Goal: Task Accomplishment & Management: Use online tool/utility

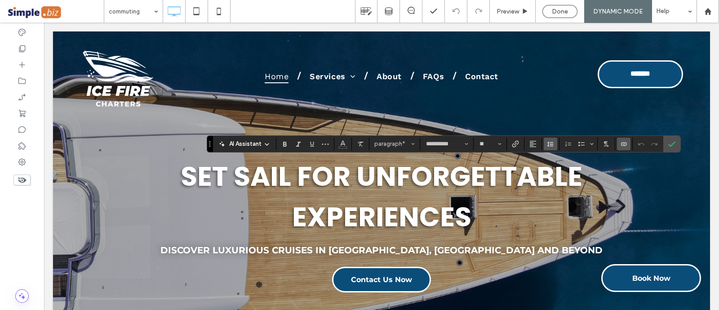
click at [550, 141] on icon "Line Height" at bounding box center [550, 143] width 7 height 7
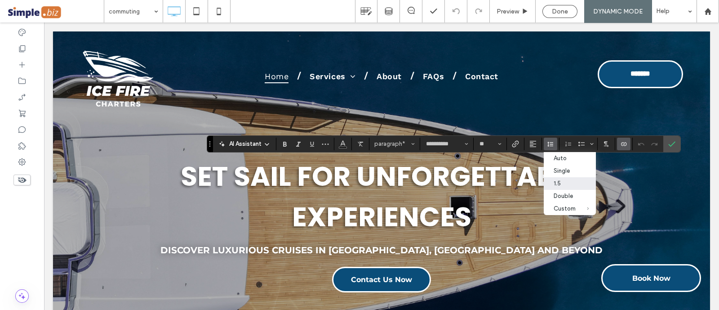
click at [556, 187] on div "1.5" at bounding box center [565, 183] width 22 height 7
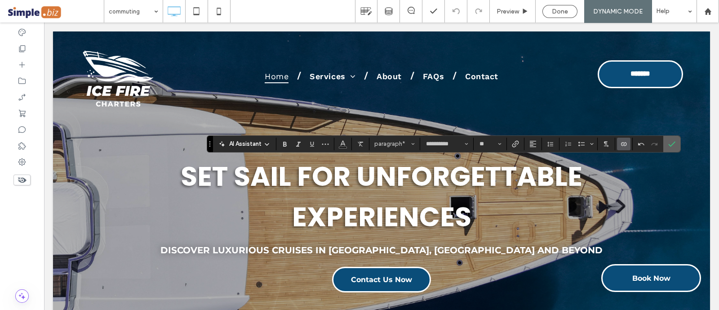
click at [673, 144] on icon "Confirm" at bounding box center [672, 143] width 7 height 7
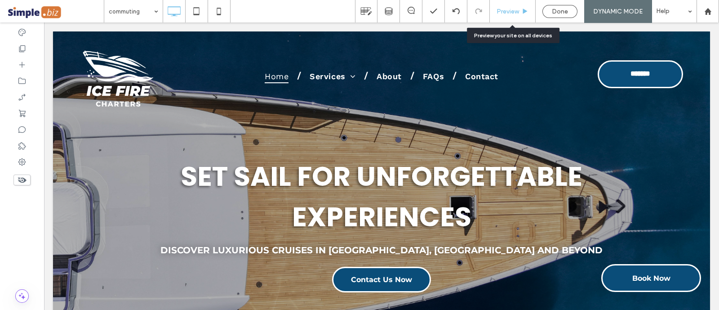
click at [514, 10] on span "Preview" at bounding box center [508, 12] width 22 height 8
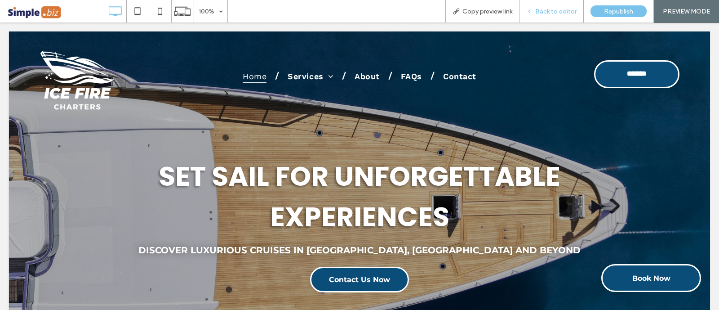
click at [562, 14] on span "Back to editor" at bounding box center [556, 12] width 41 height 8
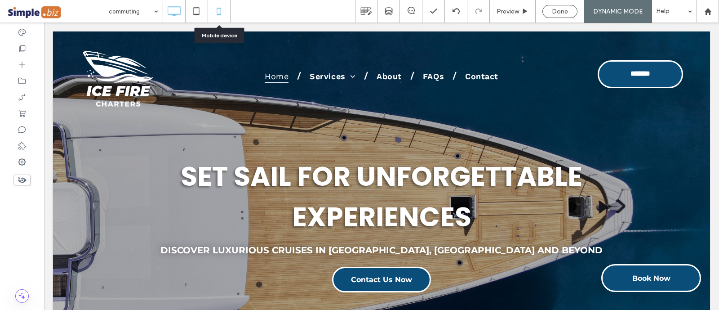
click at [214, 7] on icon at bounding box center [219, 11] width 18 height 18
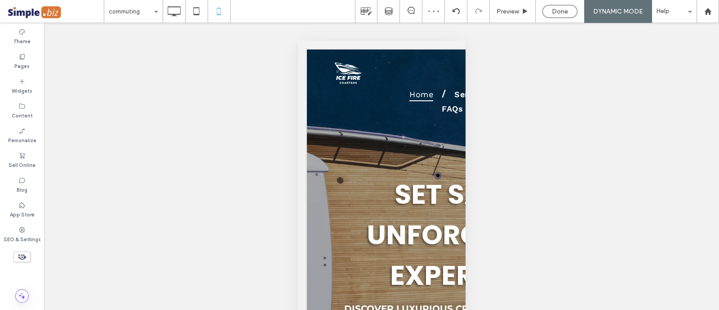
type input "*******"
type input "**"
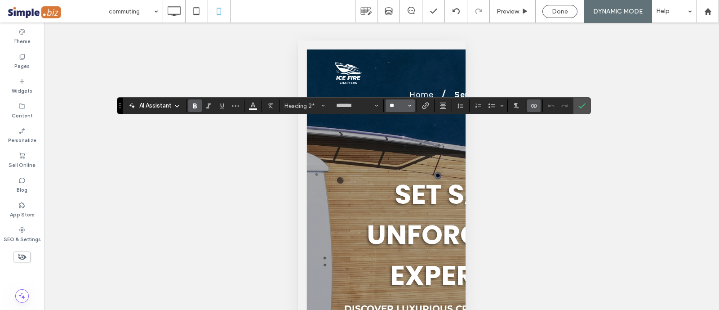
click at [396, 108] on input "**" at bounding box center [398, 105] width 18 height 7
type input "**"
click at [579, 103] on icon "Confirm" at bounding box center [582, 105] width 7 height 7
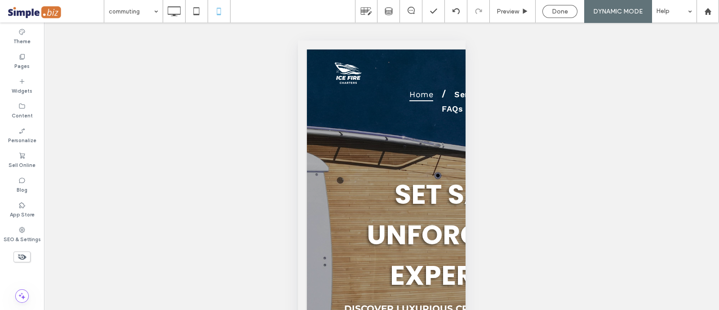
type input "*******"
type input "**"
type input "*******"
type input "**"
type input "*******"
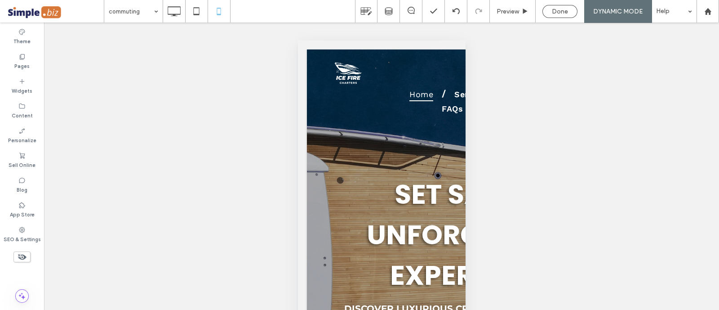
type input "**"
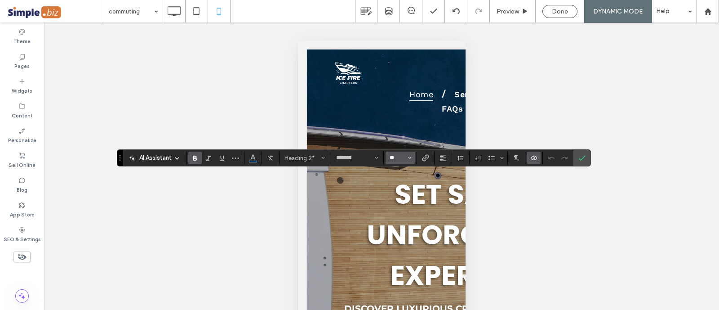
click at [392, 156] on input "**" at bounding box center [398, 157] width 18 height 7
type input "**"
click at [579, 156] on icon "Confirm" at bounding box center [582, 157] width 7 height 7
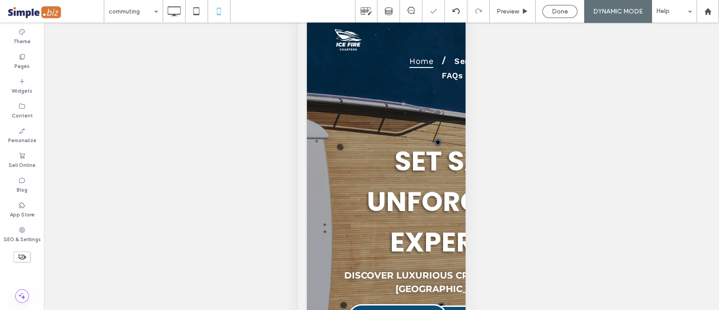
scroll to position [62, 0]
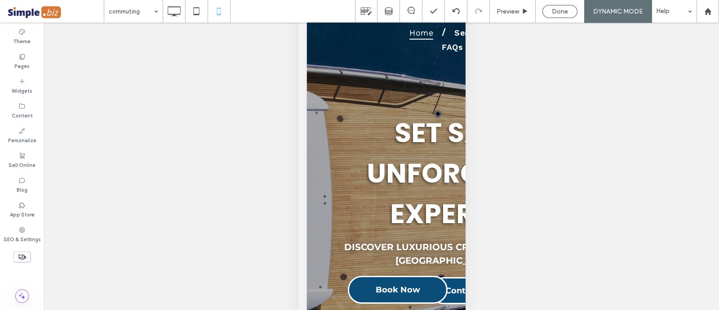
type input "*******"
type input "**"
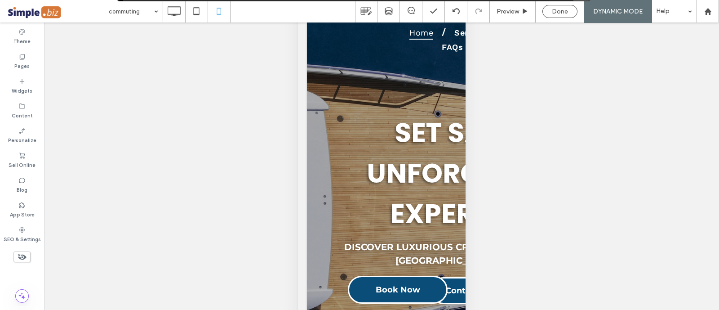
click at [560, 107] on div "Unhide? Yes Unhide? Yes Unhide? Yes Unhide? Yes Unhide? Yes Unhide? Yes Unhide?…" at bounding box center [381, 177] width 675 height 310
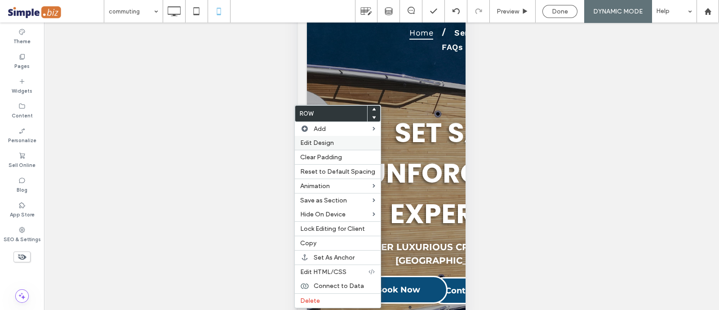
click at [319, 142] on span "Edit Design" at bounding box center [317, 143] width 34 height 8
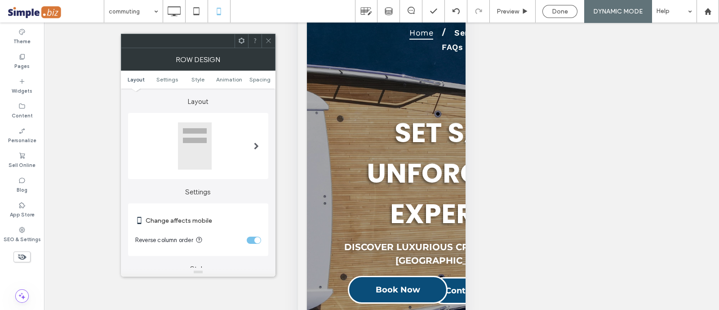
click at [250, 244] on section "Reverse column order" at bounding box center [198, 240] width 126 height 22
click at [254, 238] on div "toggle" at bounding box center [257, 240] width 6 height 6
click at [271, 36] on span at bounding box center [268, 40] width 7 height 13
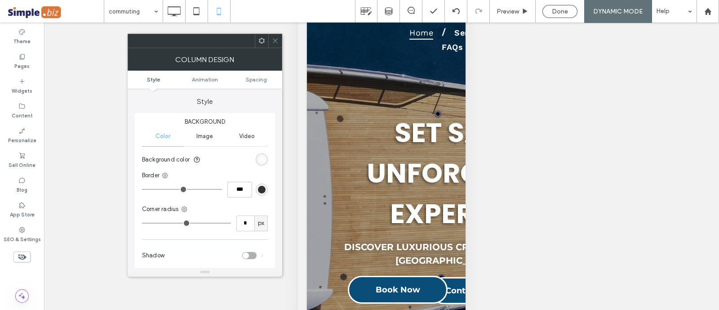
click at [263, 84] on ul "Style Animation Spacing" at bounding box center [205, 80] width 155 height 18
click at [272, 40] on icon at bounding box center [275, 40] width 7 height 7
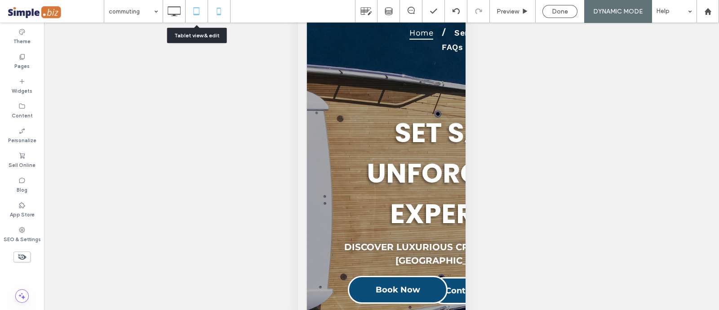
click at [199, 15] on icon at bounding box center [196, 11] width 18 height 18
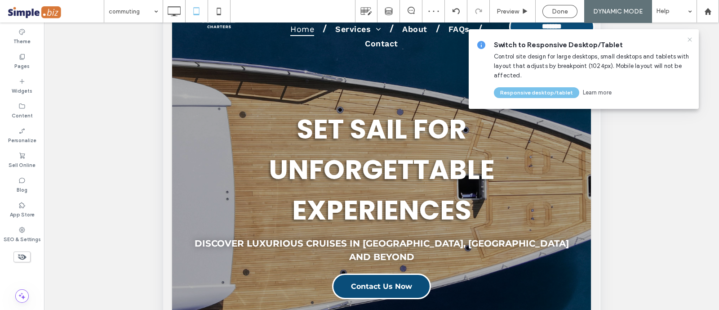
click at [692, 42] on icon at bounding box center [690, 39] width 7 height 7
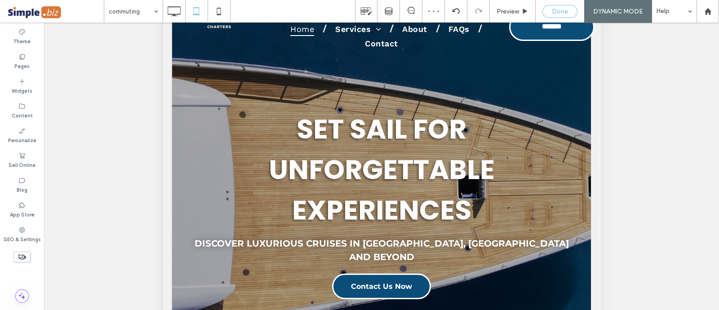
click at [551, 12] on div "Done" at bounding box center [560, 12] width 34 height 8
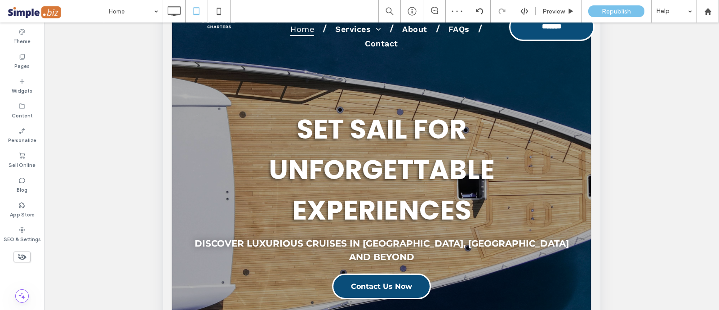
click at [621, 13] on span "Republish" at bounding box center [616, 12] width 29 height 8
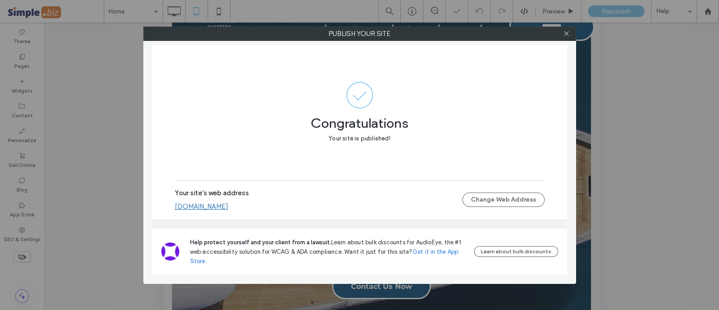
click at [228, 207] on link "ice-firecharters.multiscreensite.com" at bounding box center [202, 206] width 54 height 8
click at [567, 32] on icon at bounding box center [566, 33] width 7 height 7
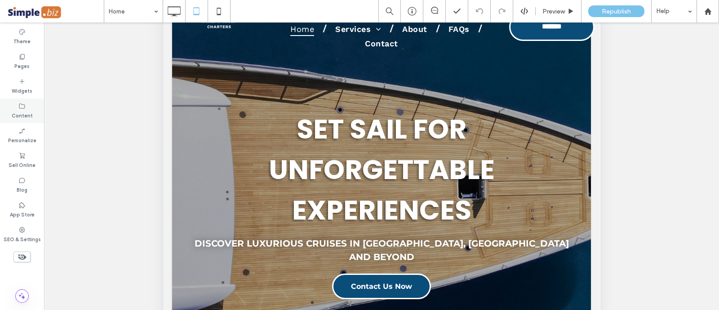
click at [18, 105] on icon at bounding box center [21, 106] width 7 height 7
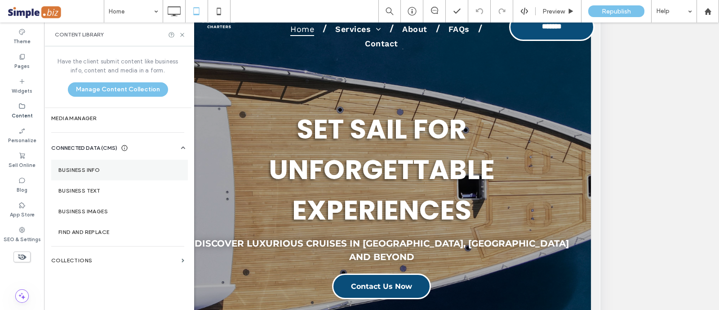
click at [76, 167] on label "Business Info" at bounding box center [119, 170] width 122 height 6
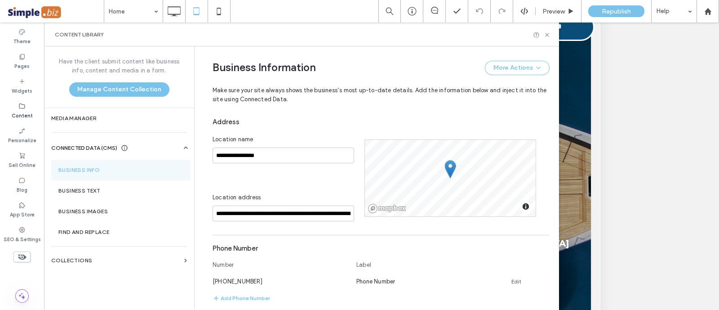
scroll to position [141, 0]
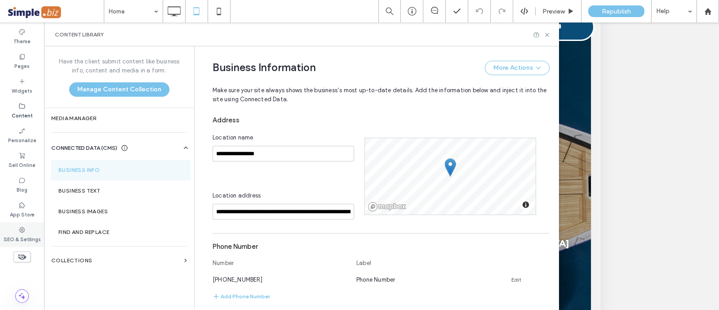
click at [13, 234] on label "SEO & Settings" at bounding box center [22, 238] width 37 height 10
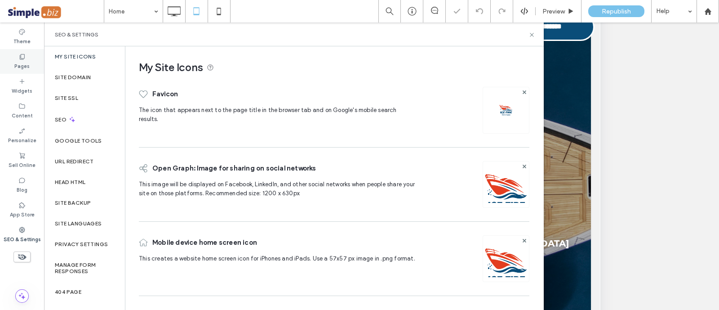
click at [29, 64] on div "Pages" at bounding box center [22, 61] width 44 height 25
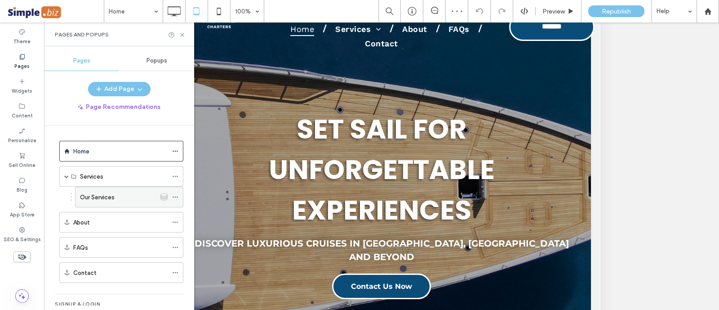
click at [174, 196] on icon at bounding box center [175, 197] width 6 height 6
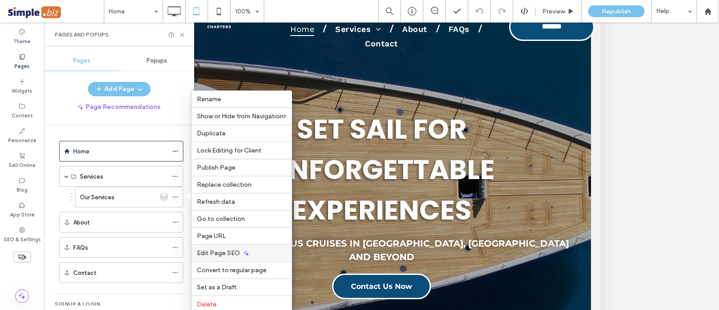
click at [243, 252] on icon at bounding box center [246, 252] width 7 height 7
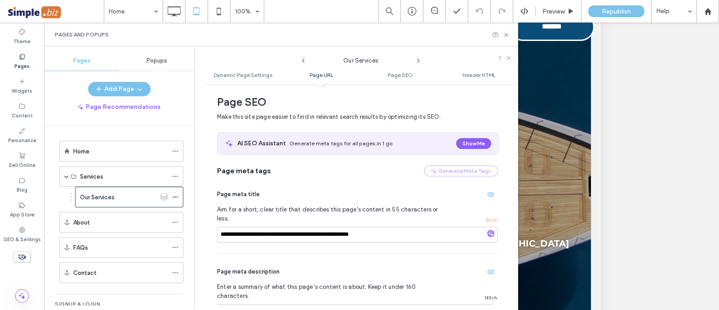
scroll to position [184, 0]
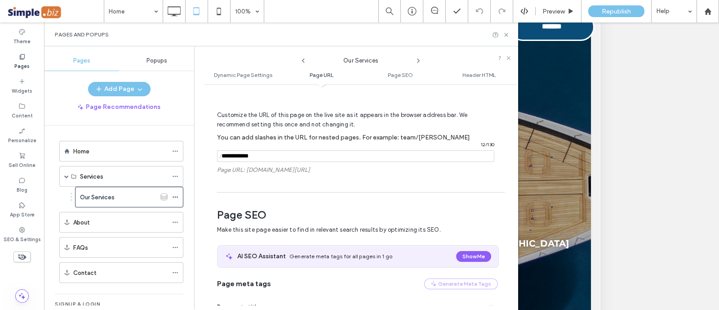
click at [289, 157] on input "notEmpty" at bounding box center [355, 156] width 277 height 12
paste input "**********"
type input "**********"
click at [202, 152] on div "Our Services Dynamic Page Settings Page URL Page SEO Header HTML Dynamic Page S…" at bounding box center [356, 177] width 324 height 263
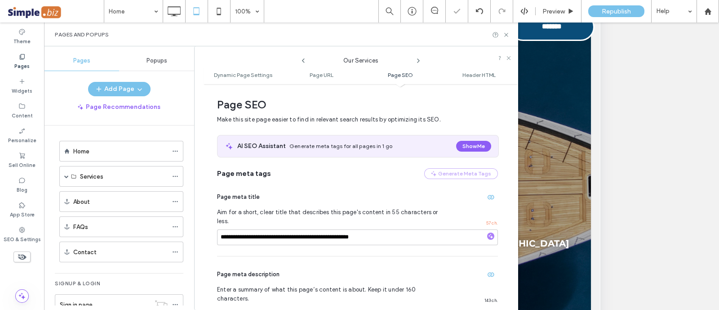
scroll to position [297, 0]
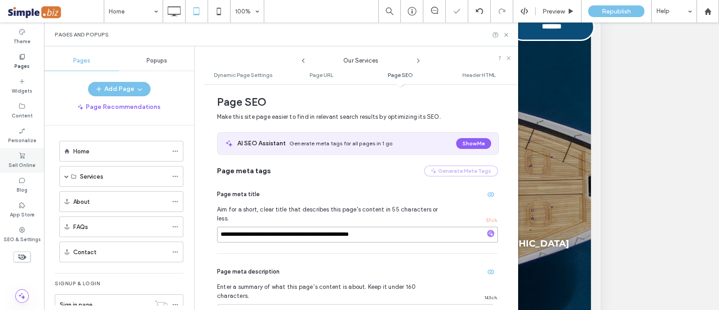
drag, startPoint x: 317, startPoint y: 218, endPoint x: 0, endPoint y: 159, distance: 322.9
click at [0, 159] on div "Theme Pages Widgets Content Personalize Sell Online Blog App Store SEO & Settin…" at bounding box center [22, 177] width 44 height 310
click at [484, 194] on span "button" at bounding box center [491, 194] width 14 height 14
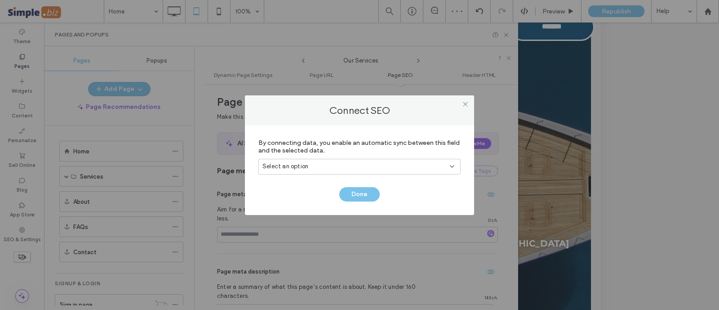
click at [439, 165] on div "Select an option" at bounding box center [354, 166] width 183 height 9
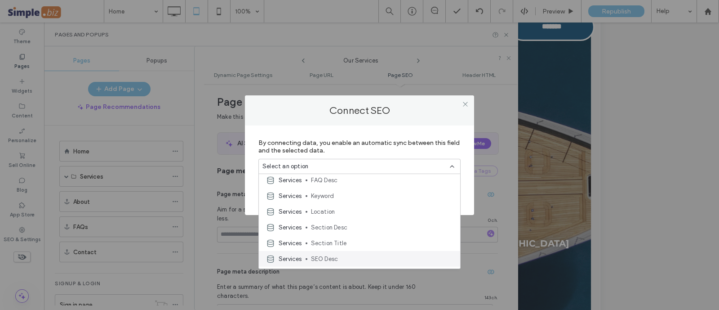
scroll to position [126, 0]
click at [346, 255] on div "Services SEO Title" at bounding box center [359, 261] width 201 height 16
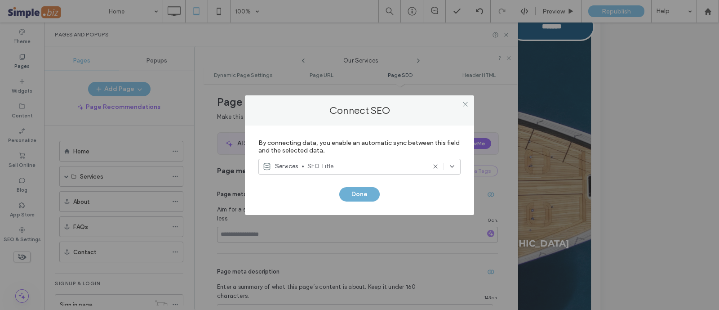
click at [357, 195] on button "Done" at bounding box center [359, 194] width 40 height 14
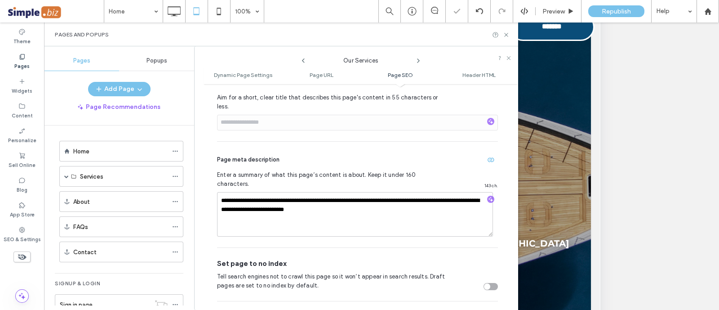
scroll to position [409, 0]
drag, startPoint x: 347, startPoint y: 195, endPoint x: 0, endPoint y: 98, distance: 360.0
click at [0, 98] on div "Theme Pages Widgets Content Personalize Sell Online Blog App Store SEO & Settin…" at bounding box center [22, 177] width 44 height 310
click at [487, 156] on icon "button" at bounding box center [490, 159] width 7 height 7
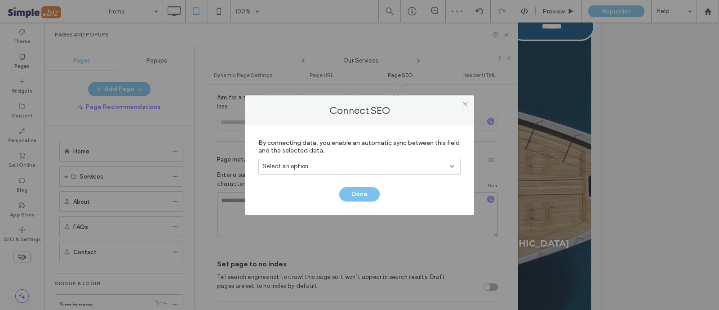
click at [391, 162] on div "Select an option" at bounding box center [354, 166] width 183 height 9
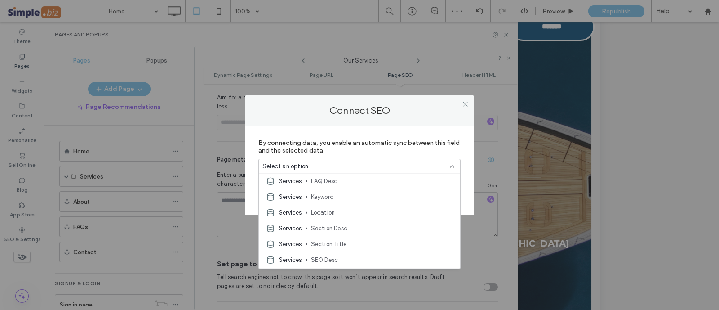
scroll to position [126, 0]
click at [333, 241] on span "SEO Desc" at bounding box center [382, 244] width 142 height 9
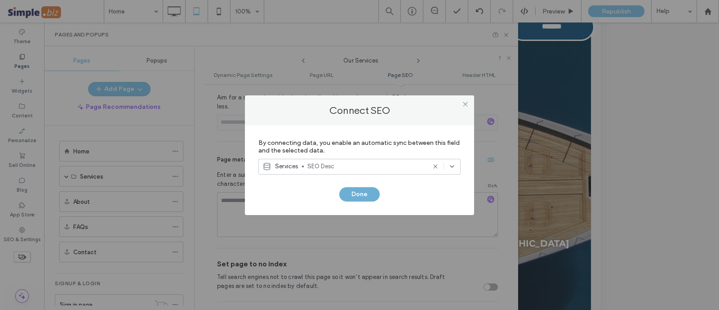
click at [357, 193] on button "Done" at bounding box center [359, 194] width 40 height 14
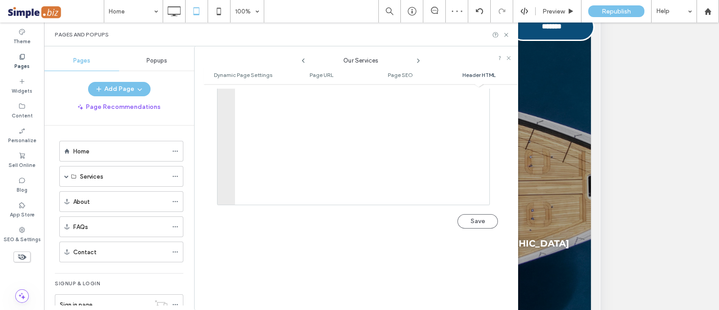
scroll to position [1022, 0]
click at [469, 183] on button "Save" at bounding box center [478, 190] width 40 height 14
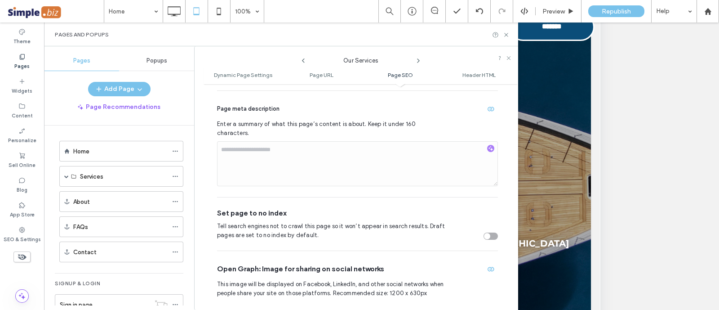
scroll to position [347, 0]
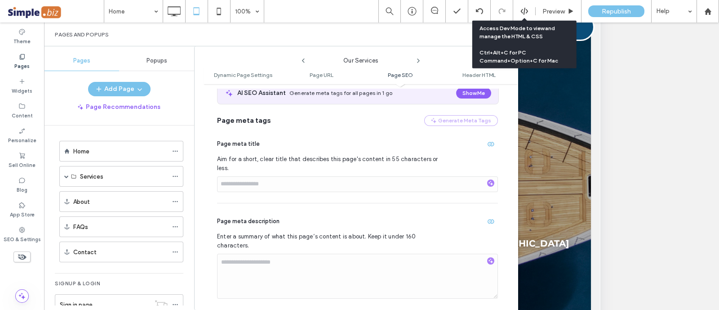
click at [506, 36] on div "Access Dev Mode to view and manage the HTML & CSS Ctrl+Alt+C for PC Command+Opt…" at bounding box center [525, 44] width 90 height 40
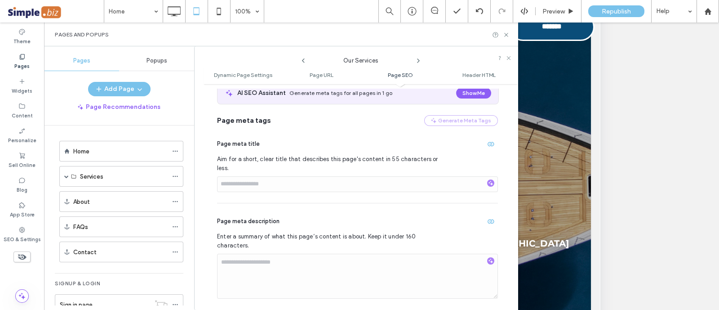
click at [445, 31] on div "Pages and Popups" at bounding box center [281, 34] width 453 height 7
click at [21, 113] on label "Content" at bounding box center [22, 115] width 21 height 10
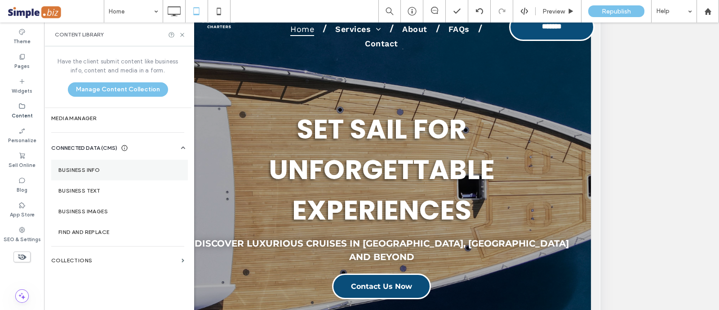
click at [93, 169] on label "Business Info" at bounding box center [119, 170] width 122 height 6
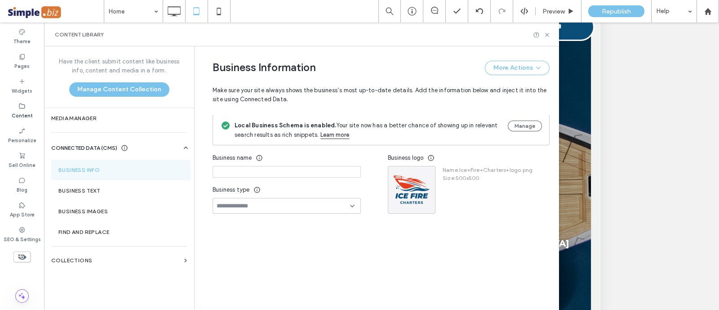
type input "**********"
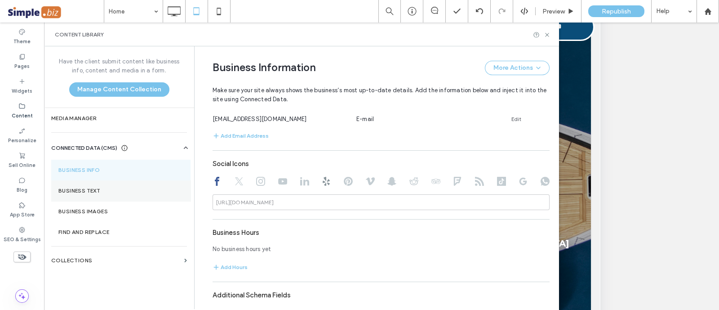
scroll to position [393, 0]
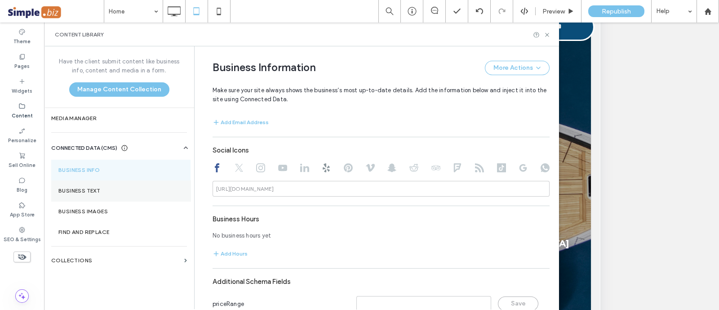
click at [100, 187] on label "Business Text" at bounding box center [120, 190] width 125 height 6
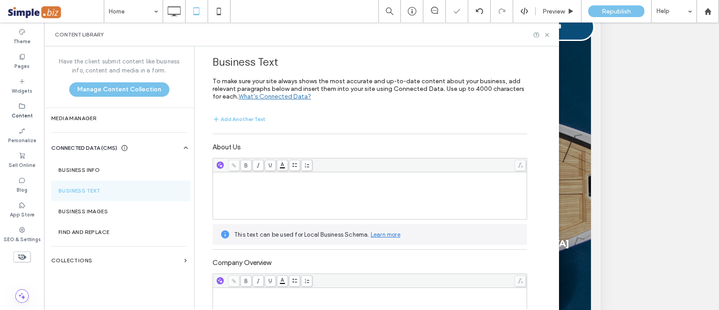
scroll to position [157, 0]
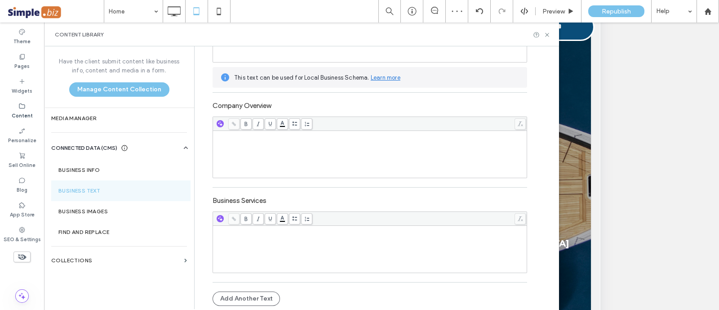
click at [16, 112] on label "Content" at bounding box center [22, 115] width 21 height 10
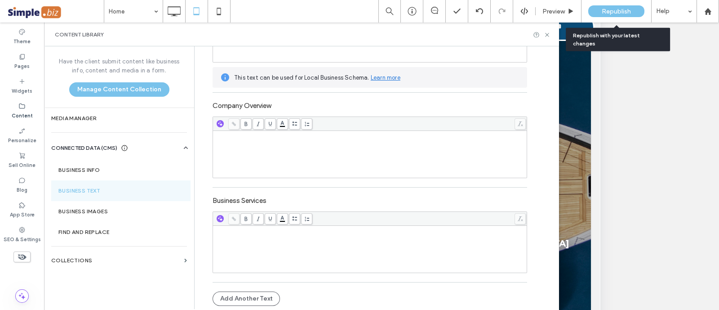
click at [616, 8] on span "Republish" at bounding box center [616, 12] width 29 height 8
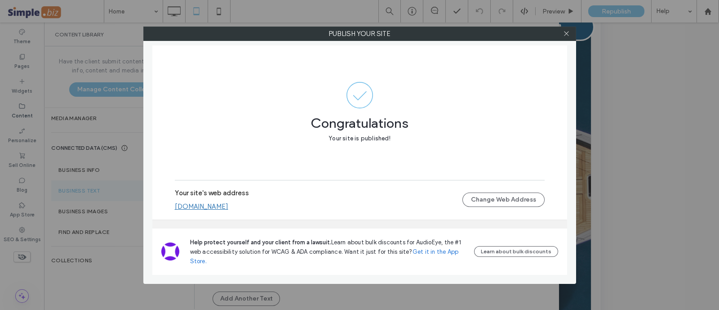
click at [228, 208] on link "ice-firecharters.multiscreensite.com" at bounding box center [202, 206] width 54 height 8
click at [567, 33] on icon at bounding box center [566, 33] width 7 height 7
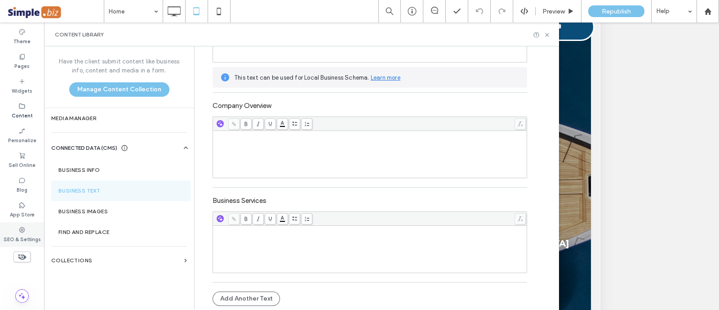
click at [18, 237] on label "SEO & Settings" at bounding box center [22, 238] width 37 height 10
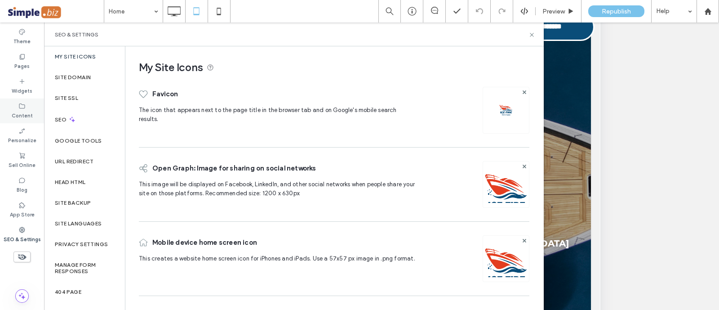
click at [24, 103] on icon at bounding box center [21, 106] width 7 height 7
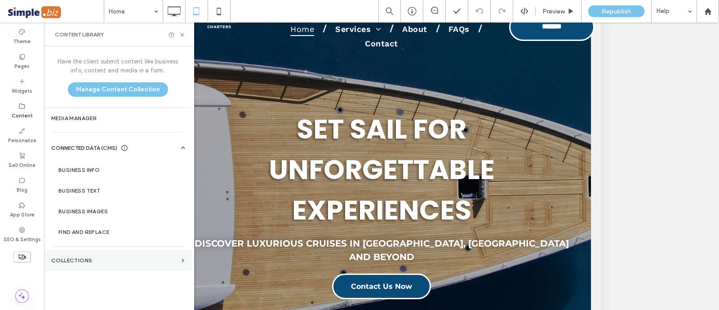
click at [87, 255] on section "Collections" at bounding box center [117, 260] width 147 height 21
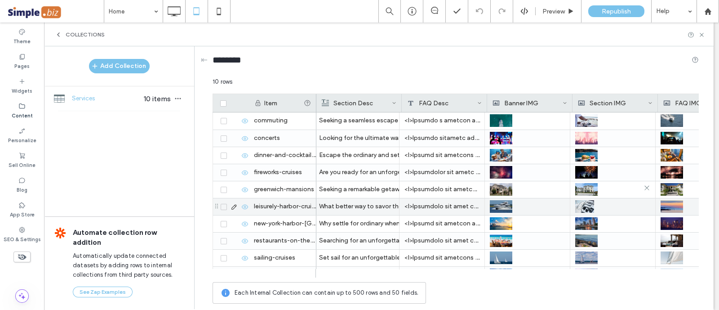
scroll to position [0, 515]
click at [561, 135] on icon at bounding box center [561, 136] width 7 height 7
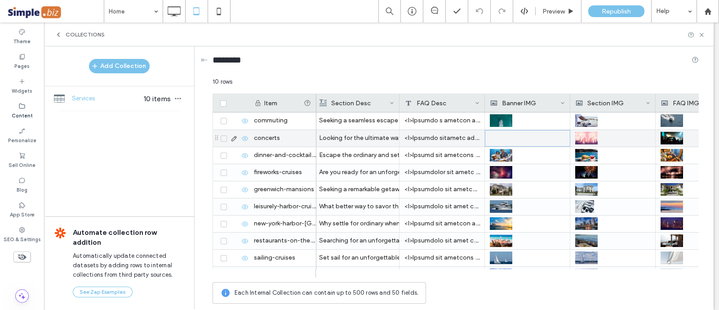
click at [529, 136] on div at bounding box center [528, 138] width 75 height 16
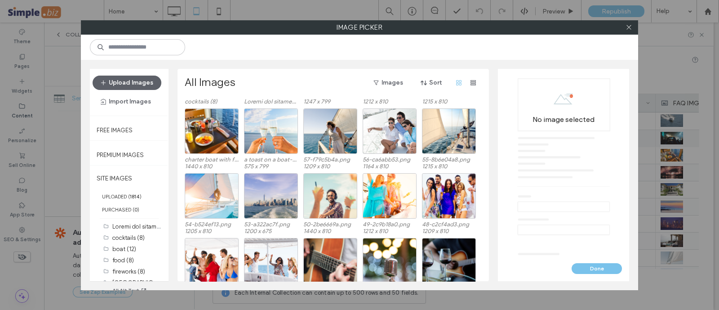
scroll to position [224, 0]
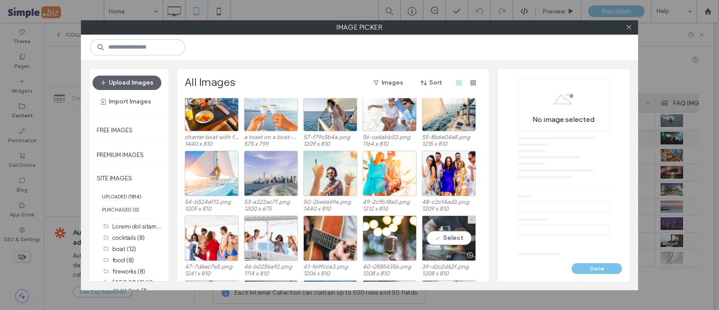
click at [458, 245] on div "Select" at bounding box center [449, 237] width 54 height 45
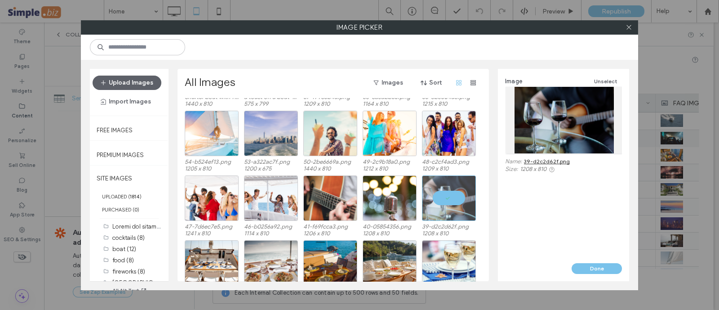
scroll to position [281, 0]
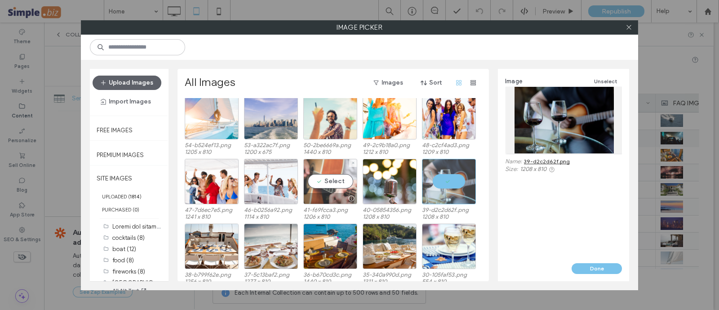
click at [326, 193] on div at bounding box center [330, 198] width 53 height 11
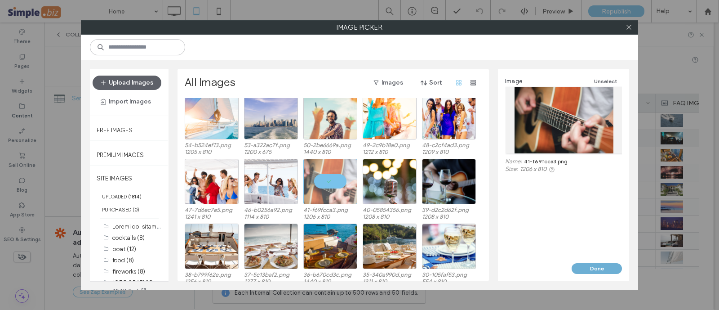
click at [588, 266] on button "Done" at bounding box center [597, 268] width 50 height 11
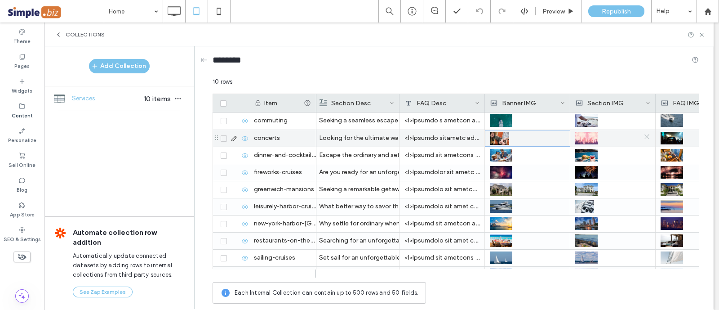
click at [647, 135] on icon at bounding box center [647, 136] width 7 height 7
click at [612, 140] on div at bounding box center [613, 138] width 75 height 16
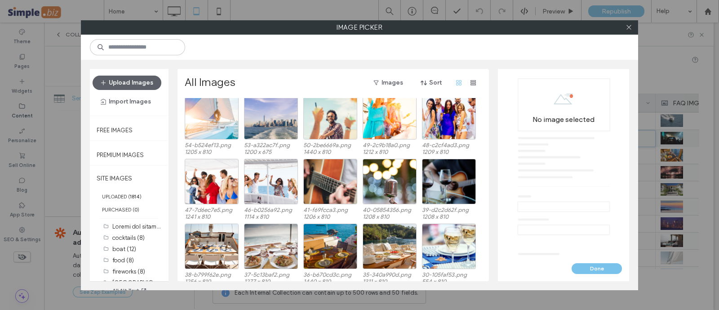
scroll to position [224, 0]
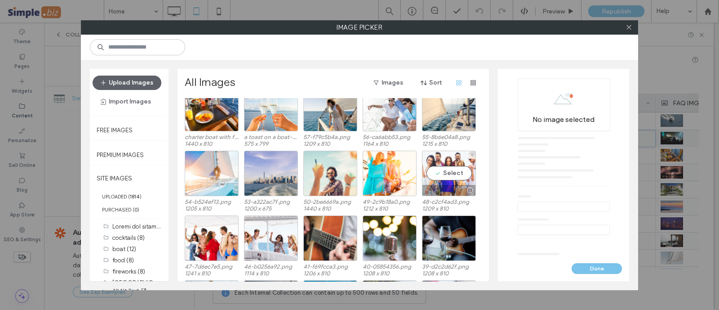
click at [454, 179] on div "Select" at bounding box center [449, 173] width 54 height 45
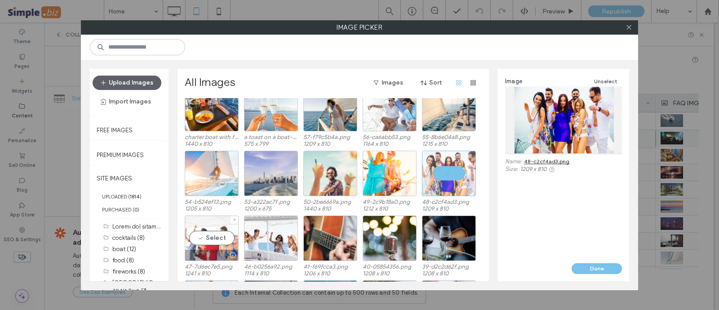
click at [214, 241] on div "Select" at bounding box center [212, 237] width 54 height 45
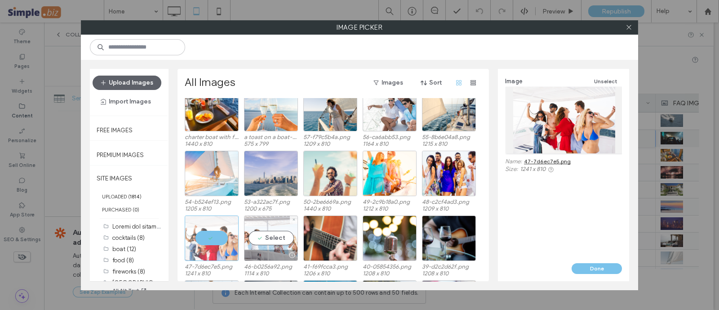
click at [283, 234] on div "Select" at bounding box center [271, 237] width 54 height 45
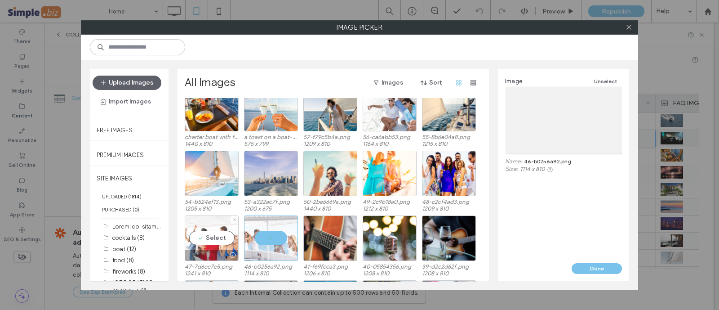
click at [206, 253] on div at bounding box center [211, 255] width 53 height 11
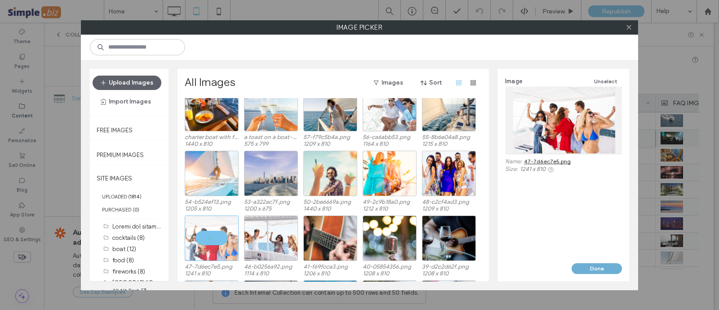
click at [602, 265] on button "Done" at bounding box center [597, 268] width 50 height 11
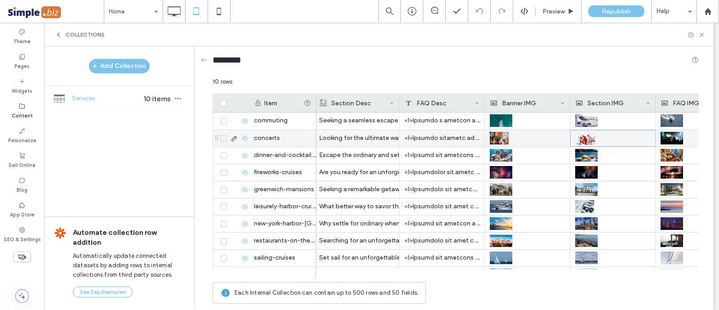
click at [678, 138] on img at bounding box center [672, 138] width 22 height 13
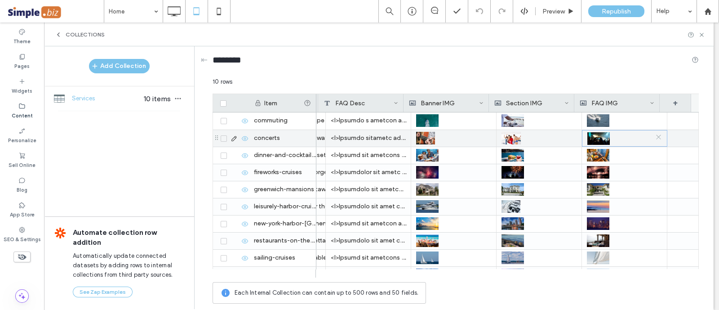
click at [656, 139] on icon at bounding box center [659, 137] width 7 height 7
click at [604, 139] on div at bounding box center [625, 138] width 75 height 16
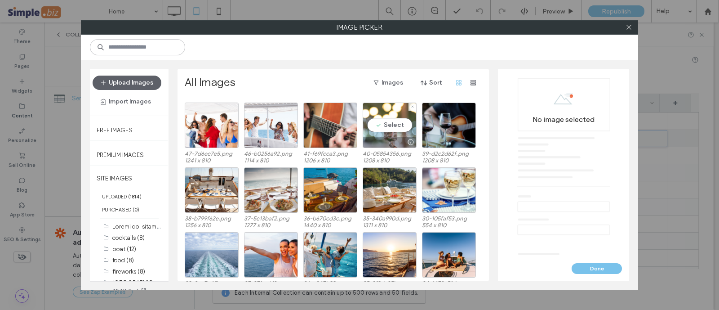
click at [397, 123] on div "Select" at bounding box center [390, 125] width 54 height 45
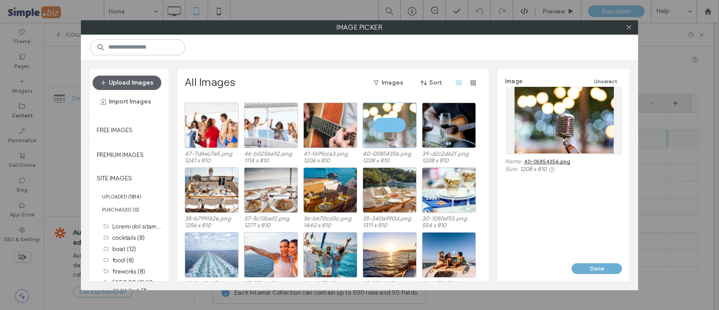
click at [600, 269] on button "Done" at bounding box center [597, 268] width 50 height 11
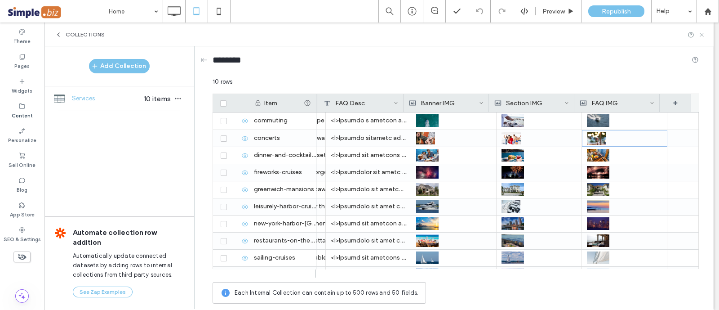
click at [705, 32] on icon at bounding box center [702, 34] width 7 height 7
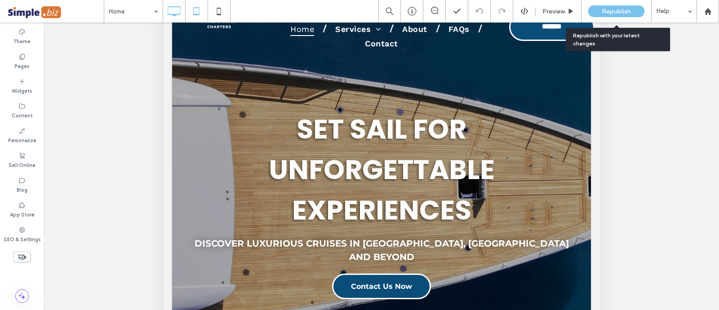
click at [175, 12] on icon at bounding box center [174, 11] width 18 height 18
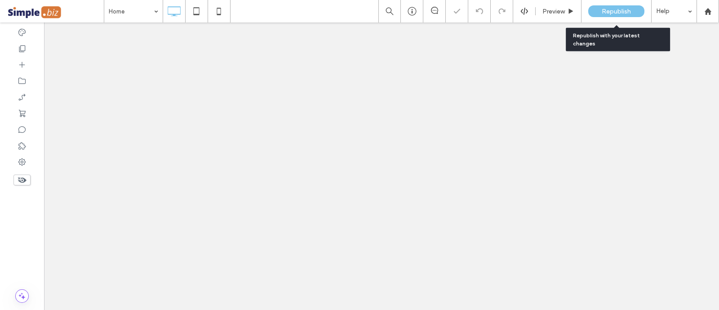
scroll to position [0, 0]
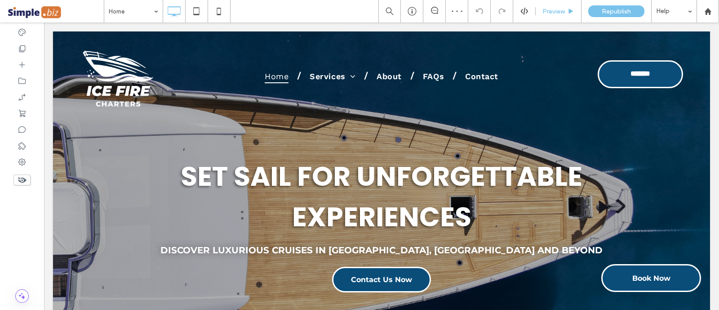
click at [555, 10] on span "Preview" at bounding box center [554, 12] width 22 height 8
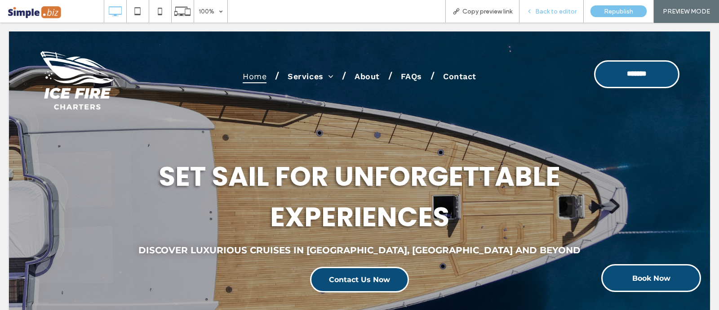
click at [554, 5] on div "Back to editor" at bounding box center [552, 11] width 64 height 22
click at [551, 14] on span "Back to editor" at bounding box center [556, 12] width 41 height 8
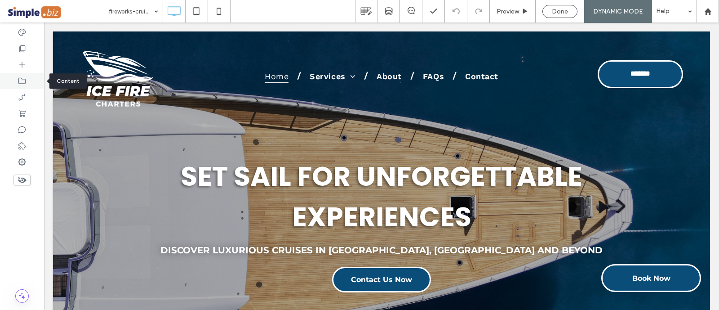
click at [27, 82] on div at bounding box center [22, 81] width 44 height 16
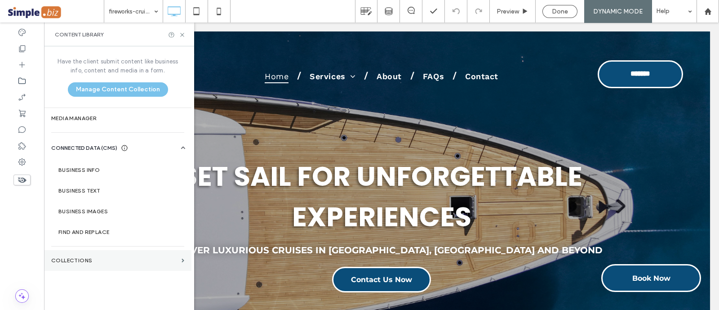
click at [118, 257] on label "Collections" at bounding box center [114, 260] width 127 height 6
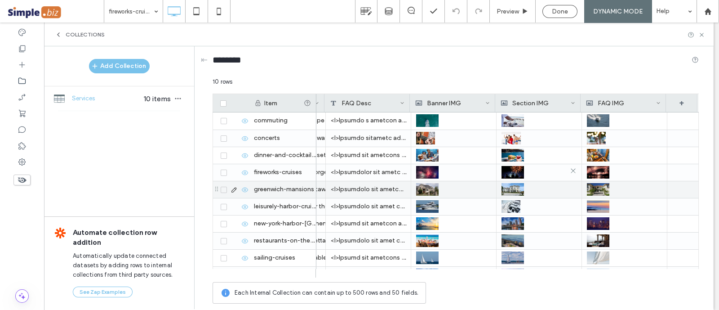
scroll to position [0, 587]
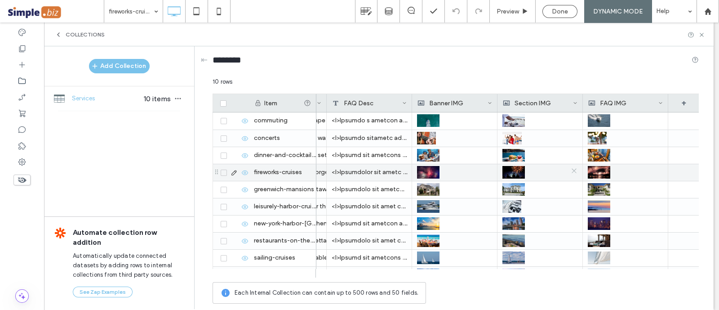
click at [576, 170] on icon at bounding box center [574, 170] width 7 height 7
click at [564, 169] on div at bounding box center [540, 173] width 75 height 16
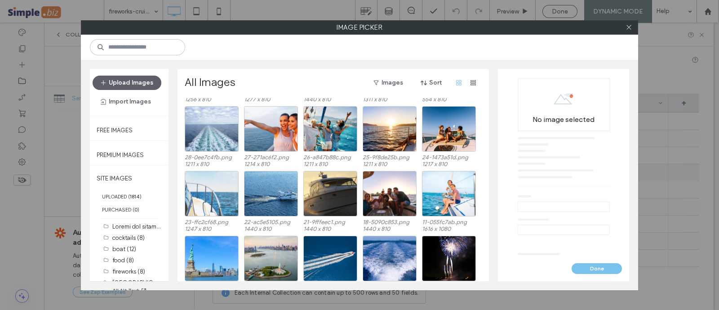
scroll to position [586, 0]
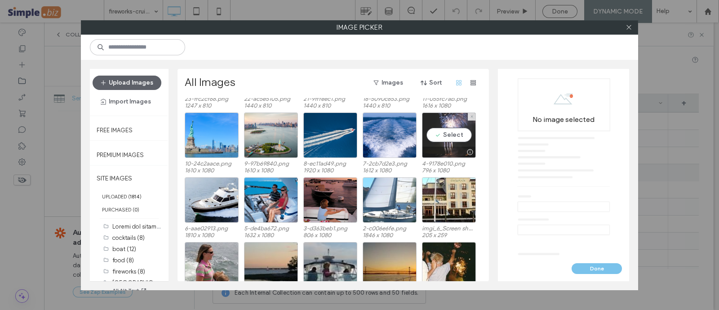
click at [451, 138] on div "Select" at bounding box center [449, 134] width 54 height 45
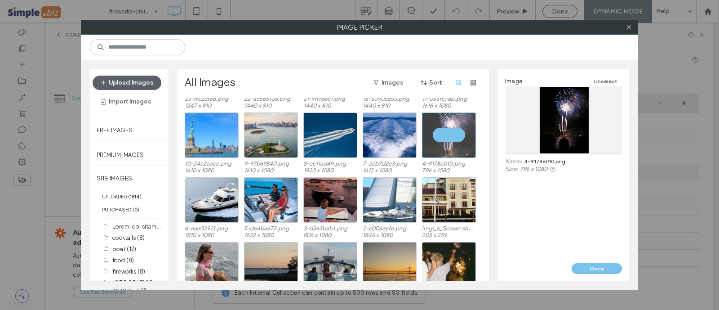
click at [598, 275] on div "Done" at bounding box center [563, 272] width 131 height 18
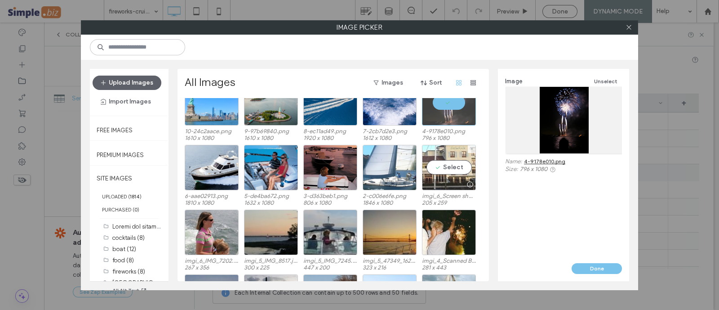
scroll to position [643, 0]
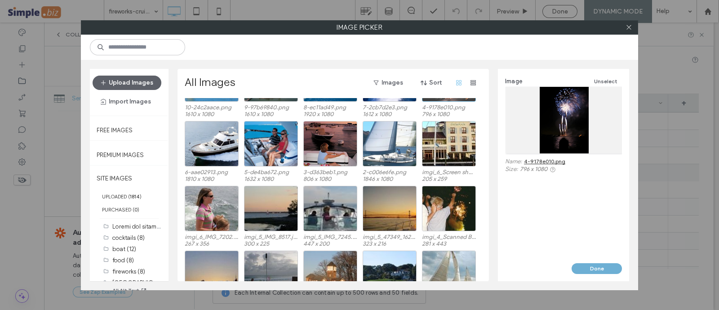
click at [599, 266] on button "Done" at bounding box center [597, 268] width 50 height 11
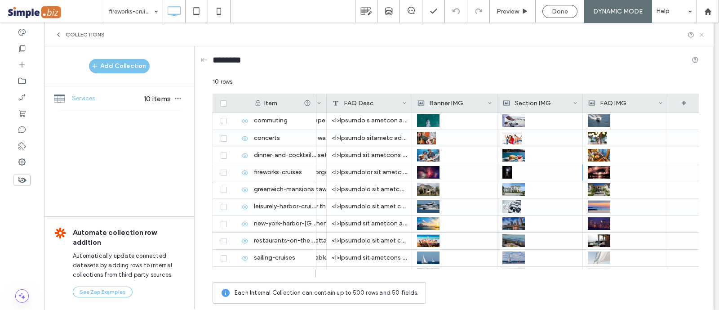
click at [701, 35] on icon at bounding box center [702, 34] width 7 height 7
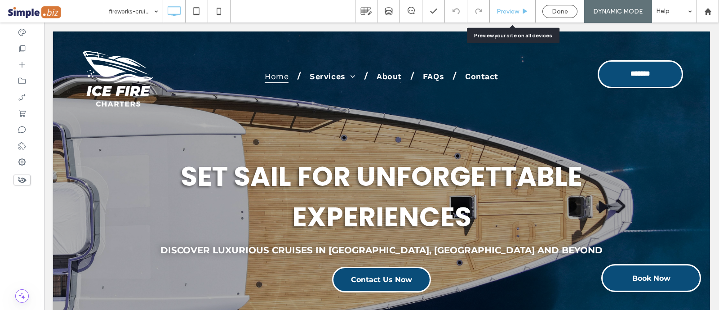
click at [518, 6] on div "Preview" at bounding box center [513, 11] width 46 height 22
click at [520, 9] on div "Preview" at bounding box center [512, 12] width 45 height 8
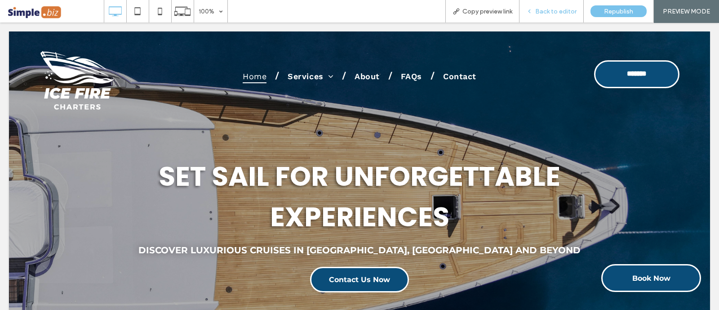
click at [563, 8] on span "Back to editor" at bounding box center [556, 12] width 41 height 8
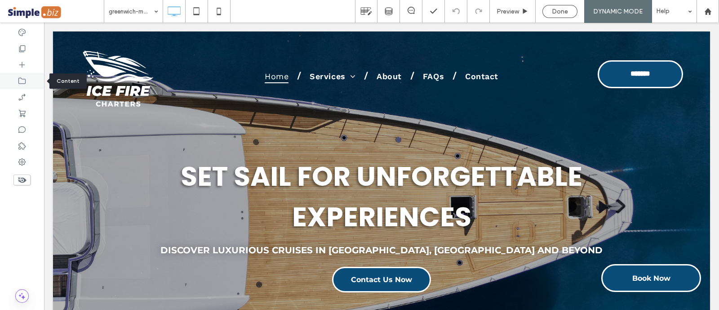
click at [22, 84] on icon at bounding box center [22, 80] width 9 height 9
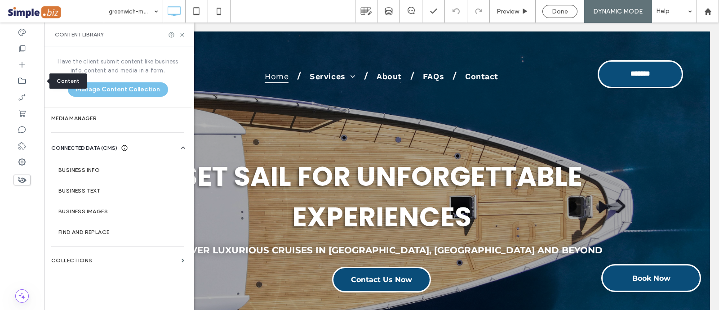
click at [20, 80] on icon at bounding box center [22, 80] width 9 height 9
click at [94, 116] on label "Media Manager" at bounding box center [117, 118] width 133 height 6
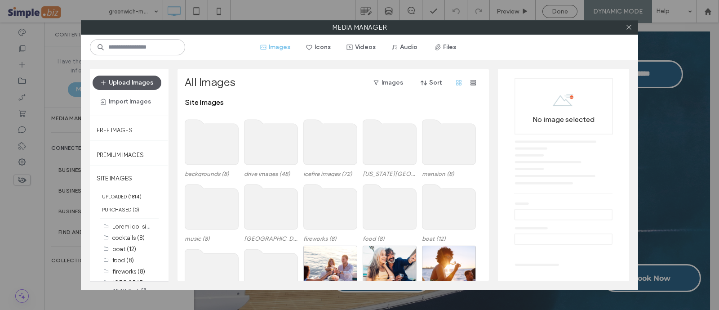
click at [116, 81] on button "Upload Images" at bounding box center [127, 83] width 69 height 14
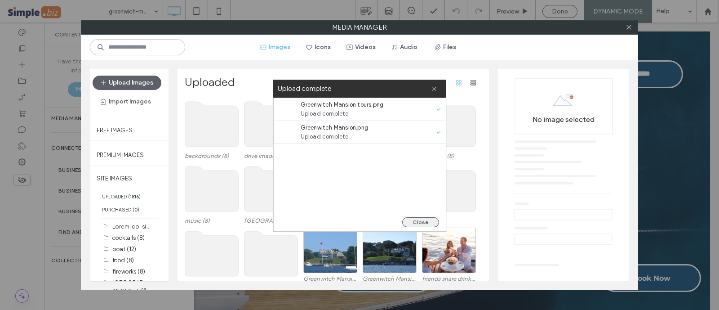
click at [419, 223] on button "Close" at bounding box center [420, 222] width 37 height 10
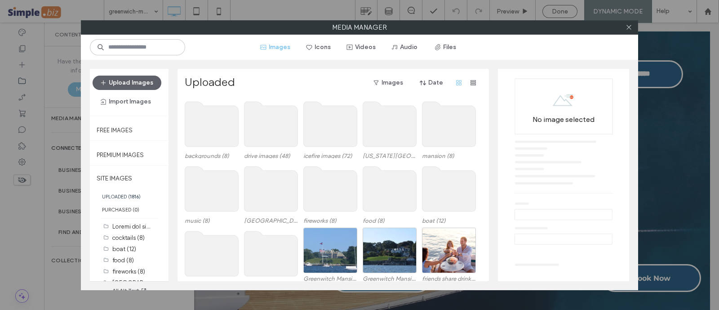
scroll to position [56, 0]
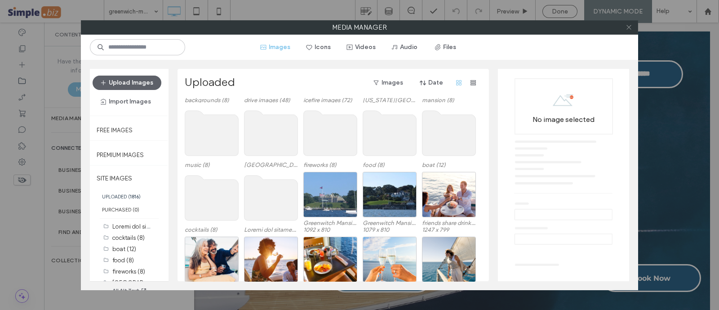
click at [627, 28] on icon at bounding box center [629, 27] width 7 height 7
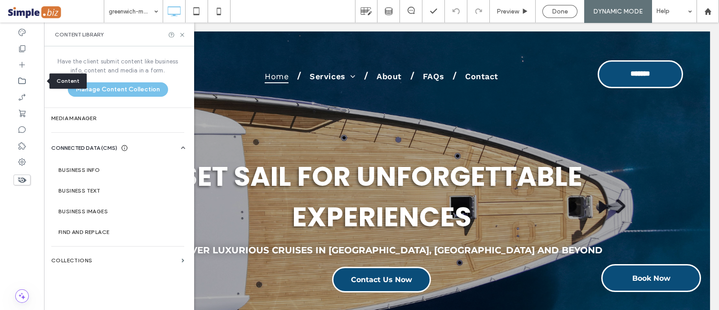
click at [15, 80] on div at bounding box center [22, 81] width 44 height 16
click at [74, 264] on section "Collections" at bounding box center [117, 260] width 147 height 21
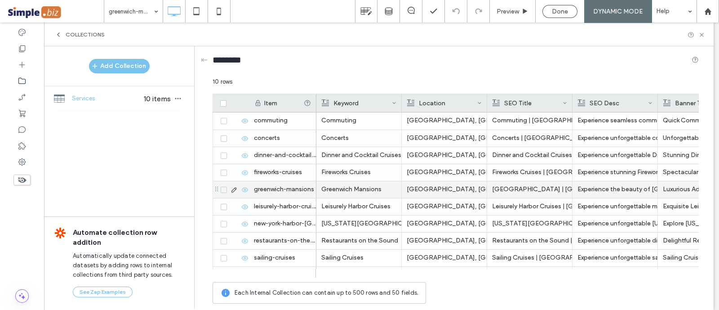
click at [354, 192] on div "Greenwich Mansions" at bounding box center [358, 189] width 75 height 16
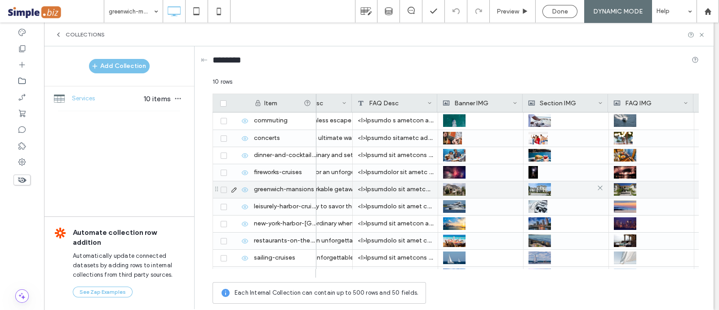
scroll to position [0, 562]
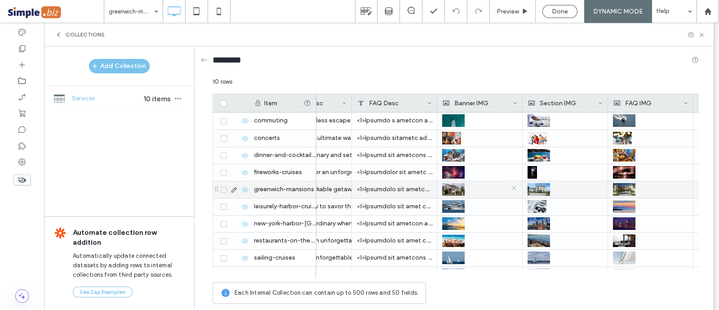
click at [513, 185] on icon at bounding box center [514, 187] width 7 height 7
click at [474, 187] on div at bounding box center [480, 190] width 75 height 16
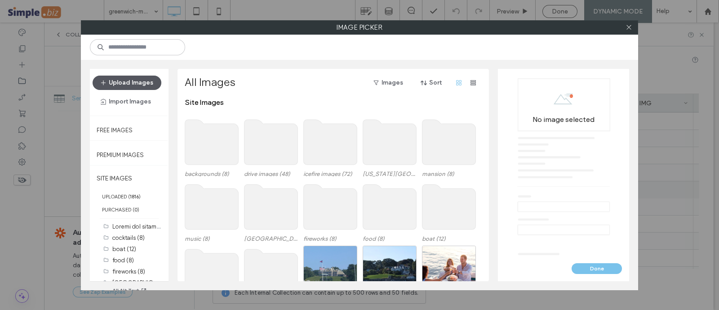
click at [124, 78] on button "Upload Images" at bounding box center [127, 83] width 69 height 14
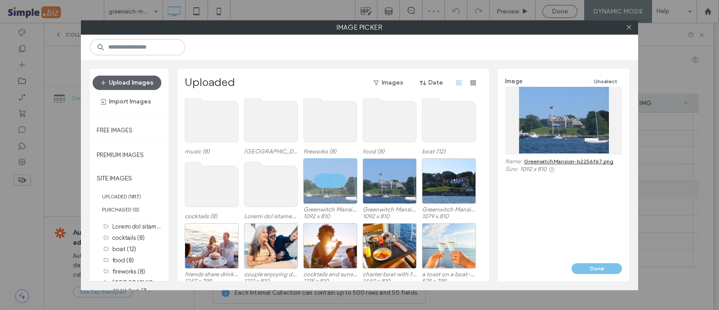
scroll to position [76, 0]
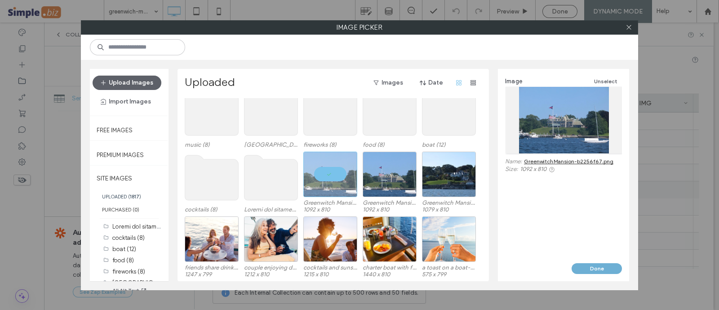
click at [600, 266] on button "Done" at bounding box center [597, 268] width 50 height 11
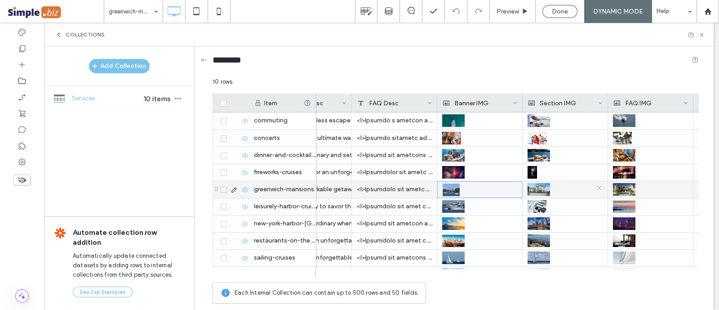
click at [596, 187] on icon at bounding box center [599, 187] width 7 height 7
click at [593, 187] on div at bounding box center [565, 190] width 75 height 16
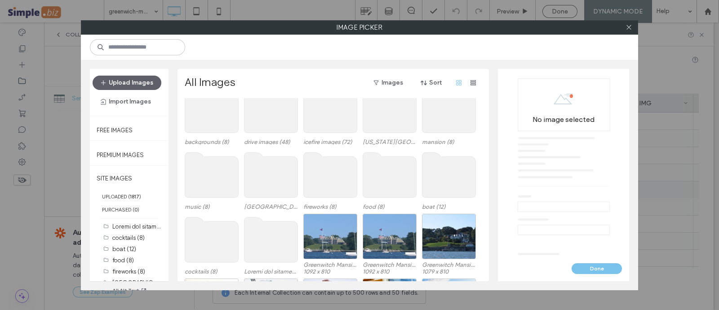
scroll to position [56, 0]
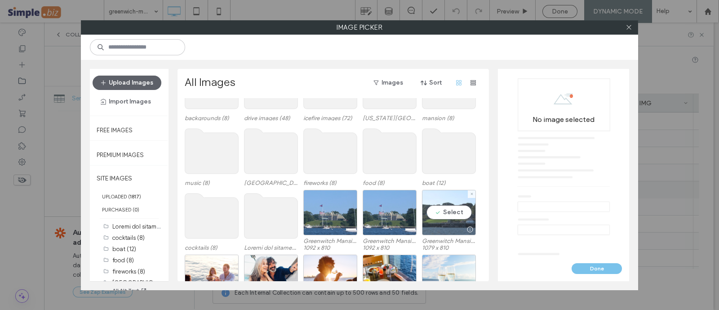
click at [452, 211] on div "Select" at bounding box center [449, 212] width 54 height 45
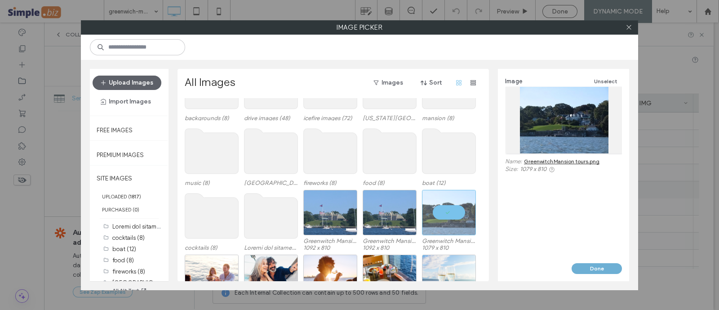
click at [590, 265] on button "Done" at bounding box center [597, 268] width 50 height 11
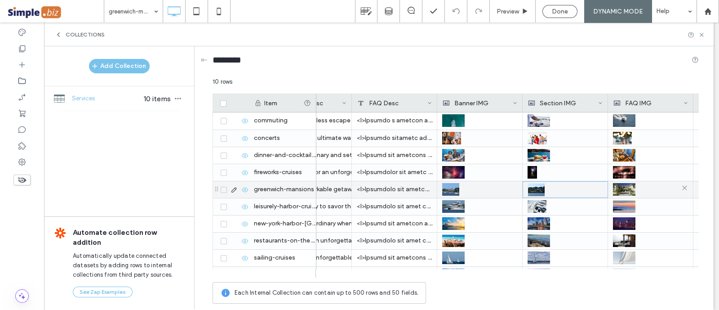
click at [683, 187] on icon at bounding box center [685, 187] width 7 height 7
click at [643, 191] on div at bounding box center [651, 190] width 75 height 16
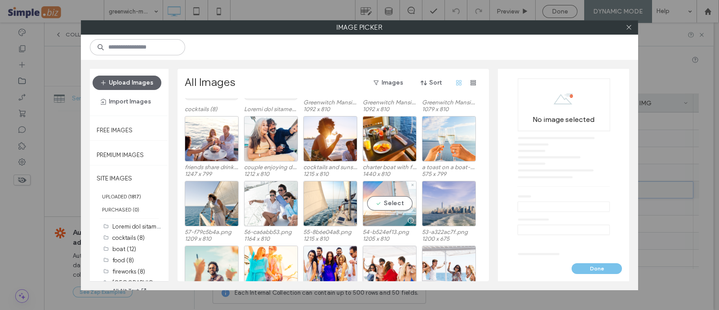
scroll to position [169, 0]
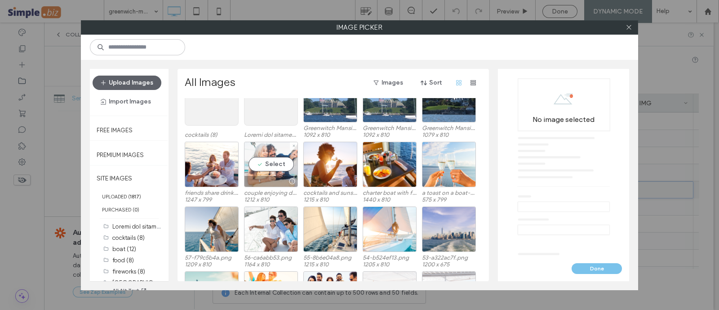
click at [281, 185] on div at bounding box center [271, 181] width 53 height 11
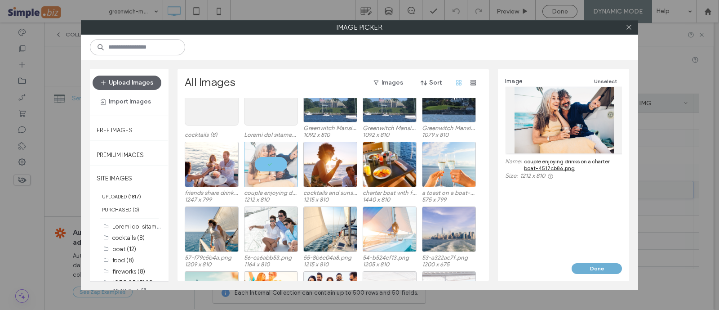
click at [604, 267] on button "Done" at bounding box center [597, 268] width 50 height 11
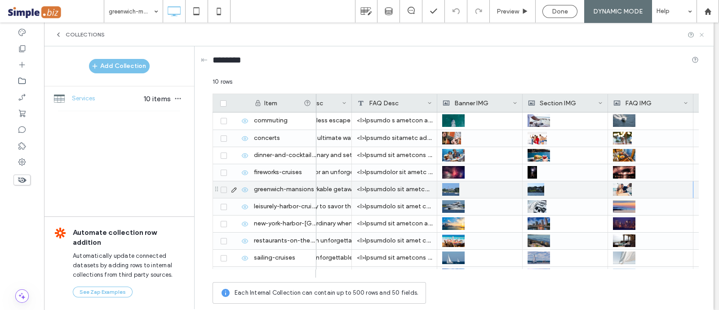
click at [701, 36] on icon at bounding box center [702, 34] width 7 height 7
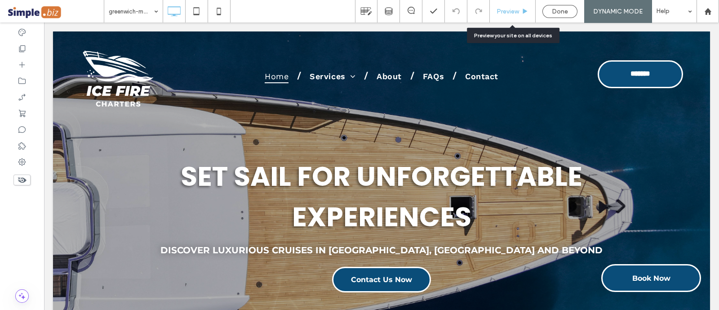
click at [521, 12] on div "Preview" at bounding box center [512, 12] width 45 height 8
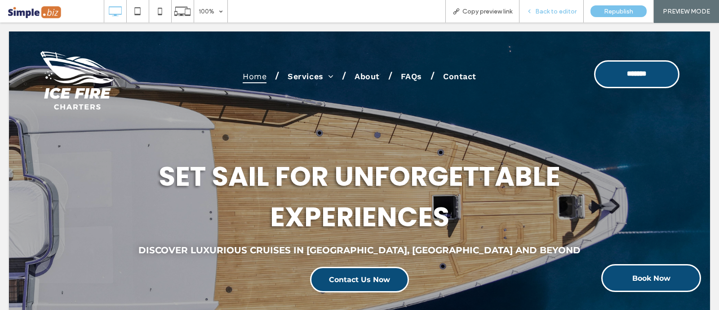
click at [553, 13] on span "Back to editor" at bounding box center [556, 12] width 41 height 8
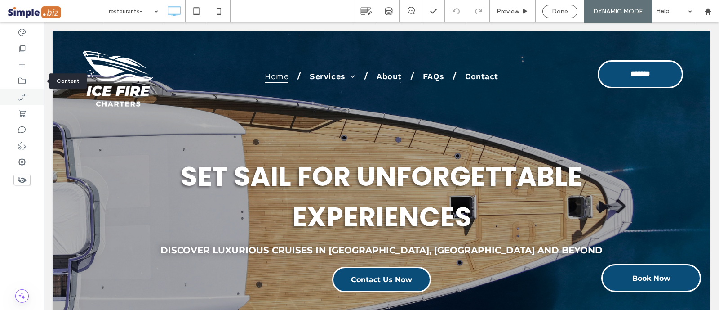
drag, startPoint x: 16, startPoint y: 84, endPoint x: 18, endPoint y: 89, distance: 5.8
click at [17, 86] on div at bounding box center [22, 81] width 44 height 16
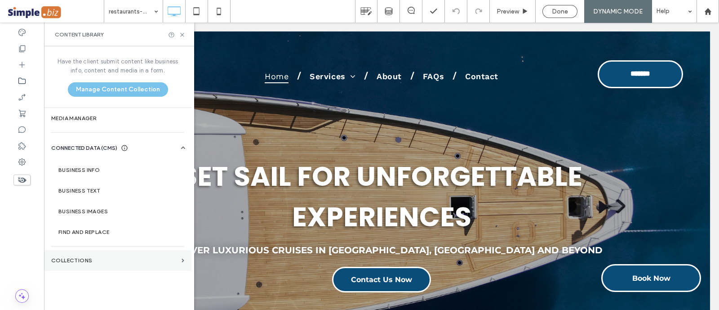
click at [59, 253] on section "Collections" at bounding box center [117, 260] width 147 height 21
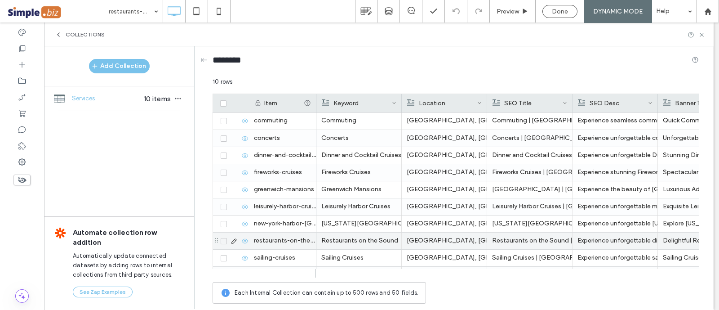
drag, startPoint x: 522, startPoint y: 233, endPoint x: 527, endPoint y: 238, distance: 7.0
click at [524, 234] on div "Restaurants on the Sound | Greenwich, CT | Ice Fire Charters" at bounding box center [529, 240] width 75 height 16
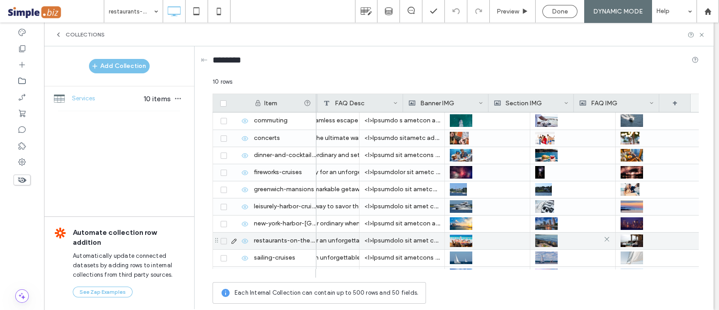
scroll to position [0, 596]
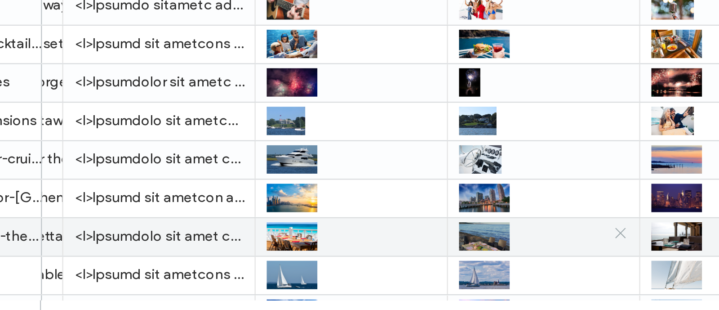
click at [570, 239] on icon at bounding box center [573, 239] width 7 height 7
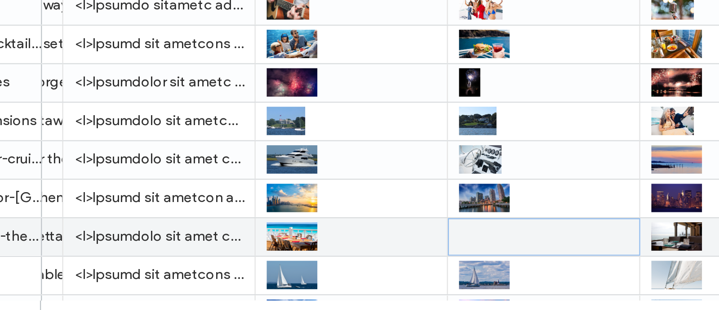
click at [540, 241] on div at bounding box center [539, 241] width 75 height 16
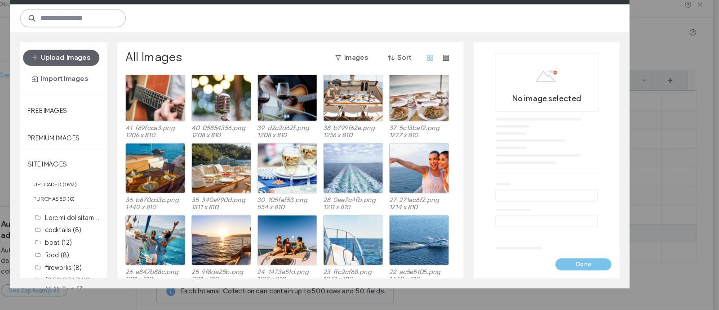
scroll to position [418, 0]
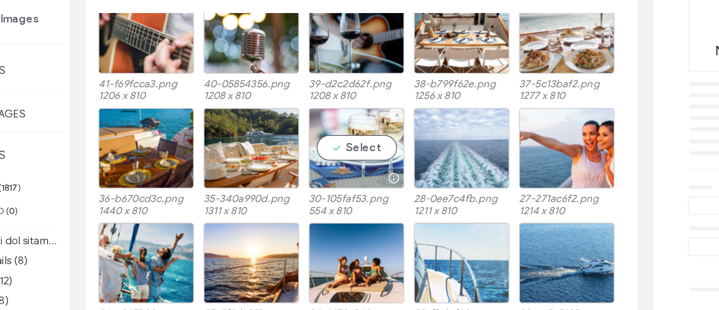
click at [316, 175] on div "Select" at bounding box center [330, 174] width 54 height 45
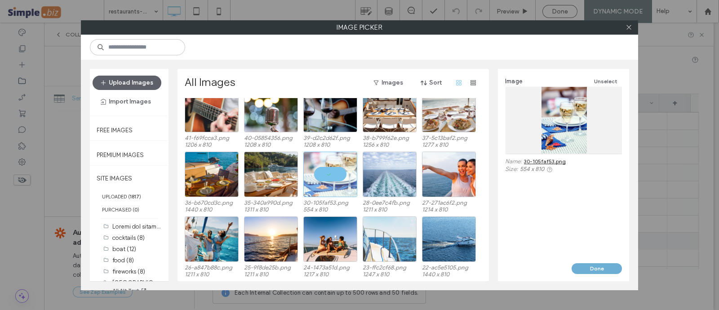
click at [614, 265] on button "Done" at bounding box center [597, 268] width 50 height 11
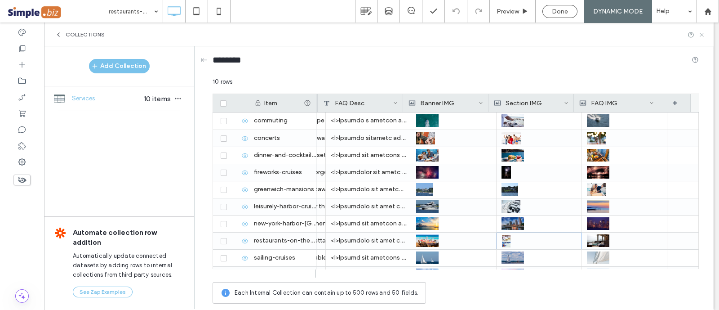
click at [701, 32] on icon at bounding box center [702, 34] width 7 height 7
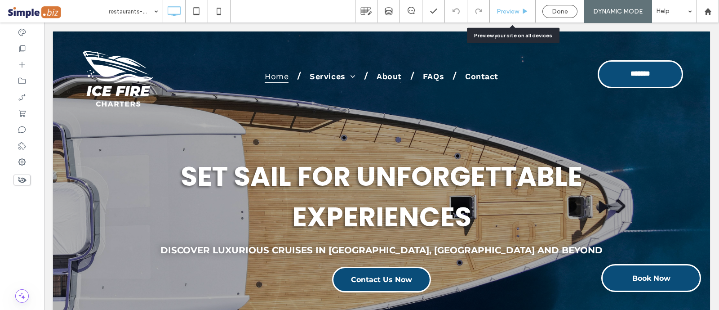
click at [507, 7] on div "Preview" at bounding box center [513, 11] width 46 height 22
click at [506, 9] on span "Preview" at bounding box center [508, 12] width 22 height 8
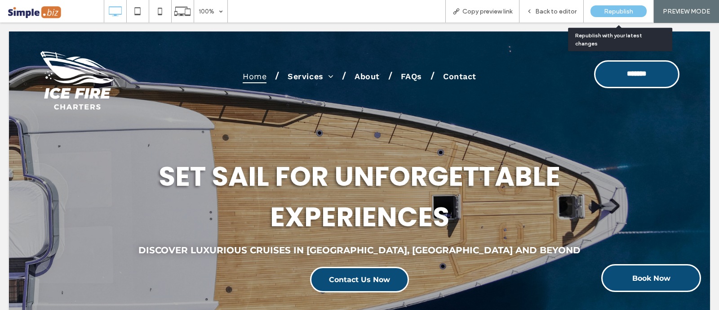
click at [616, 10] on span "Republish" at bounding box center [618, 12] width 29 height 8
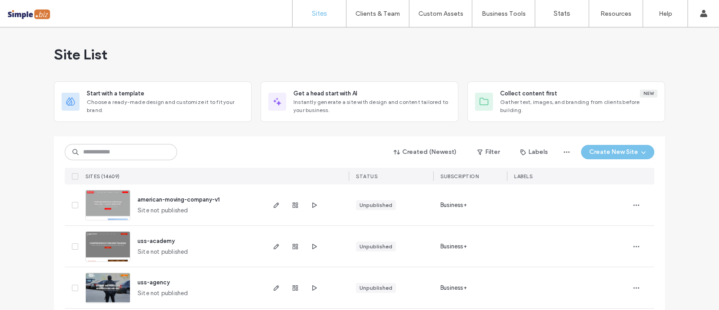
click at [155, 134] on div at bounding box center [359, 132] width 611 height 7
click at [160, 151] on input at bounding box center [121, 152] width 112 height 16
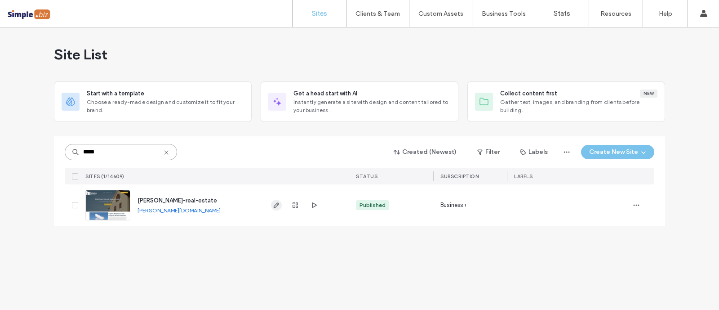
type input "*****"
click at [276, 207] on icon "button" at bounding box center [276, 204] width 7 height 7
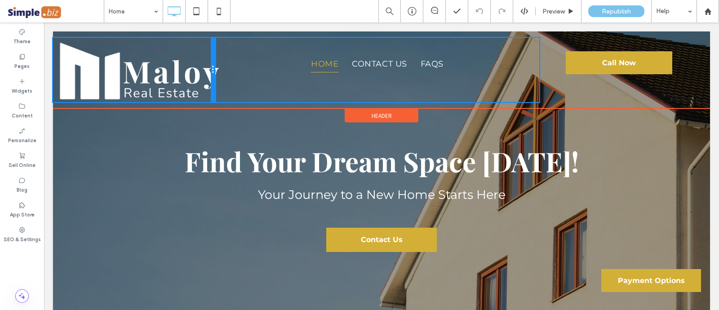
drag, startPoint x: 213, startPoint y: 98, endPoint x: 196, endPoint y: 95, distance: 17.3
click at [196, 95] on div "Click To Paste" at bounding box center [134, 70] width 162 height 65
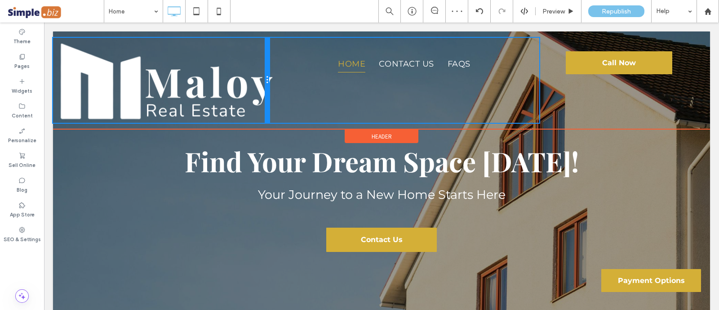
drag, startPoint x: 214, startPoint y: 49, endPoint x: 254, endPoint y: 50, distance: 40.5
click at [254, 50] on div "Click To Paste" at bounding box center [161, 80] width 216 height 85
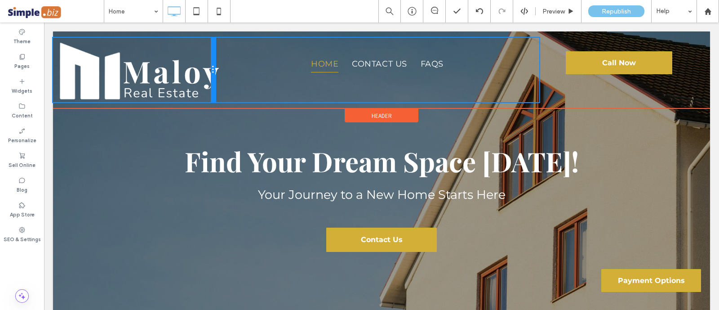
drag, startPoint x: 265, startPoint y: 93, endPoint x: 210, endPoint y: 84, distance: 56.4
click at [210, 84] on div "Click To Paste" at bounding box center [134, 70] width 162 height 65
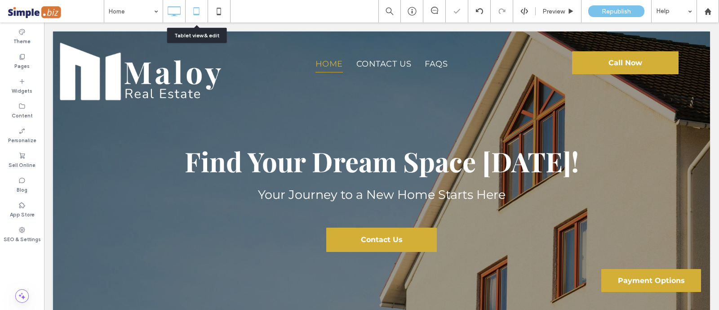
click at [201, 6] on icon at bounding box center [196, 11] width 18 height 18
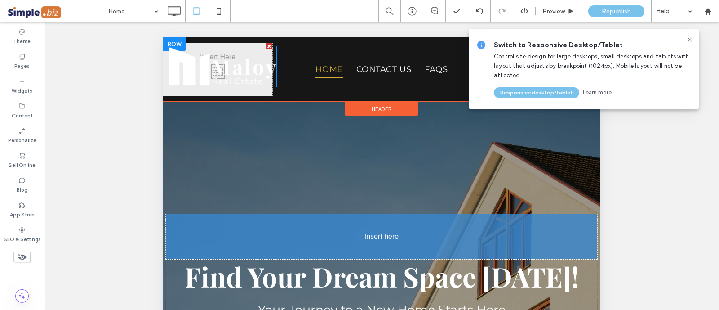
drag, startPoint x: 244, startPoint y: 75, endPoint x: 415, endPoint y: 257, distance: 250.0
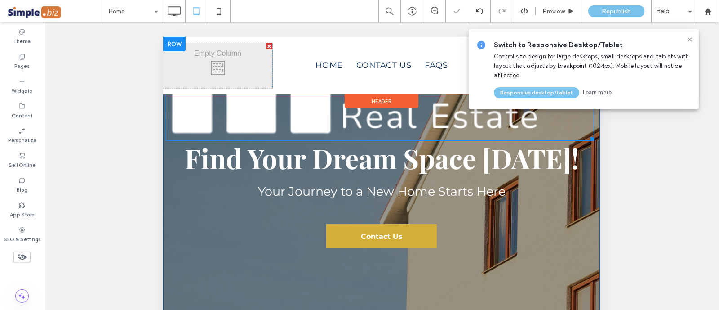
scroll to position [112, 0]
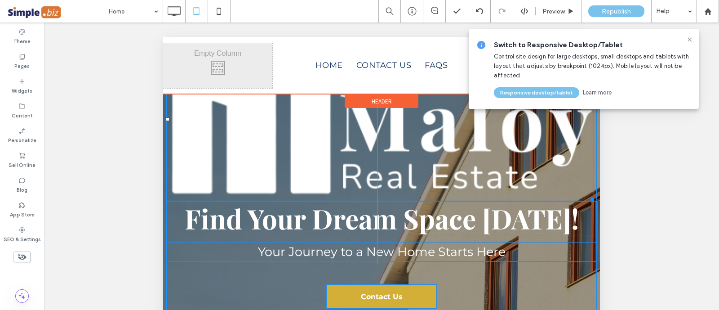
drag, startPoint x: 588, startPoint y: 198, endPoint x: 627, endPoint y: 202, distance: 39.8
click at [469, 165] on div "W:424.492 H:161.992 Find Your Dream Space Today! Your Journey to a New Home Sta…" at bounding box center [382, 184] width 432 height 294
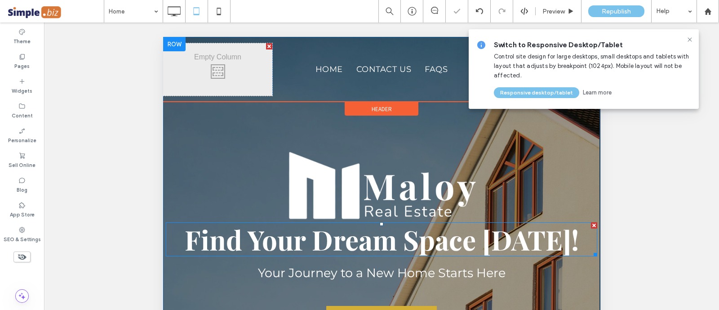
scroll to position [0, 0]
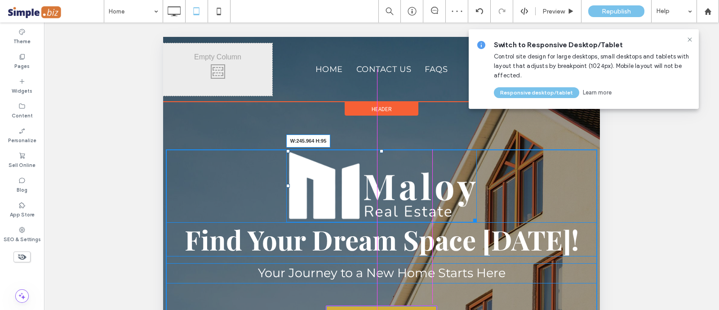
drag, startPoint x: 468, startPoint y: 219, endPoint x: 428, endPoint y: 192, distance: 48.0
click at [428, 192] on div "W:245.964 H:95 Find Your Dream Space Today! Your Journey to a New Home Starts H…" at bounding box center [382, 250] width 432 height 203
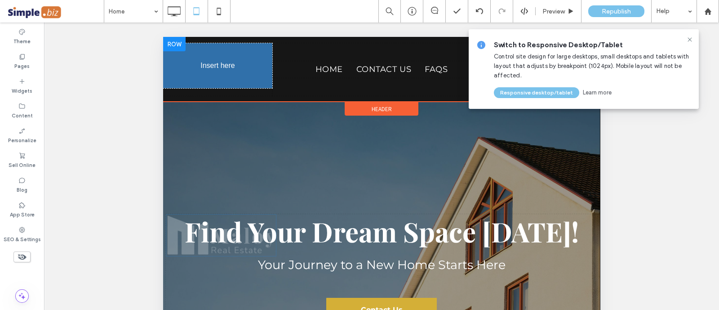
drag, startPoint x: 404, startPoint y: 172, endPoint x: 410, endPoint y: 127, distance: 45.3
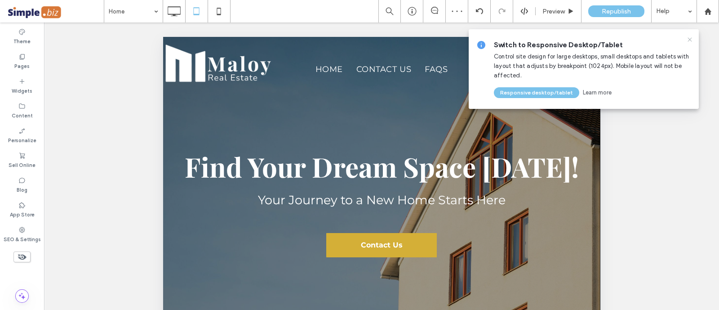
click at [688, 39] on icon at bounding box center [690, 39] width 7 height 7
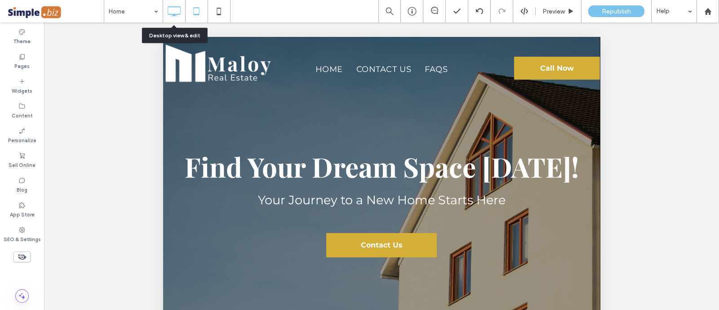
click at [176, 12] on icon at bounding box center [174, 11] width 18 height 18
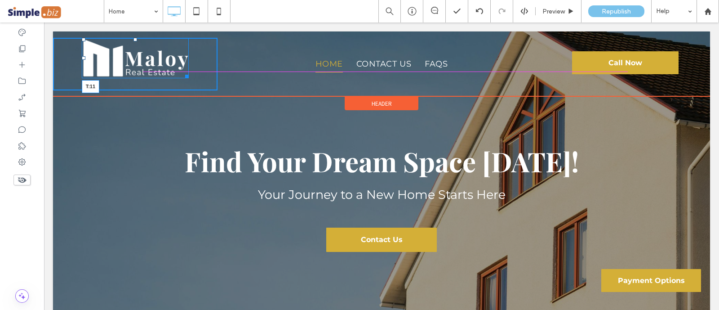
drag, startPoint x: 134, startPoint y: 38, endPoint x: 135, endPoint y: 43, distance: 5.1
click at [135, 41] on div at bounding box center [136, 40] width 4 height 4
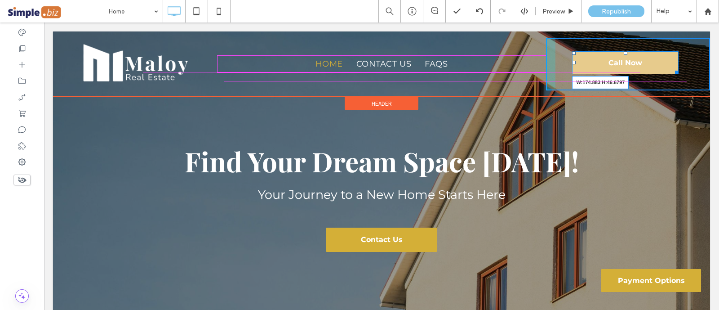
drag, startPoint x: 670, startPoint y: 71, endPoint x: 656, endPoint y: 71, distance: 13.9
click at [656, 71] on div "Call Now W:174.883 H:46.6797 Click To Paste" at bounding box center [628, 64] width 165 height 53
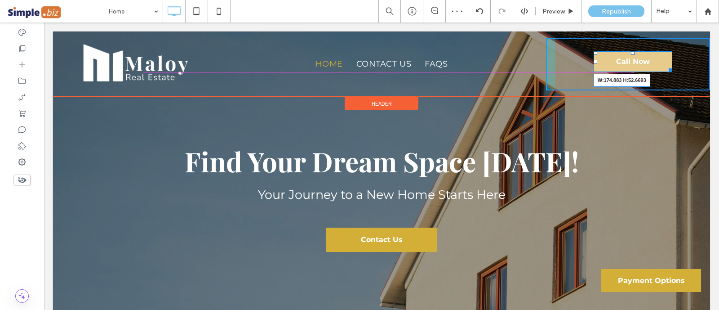
click at [666, 72] on div at bounding box center [669, 68] width 7 height 7
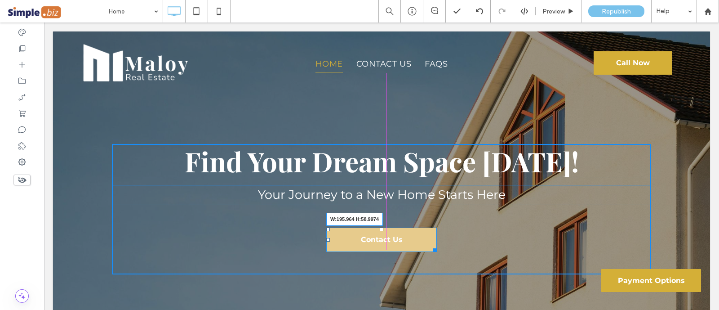
drag, startPoint x: 429, startPoint y: 248, endPoint x: 418, endPoint y: 250, distance: 11.5
click at [430, 250] on div at bounding box center [433, 248] width 7 height 7
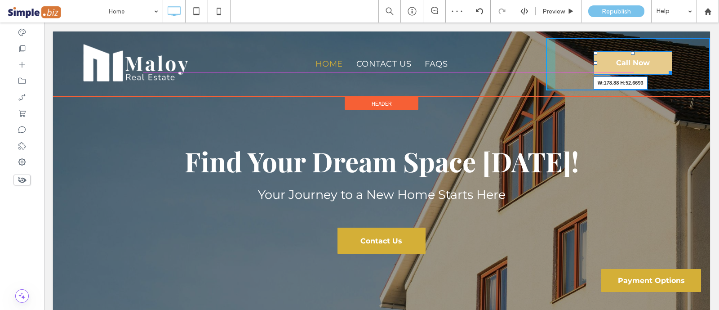
click at [666, 73] on div at bounding box center [669, 71] width 7 height 7
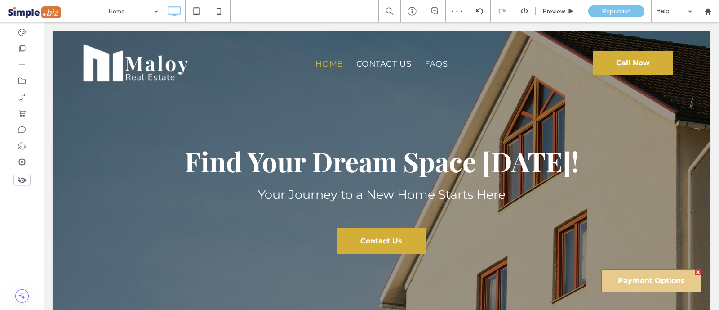
click at [685, 288] on link "Payment Options" at bounding box center [652, 280] width 100 height 23
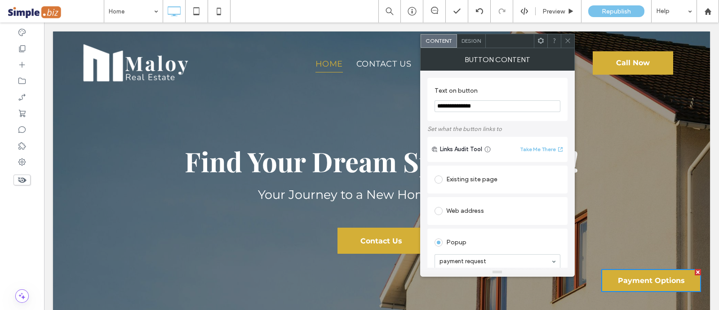
click at [471, 50] on div "Button Content" at bounding box center [497, 59] width 155 height 22
click at [471, 38] on span "Design" at bounding box center [471, 40] width 19 height 7
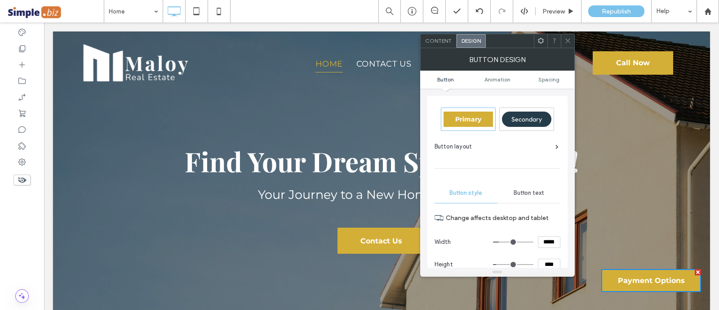
scroll to position [56, 0]
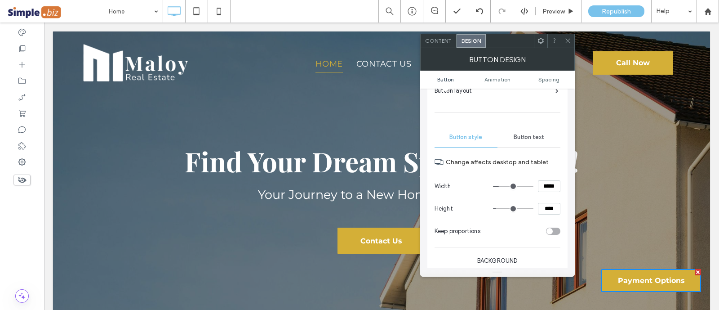
drag, startPoint x: 553, startPoint y: 209, endPoint x: 506, endPoint y: 195, distance: 49.2
click at [507, 195] on div "Change affects desktop and tablet Width ***** Height **** Keep proportions" at bounding box center [498, 195] width 126 height 93
type input "****"
type input "**"
drag, startPoint x: 548, startPoint y: 193, endPoint x: 561, endPoint y: 208, distance: 19.8
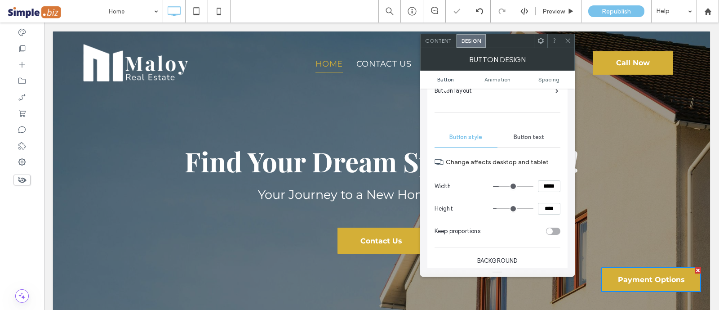
click at [548, 193] on section "Width *****" at bounding box center [498, 186] width 126 height 22
click at [550, 187] on input "*****" at bounding box center [549, 186] width 22 height 12
type input "*****"
type input "***"
click at [565, 44] on span at bounding box center [568, 40] width 7 height 13
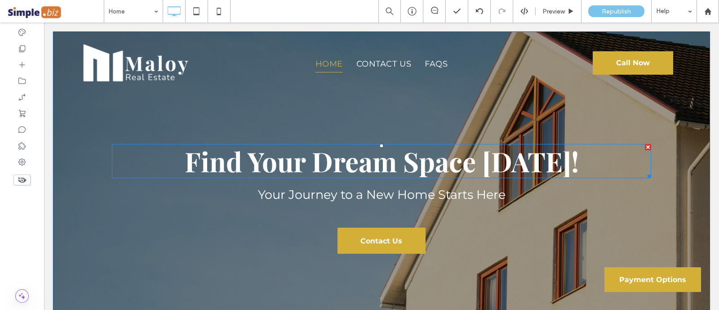
click at [385, 156] on strong "Find Your Dream Space [DATE]!" at bounding box center [382, 161] width 394 height 36
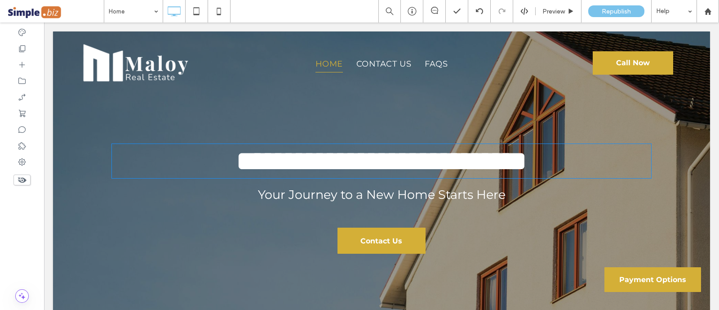
type input "**********"
type input "**"
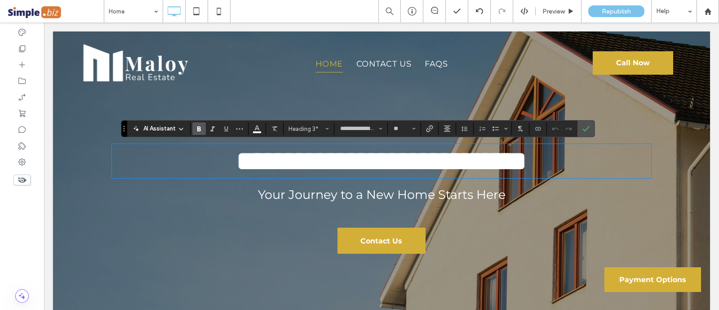
click at [324, 192] on span "Your Journey to a New Home Starts Here" at bounding box center [382, 194] width 248 height 15
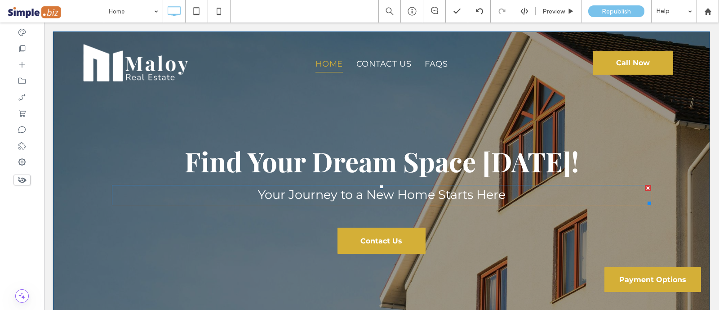
click at [324, 192] on span "Your Journey to a New Home Starts Here" at bounding box center [382, 194] width 248 height 15
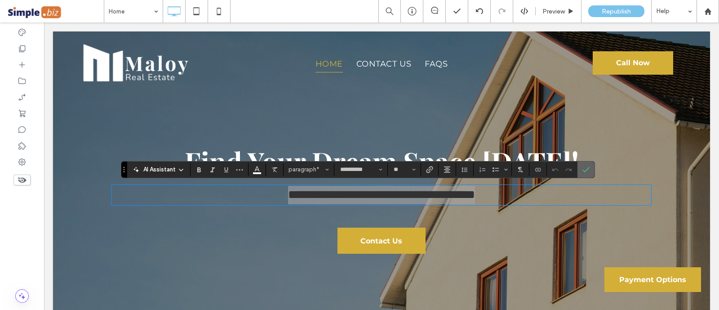
click at [587, 173] on icon "Confirm" at bounding box center [586, 169] width 7 height 7
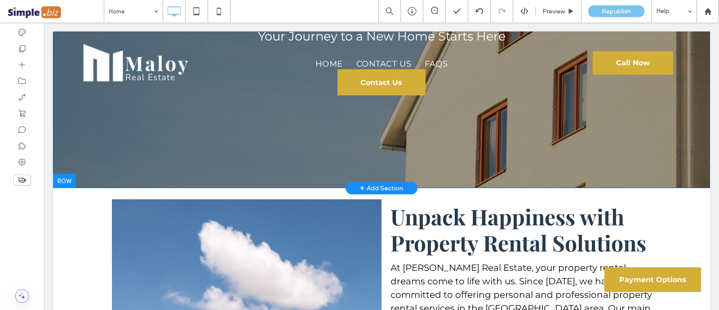
scroll to position [0, 0]
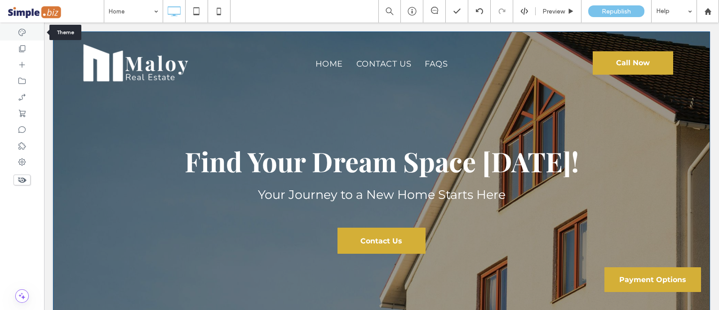
click at [20, 39] on div at bounding box center [22, 32] width 44 height 16
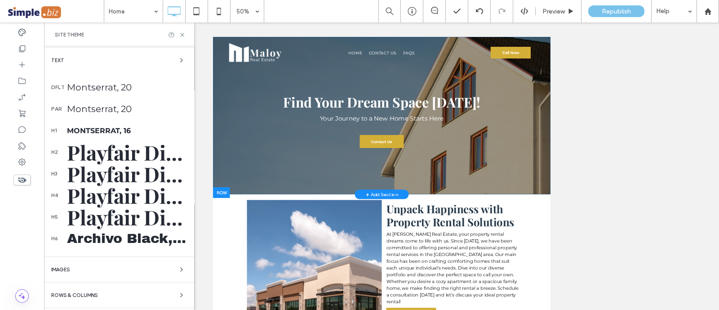
scroll to position [169, 0]
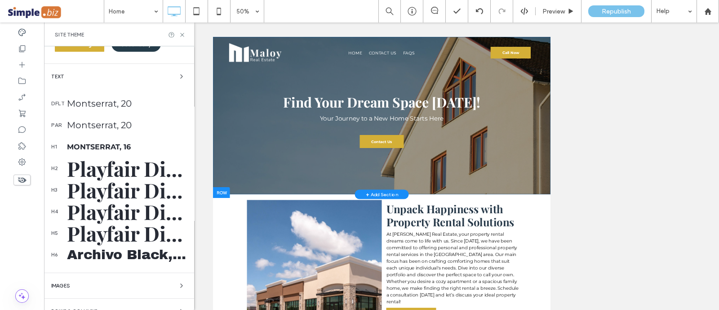
click at [106, 159] on div "Playfair Display, 48" at bounding box center [127, 168] width 120 height 27
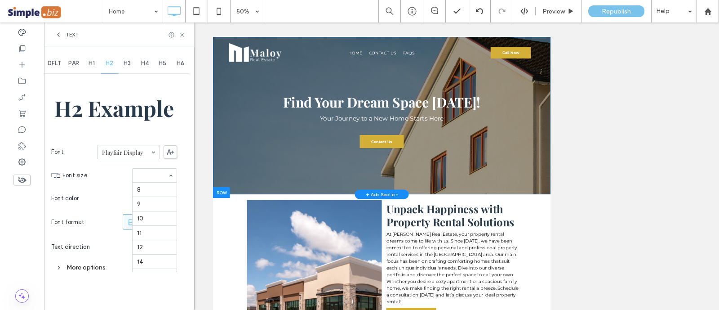
scroll to position [145, 0]
drag, startPoint x: 148, startPoint y: 208, endPoint x: 149, endPoint y: 203, distance: 5.0
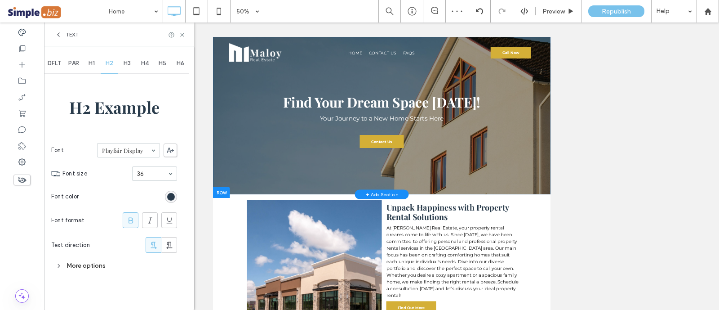
click at [126, 58] on div "H3" at bounding box center [127, 64] width 18 height 20
drag, startPoint x: 112, startPoint y: 179, endPoint x: 105, endPoint y: 196, distance: 18.4
drag, startPoint x: 105, startPoint y: 196, endPoint x: 72, endPoint y: 17, distance: 181.9
click at [72, 17] on span at bounding box center [55, 11] width 97 height 18
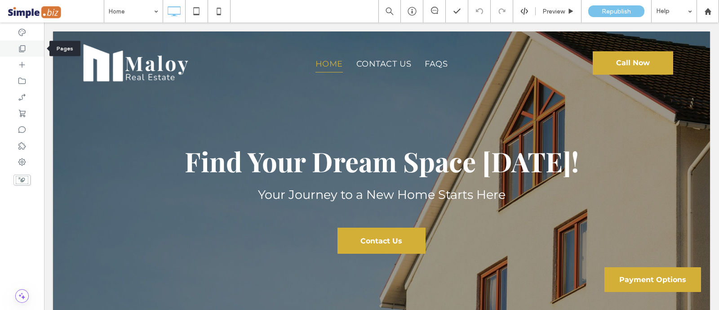
click at [34, 46] on div at bounding box center [22, 48] width 44 height 16
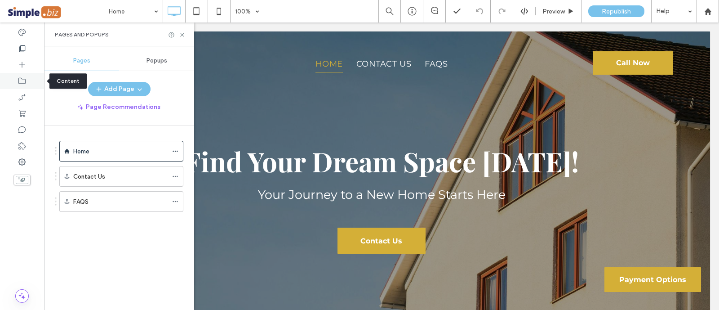
click at [24, 81] on icon at bounding box center [22, 80] width 9 height 9
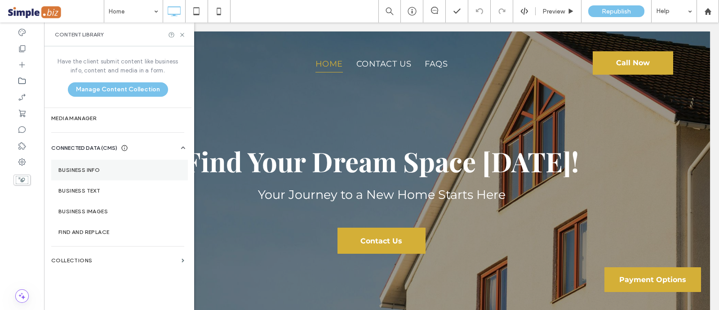
click at [102, 176] on section "Business Info" at bounding box center [119, 170] width 137 height 21
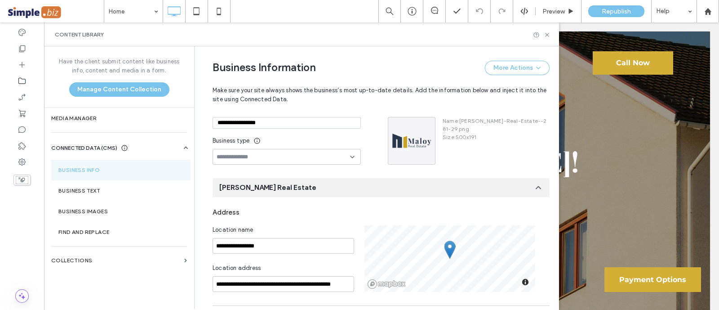
scroll to position [131, 0]
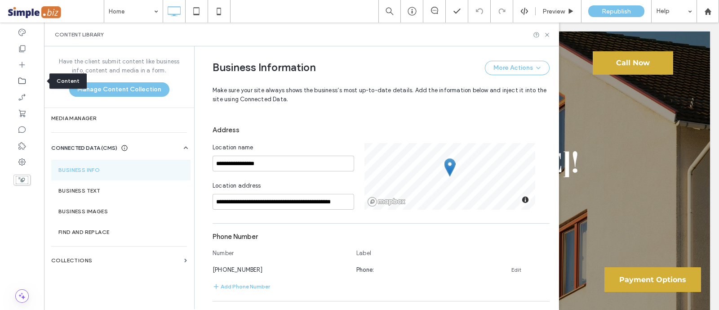
click at [27, 86] on div at bounding box center [22, 81] width 44 height 16
click at [542, 36] on div "Content Library" at bounding box center [302, 34] width 494 height 7
click at [548, 35] on use at bounding box center [547, 35] width 4 height 4
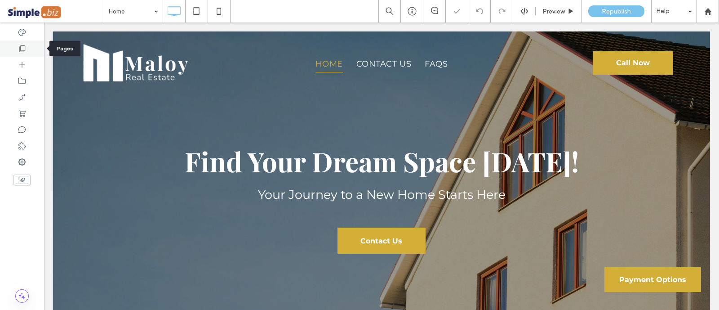
click at [20, 44] on div at bounding box center [22, 48] width 44 height 16
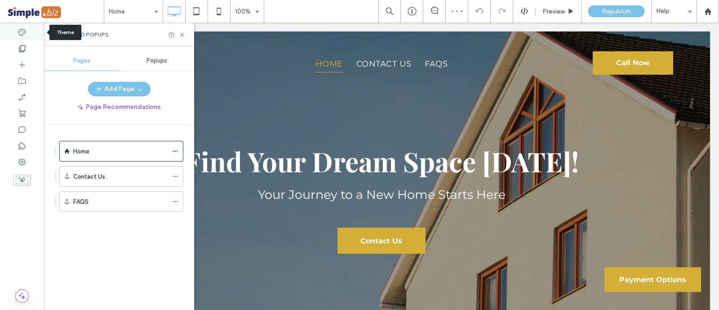
click at [24, 28] on icon at bounding box center [22, 32] width 9 height 9
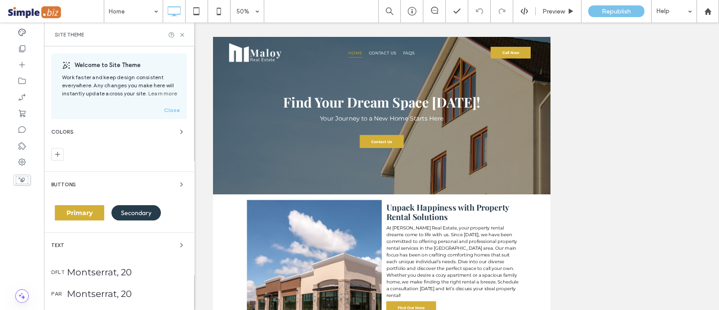
scroll to position [169, 0]
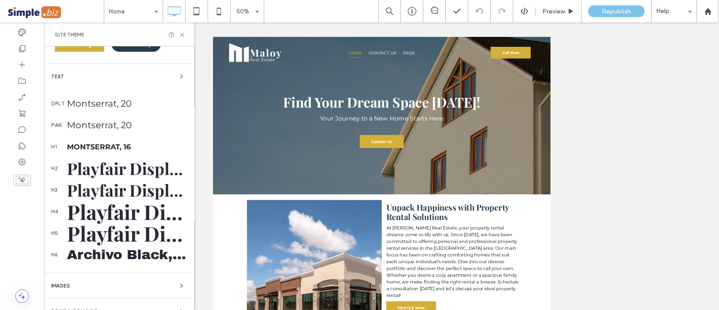
click at [135, 101] on div "Montserrat, 20" at bounding box center [127, 103] width 120 height 11
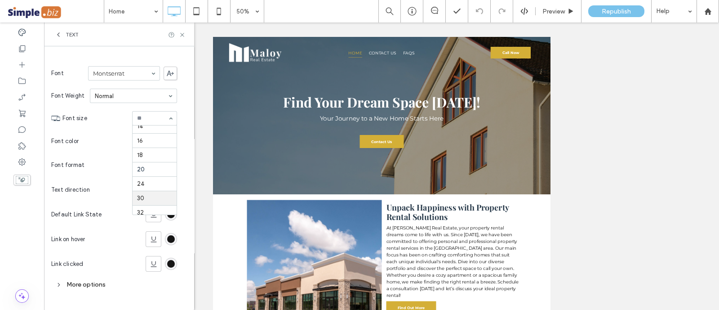
scroll to position [61, 0]
click at [57, 33] on icon at bounding box center [58, 34] width 7 height 7
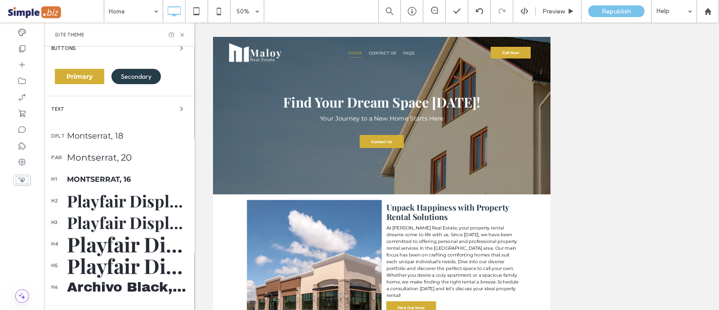
click at [98, 289] on div "Archivo Black, 30" at bounding box center [127, 287] width 120 height 14
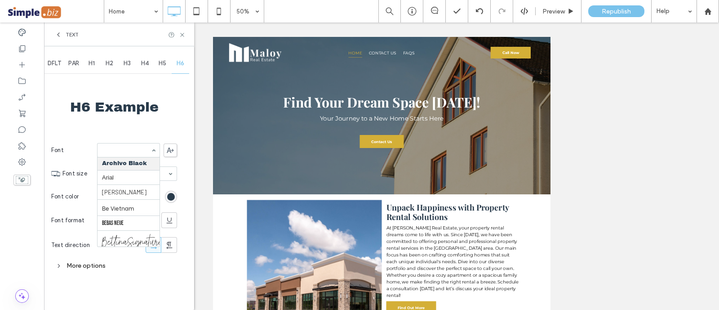
scroll to position [108, 0]
type input "**"
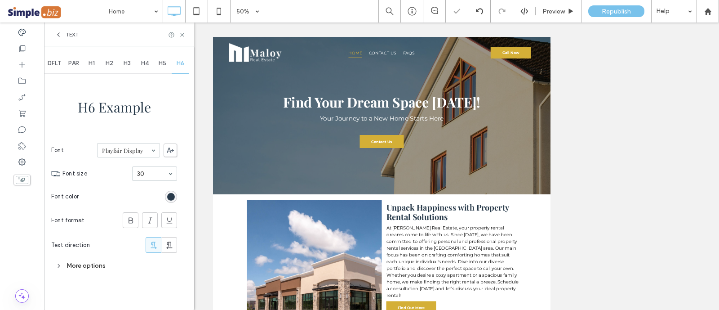
click at [152, 180] on section "Font size 30" at bounding box center [119, 173] width 115 height 23
click at [129, 219] on icon at bounding box center [130, 220] width 9 height 9
drag, startPoint x: 160, startPoint y: 62, endPoint x: 165, endPoint y: 69, distance: 8.7
click at [160, 62] on span "H5" at bounding box center [163, 63] width 8 height 7
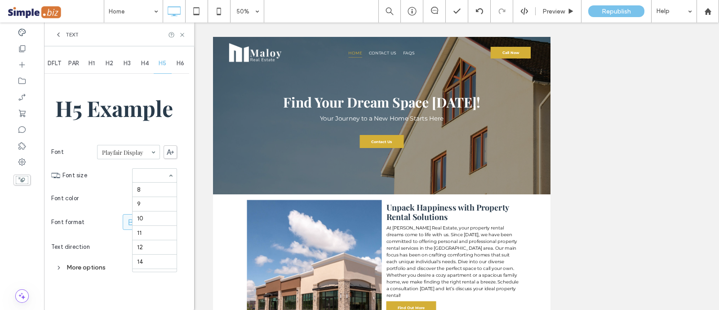
scroll to position [132, 0]
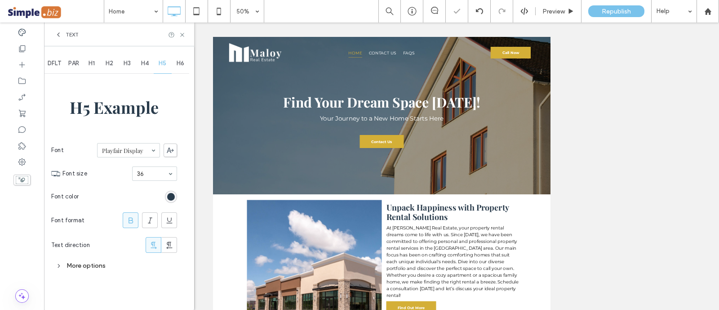
click at [147, 63] on span "H4" at bounding box center [145, 63] width 8 height 7
click at [157, 187] on section "Font color" at bounding box center [114, 198] width 126 height 22
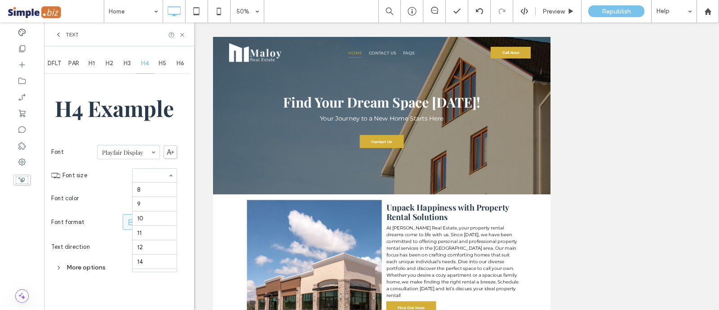
scroll to position [160, 0]
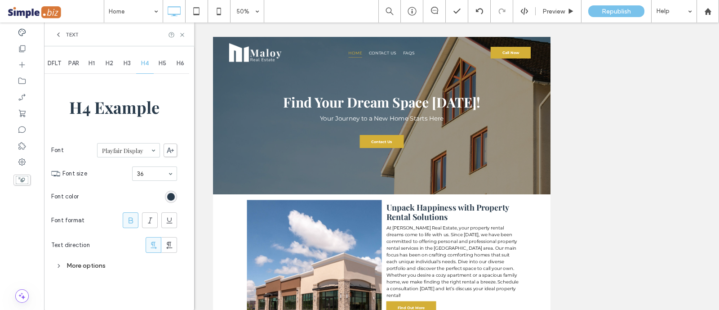
click at [129, 63] on span "H3" at bounding box center [127, 63] width 7 height 7
click at [120, 61] on div "H3" at bounding box center [127, 64] width 18 height 20
click at [180, 16] on icon at bounding box center [174, 11] width 18 height 18
click at [184, 35] on icon at bounding box center [182, 34] width 7 height 7
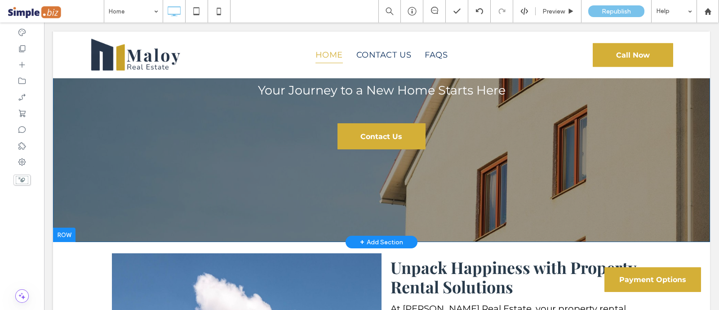
scroll to position [112, 0]
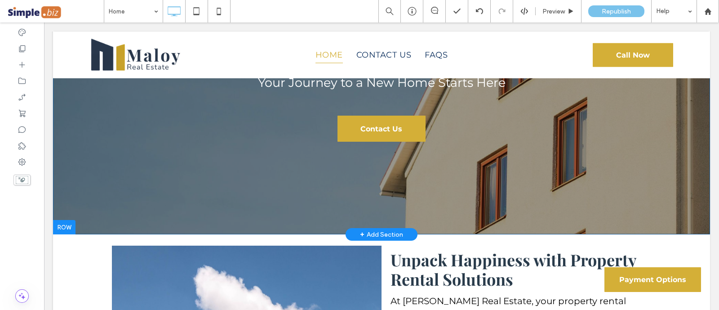
click at [146, 185] on div "Find Your Dream Space Today! Your Journey to a New Home Starts Here Contact Us …" at bounding box center [381, 77] width 657 height 315
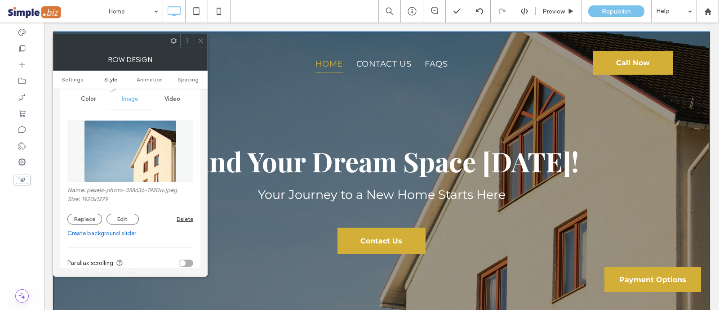
scroll to position [169, 0]
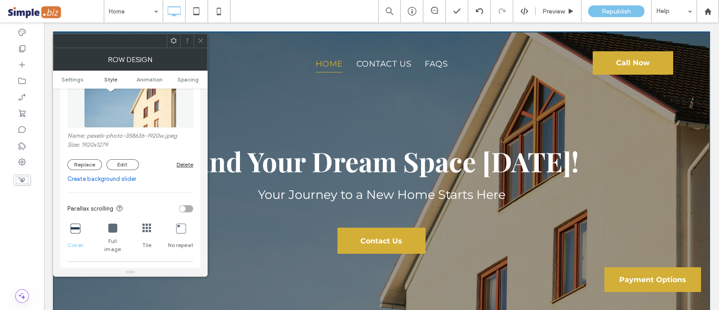
click at [89, 179] on link "Create background slider" at bounding box center [130, 178] width 126 height 9
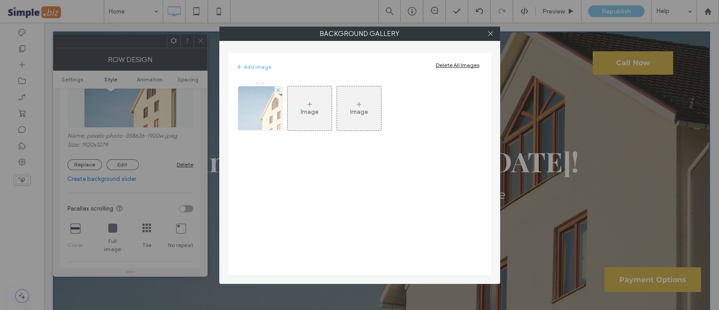
click at [275, 89] on div at bounding box center [279, 90] width 8 height 8
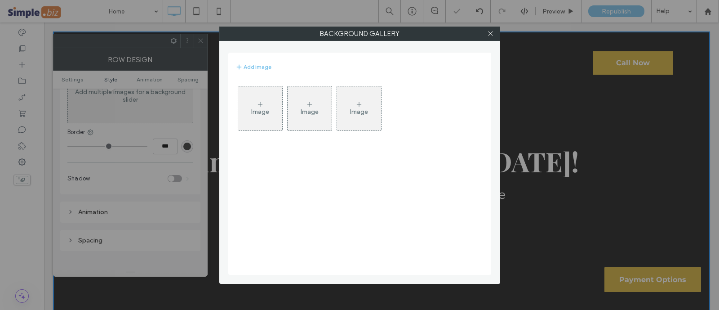
click at [264, 102] on div "Image" at bounding box center [260, 108] width 44 height 42
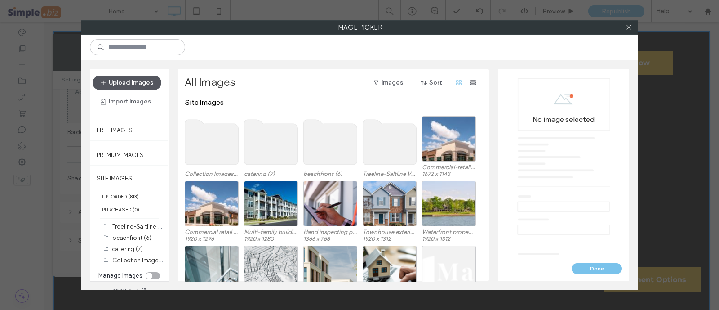
click at [136, 82] on button "Upload Images" at bounding box center [127, 83] width 69 height 14
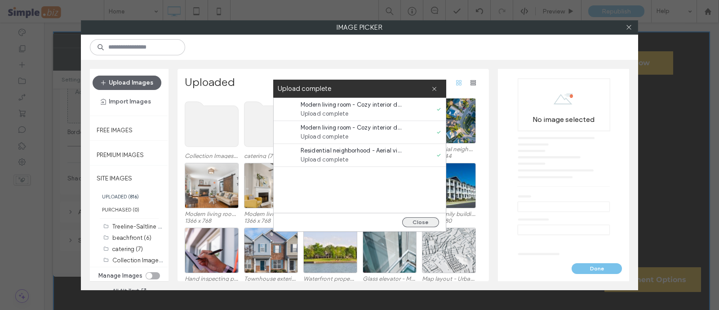
click at [424, 223] on button "Close" at bounding box center [420, 222] width 37 height 10
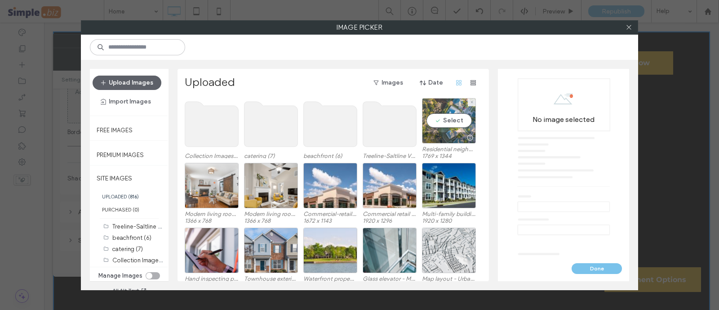
click at [441, 114] on div "Select" at bounding box center [449, 120] width 54 height 45
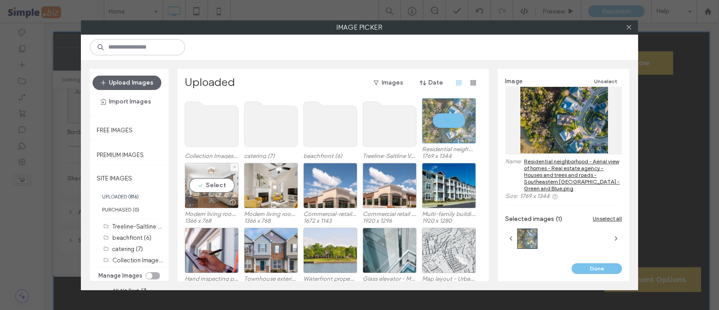
click at [217, 180] on div "Select" at bounding box center [212, 185] width 54 height 45
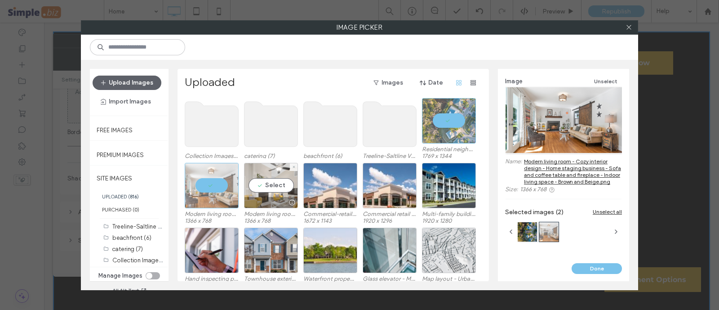
click at [277, 184] on div "Select" at bounding box center [271, 185] width 54 height 45
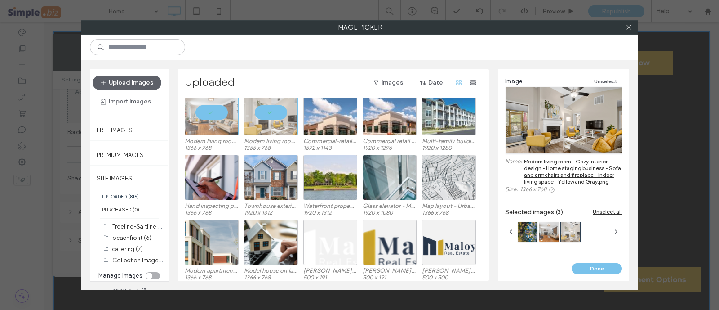
scroll to position [76, 0]
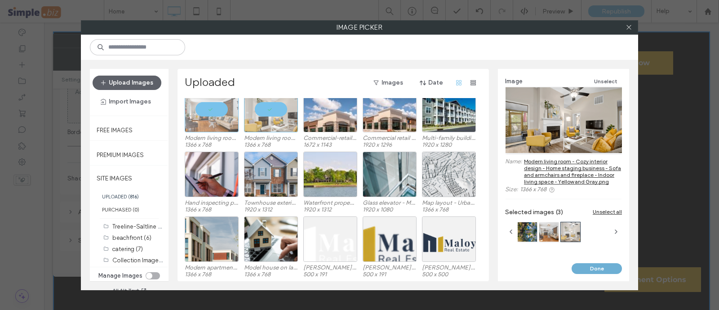
click at [602, 268] on button "Done" at bounding box center [597, 268] width 50 height 11
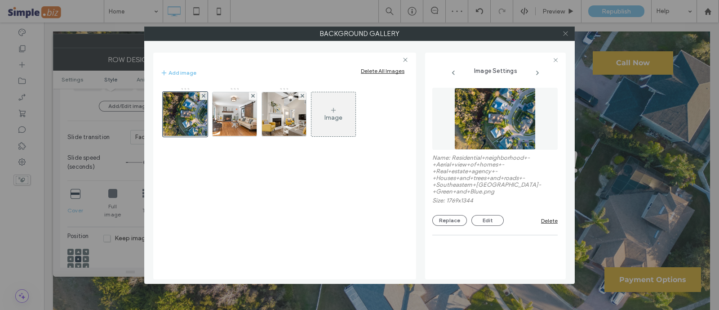
click at [566, 31] on icon at bounding box center [565, 33] width 7 height 7
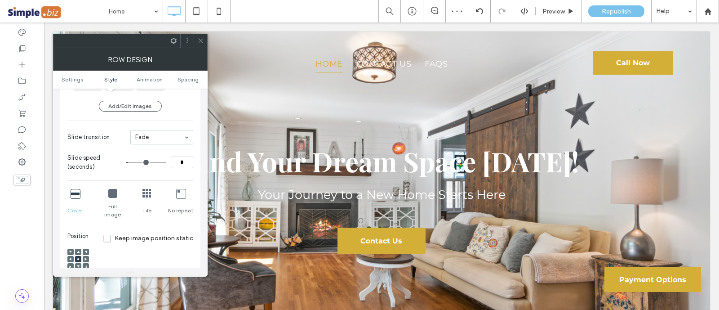
click at [199, 41] on icon at bounding box center [200, 40] width 7 height 7
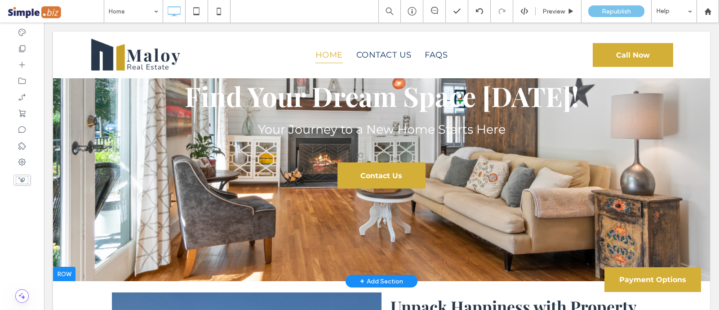
scroll to position [112, 0]
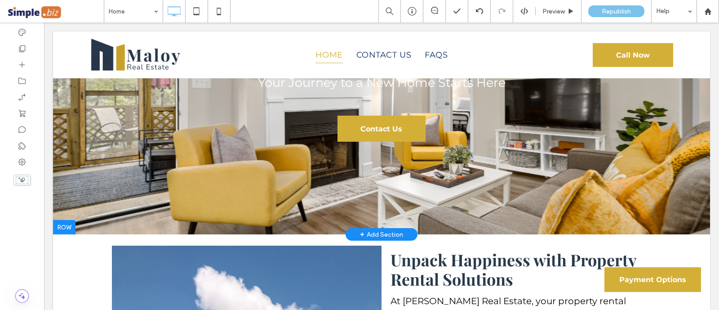
click at [86, 191] on div at bounding box center [381, 77] width 657 height 315
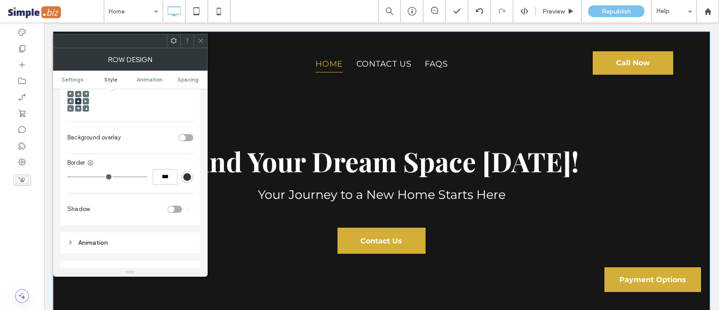
scroll to position [281, 0]
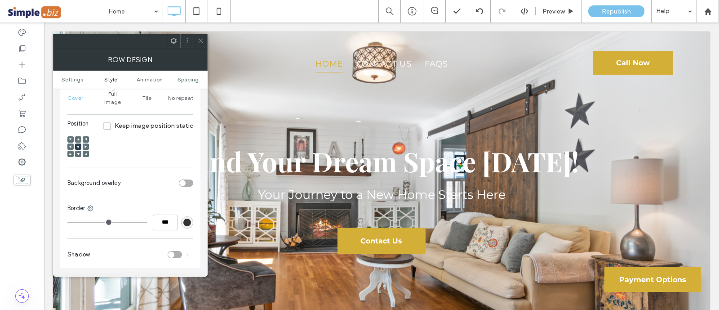
click at [180, 172] on section "Background overlay" at bounding box center [130, 183] width 126 height 22
click at [187, 179] on div "toggle" at bounding box center [186, 182] width 14 height 7
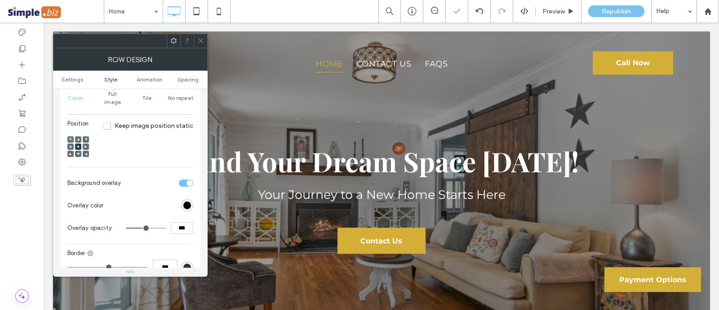
drag, startPoint x: 178, startPoint y: 222, endPoint x: 164, endPoint y: 211, distance: 17.6
click at [164, 217] on section "Overlay opacity ***" at bounding box center [130, 228] width 126 height 22
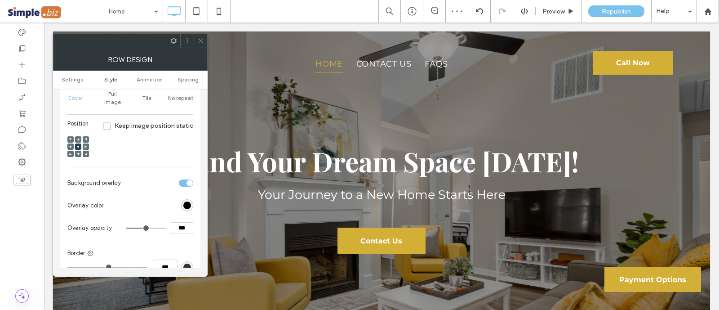
type input "***"
type input "**"
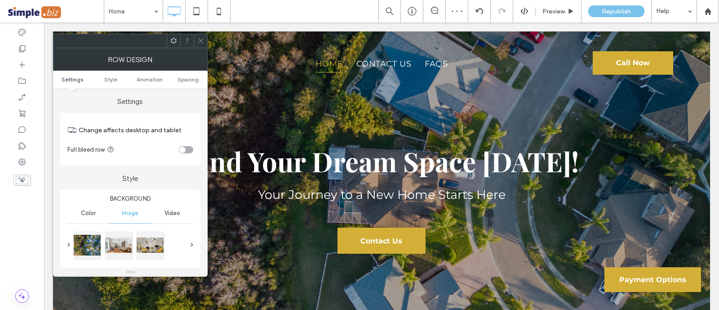
scroll to position [56, 0]
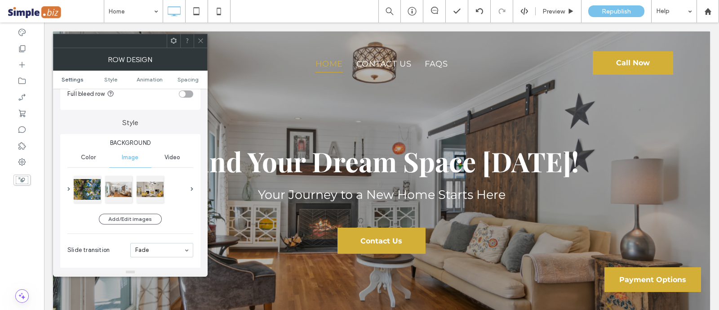
click at [200, 38] on icon at bounding box center [200, 40] width 7 height 7
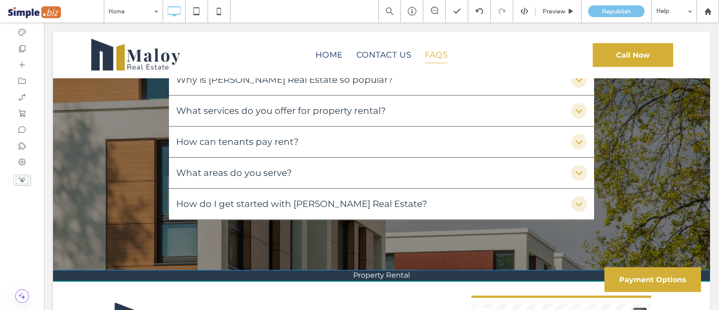
scroll to position [2430, 0]
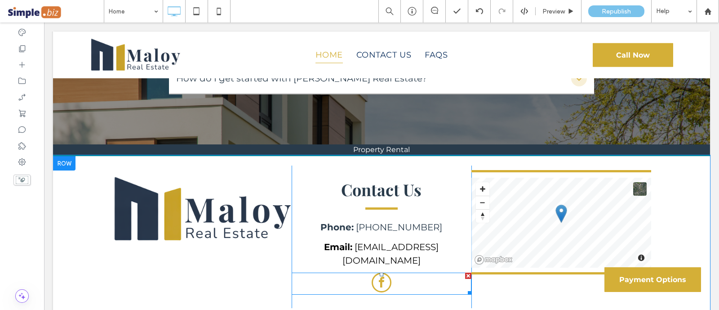
click at [399, 272] on div at bounding box center [382, 283] width 180 height 22
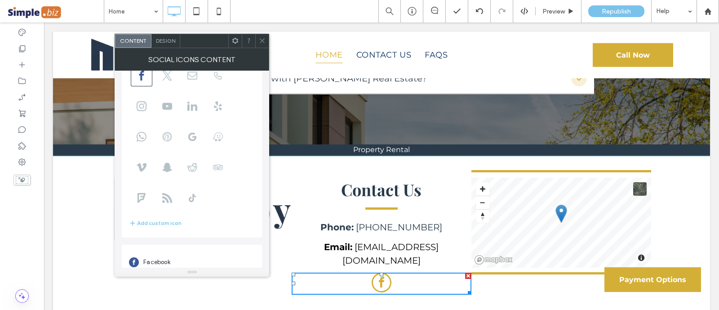
scroll to position [62, 0]
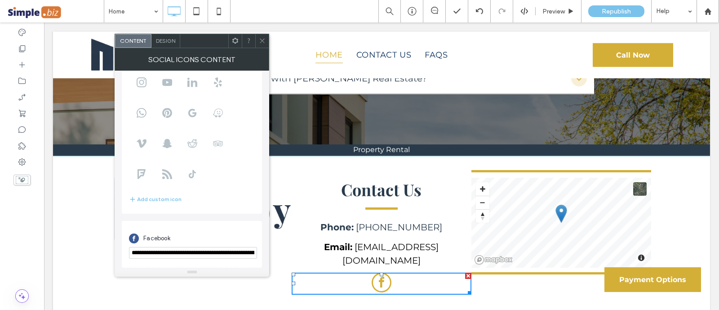
click at [263, 37] on icon at bounding box center [262, 40] width 7 height 7
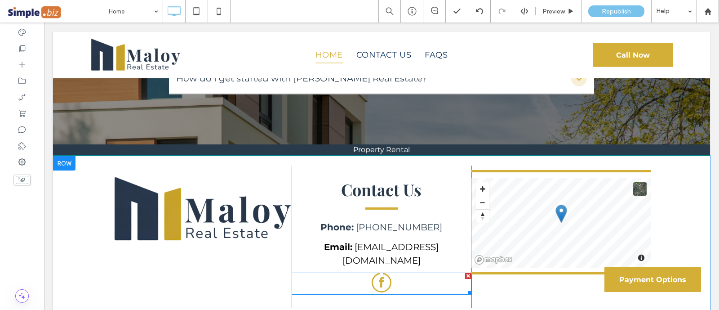
click at [403, 272] on div at bounding box center [382, 283] width 180 height 22
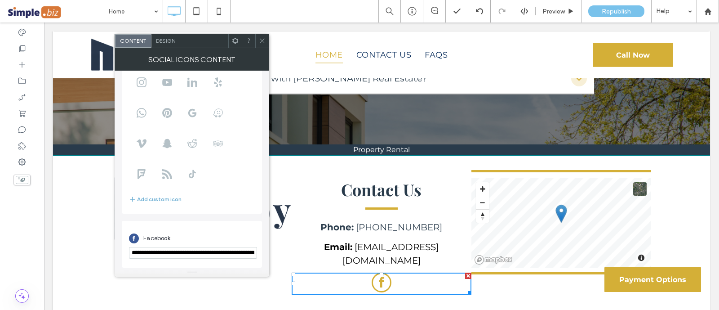
click at [154, 201] on button "Add custom icon" at bounding box center [155, 199] width 53 height 11
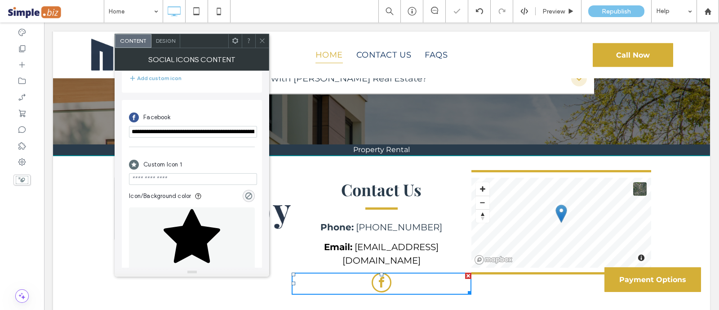
scroll to position [209, 0]
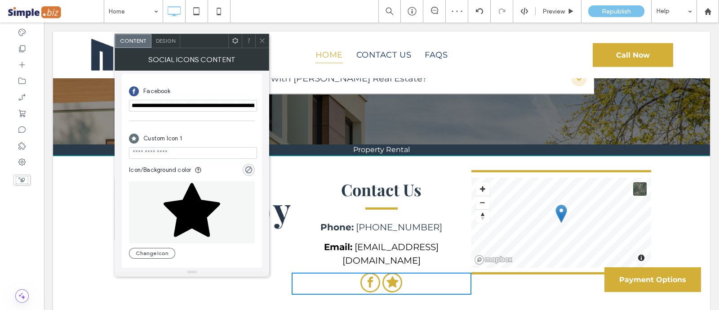
click at [144, 259] on div "Custom Icon 1 Icon/Background color Change Icon" at bounding box center [192, 194] width 126 height 138
click at [144, 253] on button "Change Icon" at bounding box center [152, 253] width 46 height 11
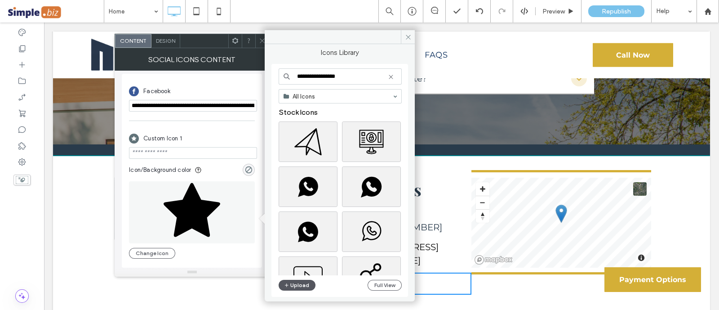
click at [289, 282] on icon "button" at bounding box center [286, 284] width 5 height 7
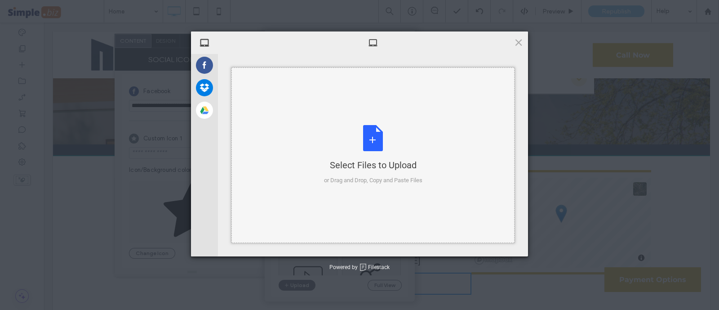
click at [339, 148] on div "Select Files to Upload or Drag and Drop, Copy and Paste Files" at bounding box center [373, 155] width 98 height 60
click at [516, 39] on span at bounding box center [519, 42] width 10 height 10
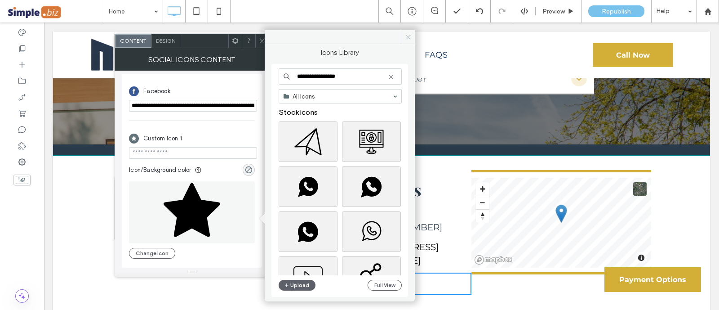
click at [406, 34] on icon at bounding box center [408, 37] width 7 height 7
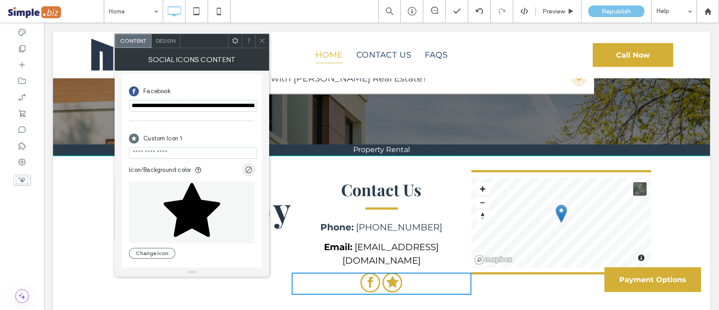
click at [263, 43] on icon at bounding box center [262, 40] width 7 height 7
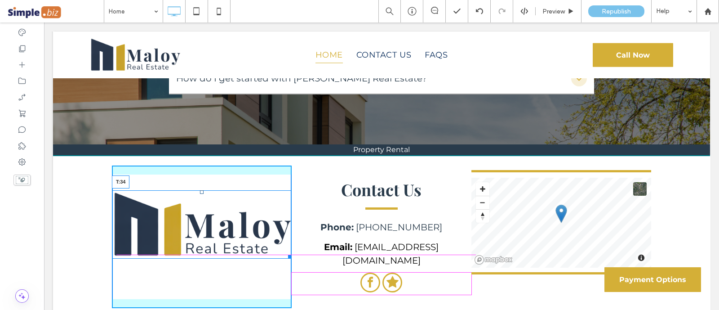
drag, startPoint x: 196, startPoint y: 163, endPoint x: 192, endPoint y: 179, distance: 15.9
click at [192, 190] on div "T:34" at bounding box center [202, 224] width 180 height 69
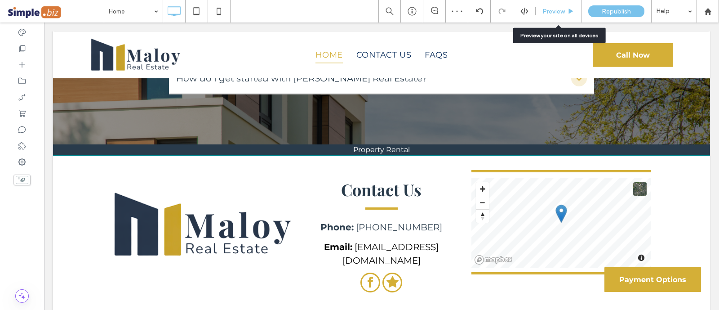
click at [549, 18] on div "Preview" at bounding box center [559, 11] width 46 height 22
click at [551, 10] on span "Preview" at bounding box center [554, 12] width 22 height 8
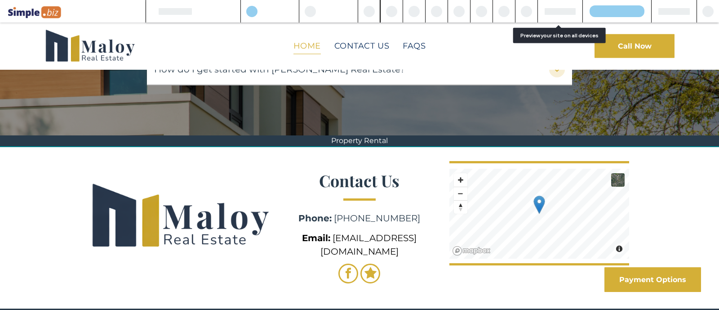
scroll to position [2412, 0]
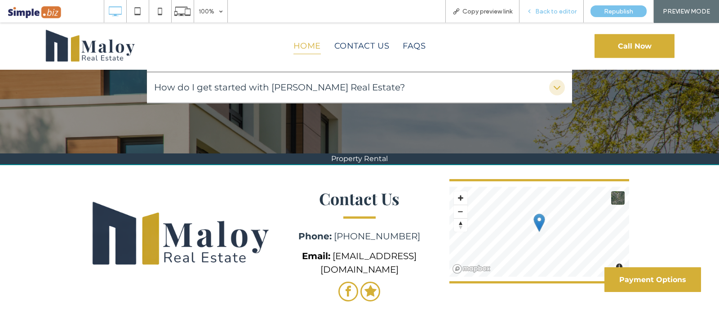
click at [558, 13] on span "Back to editor" at bounding box center [556, 12] width 41 height 8
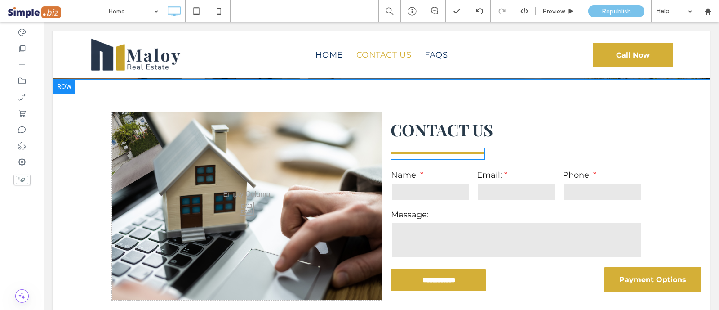
scroll to position [1906, 0]
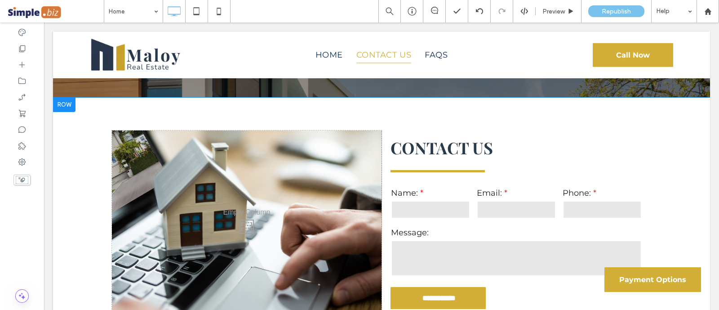
click at [382, 130] on div "**********" at bounding box center [517, 223] width 270 height 187
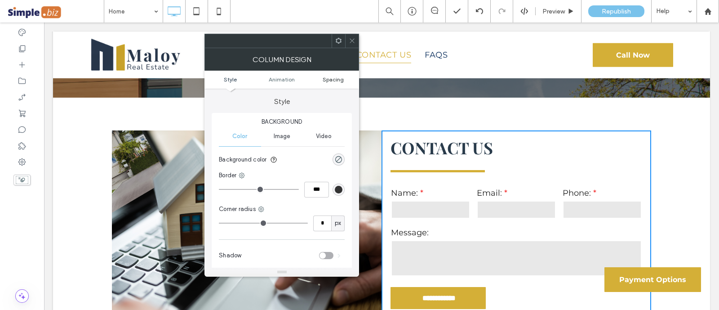
click at [343, 76] on span "Spacing" at bounding box center [333, 79] width 21 height 7
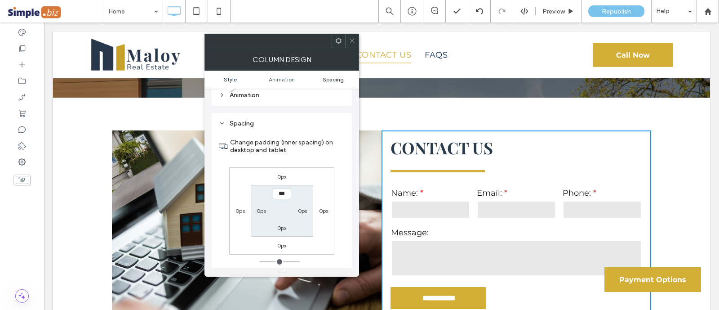
scroll to position [211, 0]
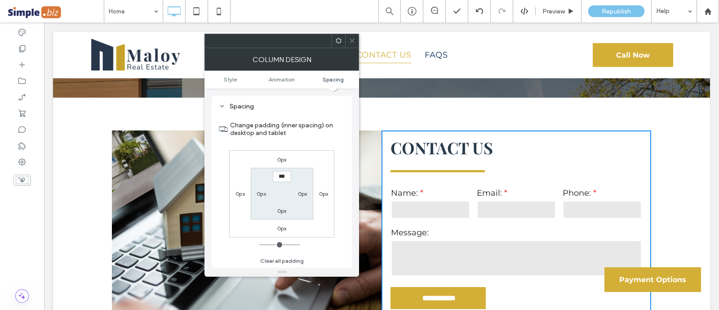
click at [251, 195] on div "0px" at bounding box center [261, 193] width 21 height 9
click at [259, 195] on label "0px" at bounding box center [261, 193] width 9 height 7
type input "**"
type input "****"
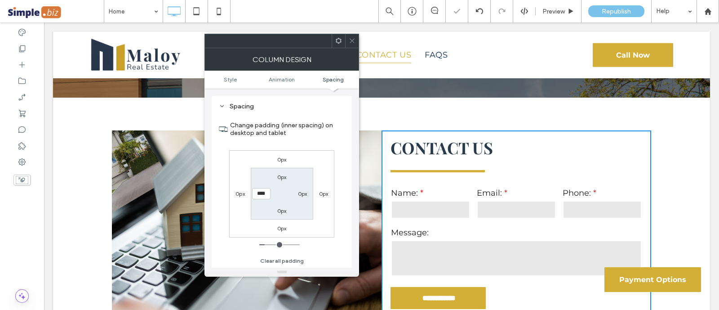
click at [286, 174] on label "0px" at bounding box center [281, 177] width 9 height 7
type input "*"
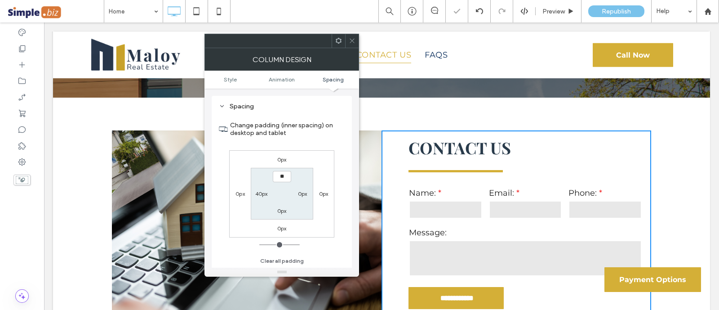
type input "**"
type input "****"
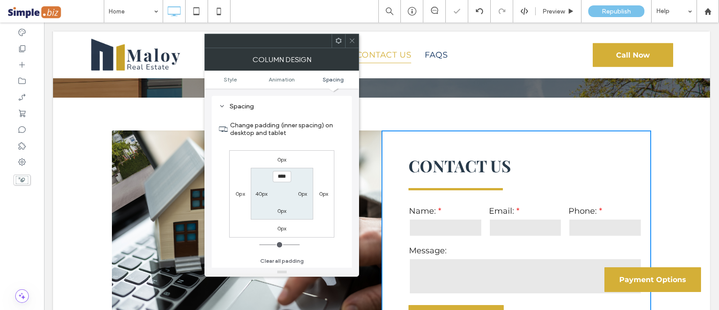
click at [281, 210] on label "0px" at bounding box center [281, 210] width 9 height 7
type input "*"
type input "**"
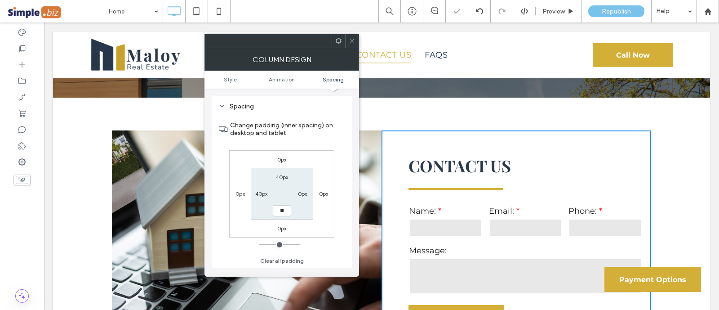
type input "**"
type input "****"
click at [357, 41] on div at bounding box center [351, 40] width 13 height 13
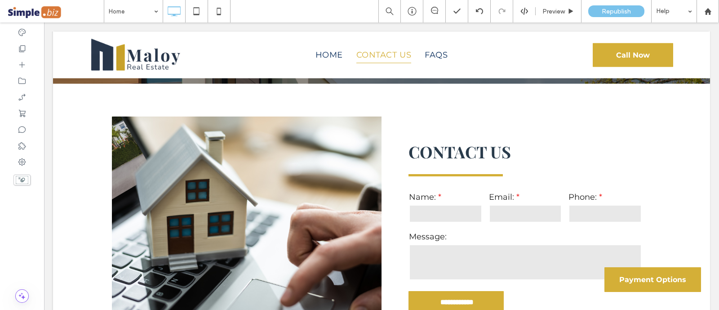
scroll to position [1960, 0]
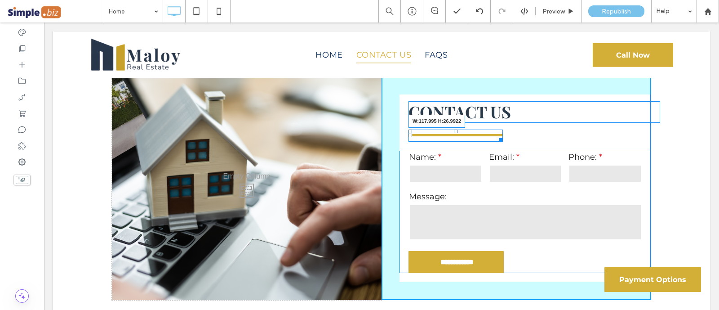
drag, startPoint x: 496, startPoint y: 121, endPoint x: 456, endPoint y: 121, distance: 40.0
click at [456, 129] on div "W:117.995 H:26.9922" at bounding box center [456, 135] width 94 height 12
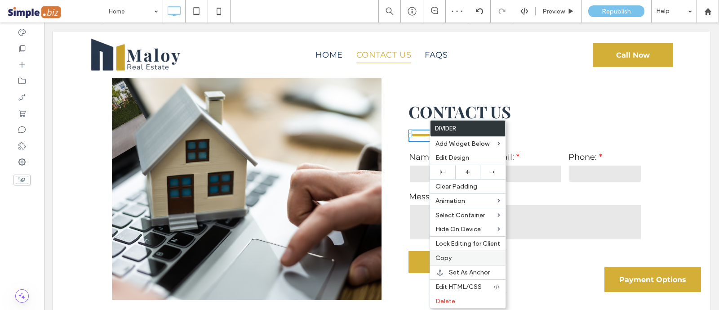
click at [450, 254] on span "Copy" at bounding box center [444, 258] width 16 height 8
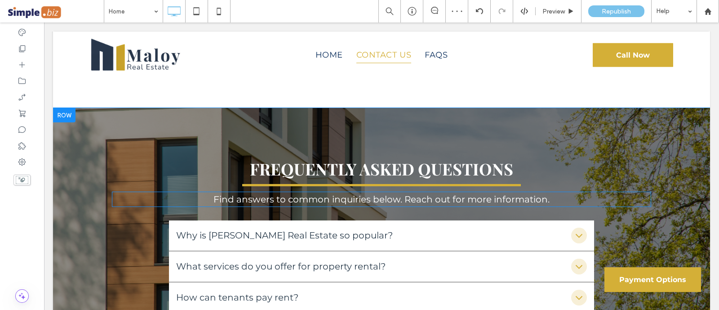
scroll to position [2185, 0]
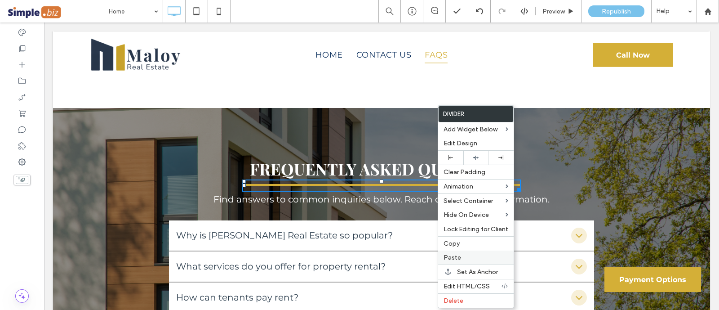
click at [455, 259] on div "Paste" at bounding box center [476, 257] width 76 height 14
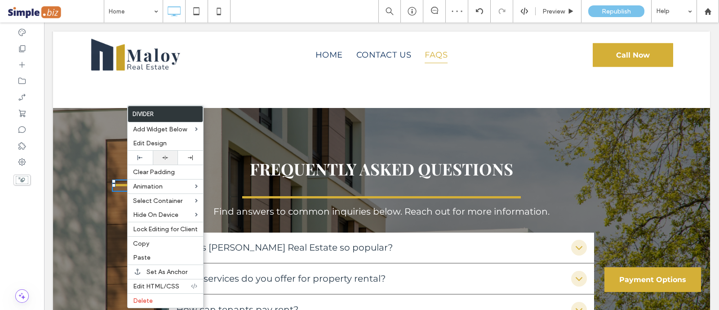
click at [164, 159] on icon at bounding box center [165, 158] width 6 height 6
click at [577, 159] on h5 "Frequently Asked Questions" at bounding box center [382, 168] width 540 height 19
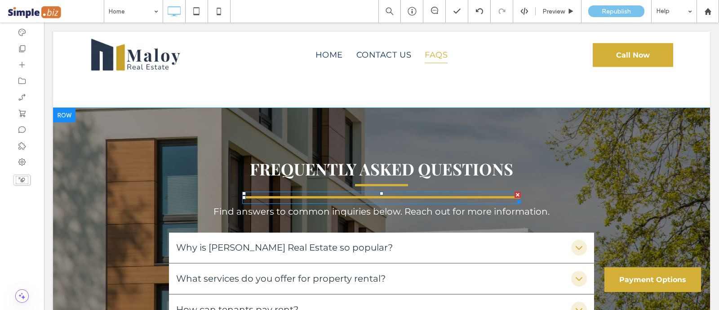
click at [515, 192] on div at bounding box center [518, 195] width 6 height 6
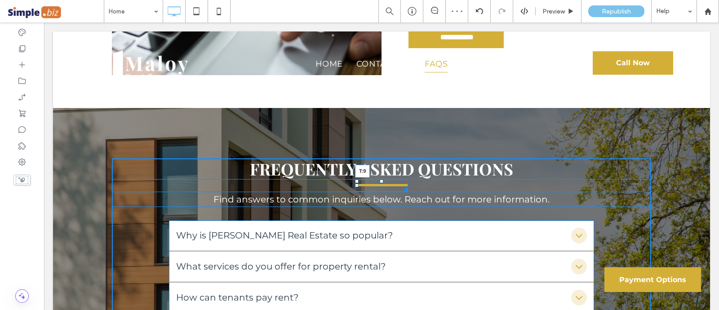
drag, startPoint x: 375, startPoint y: 167, endPoint x: 378, endPoint y: 171, distance: 4.9
click at [380, 179] on div at bounding box center [382, 181] width 4 height 4
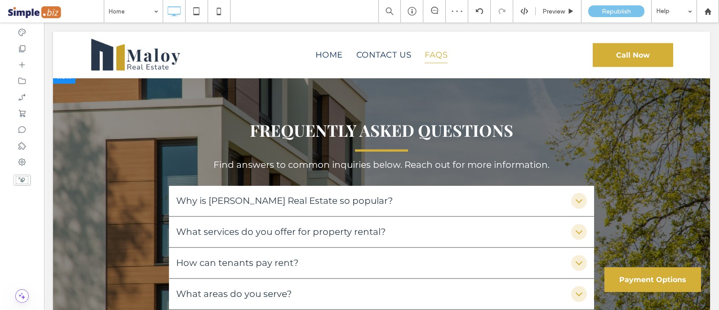
scroll to position [2241, 0]
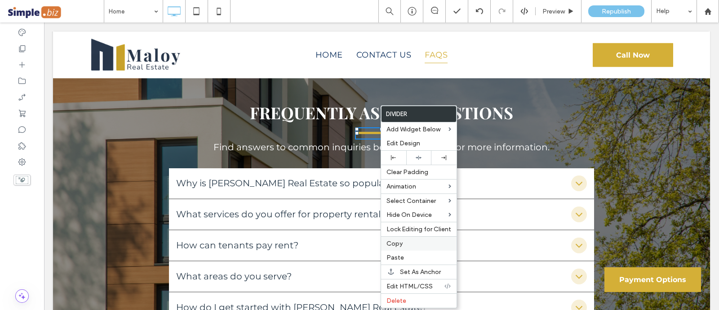
click at [392, 243] on span "Copy" at bounding box center [395, 244] width 16 height 8
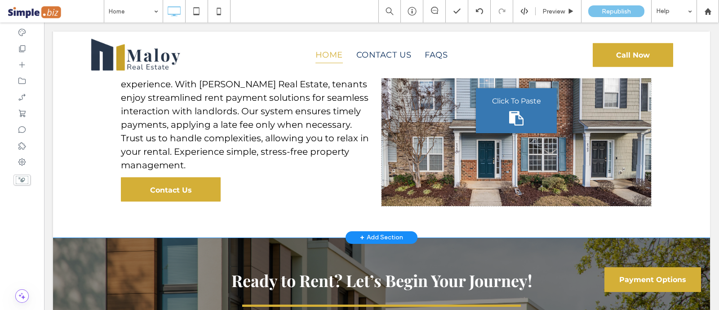
scroll to position [1679, 0]
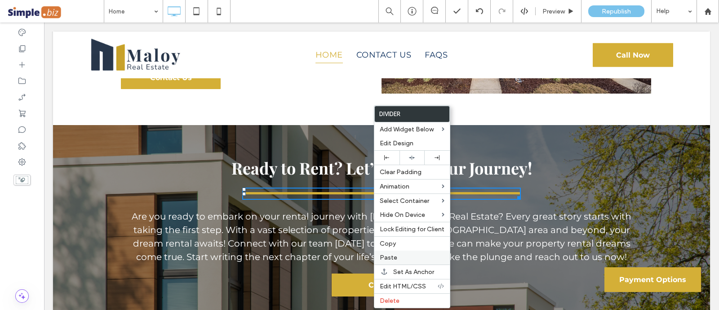
click at [391, 254] on span "Paste" at bounding box center [389, 258] width 18 height 8
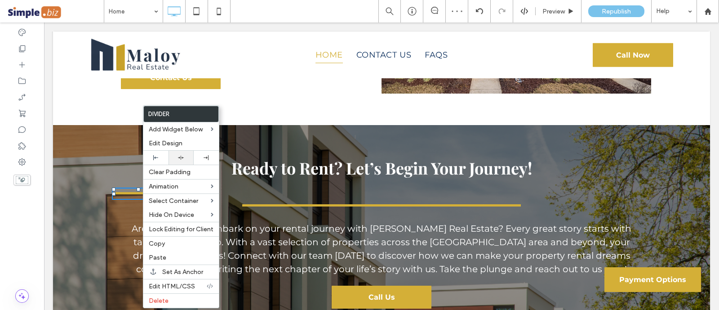
click at [182, 156] on icon at bounding box center [181, 158] width 6 height 6
click at [563, 176] on div "Ready to Rent? Let’s Begin Your Journey! Are you ready to embark on your rental…" at bounding box center [382, 230] width 540 height 165
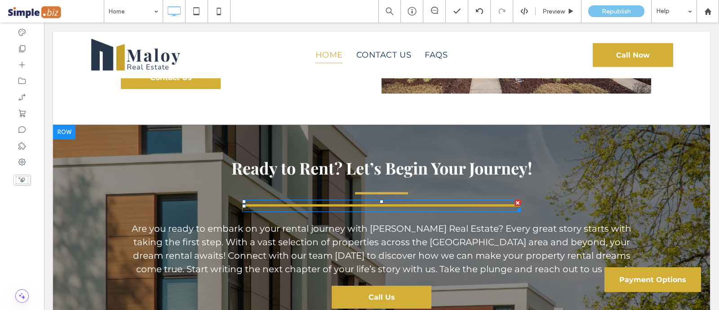
click at [515, 200] on div at bounding box center [518, 203] width 6 height 6
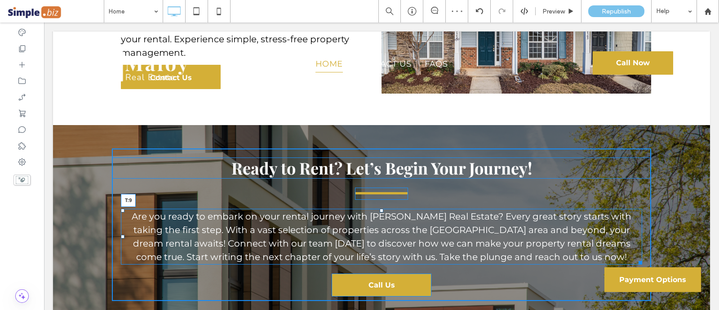
drag, startPoint x: 378, startPoint y: 199, endPoint x: 378, endPoint y: 194, distance: 4.9
click at [380, 209] on div at bounding box center [382, 211] width 4 height 4
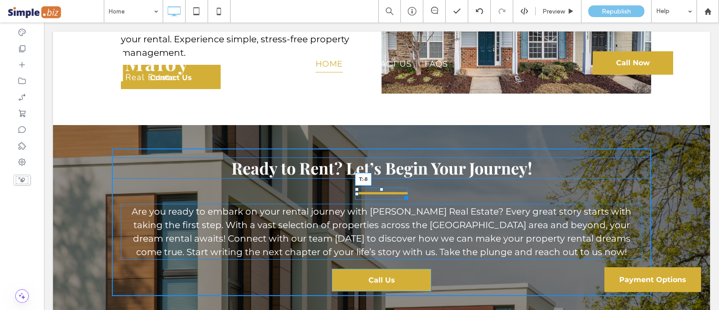
click at [380, 187] on div at bounding box center [382, 189] width 4 height 4
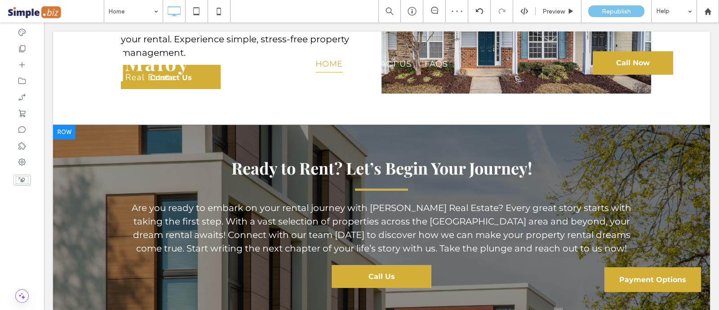
click at [378, 252] on div "Ready to Rent? Let’s Begin Your Journey! Are you ready to embark on your rental…" at bounding box center [382, 220] width 540 height 144
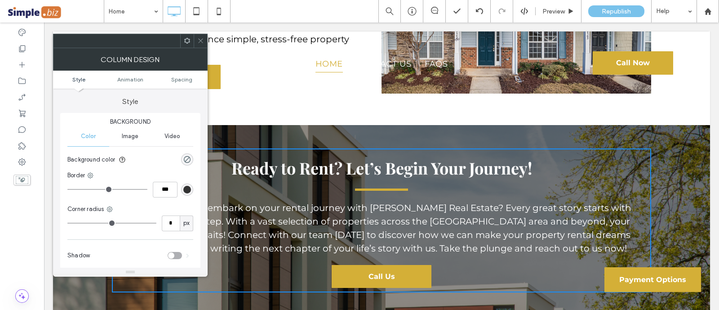
click at [200, 36] on span at bounding box center [200, 40] width 7 height 13
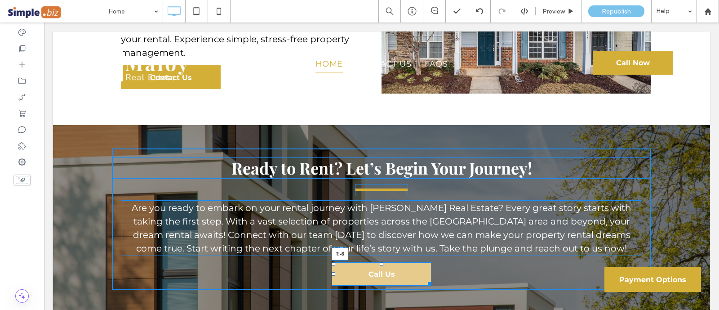
drag, startPoint x: 375, startPoint y: 256, endPoint x: 379, endPoint y: 248, distance: 8.4
click at [379, 248] on div "Ready to Rent? Let’s Begin Your Journey! Are you ready to embark on your rental…" at bounding box center [382, 219] width 540 height 142
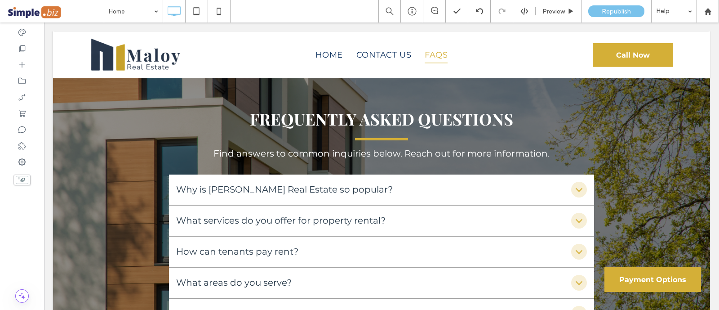
scroll to position [2220, 0]
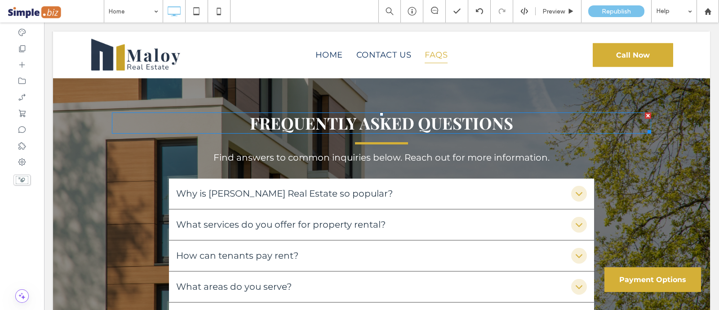
click at [482, 112] on span "Frequently Asked Questions" at bounding box center [381, 123] width 263 height 22
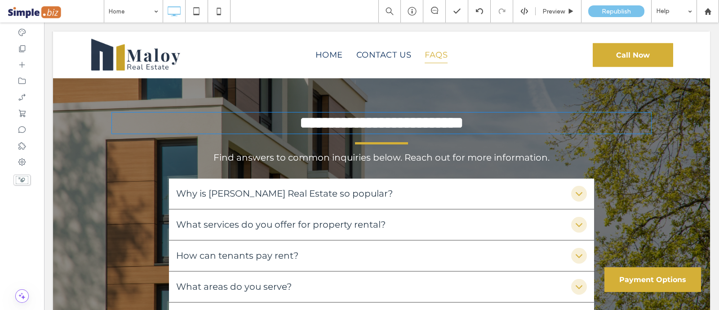
type input "**********"
type input "**"
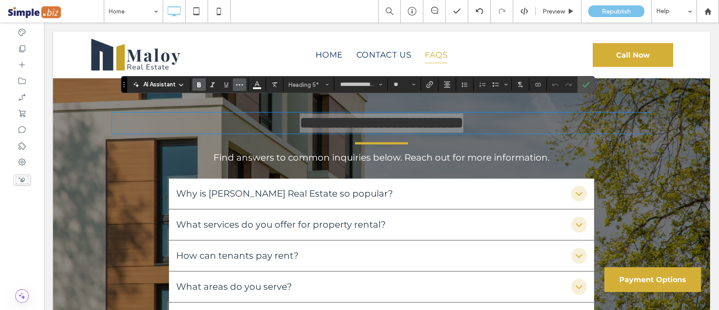
click at [241, 85] on icon "More" at bounding box center [239, 84] width 7 height 7
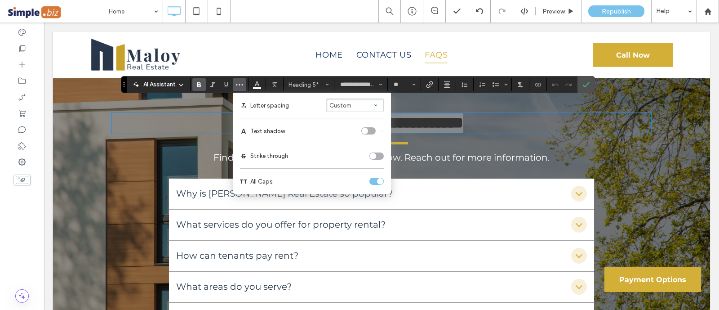
click at [371, 183] on div "toggle" at bounding box center [377, 181] width 14 height 7
click at [583, 83] on icon "Confirm" at bounding box center [586, 84] width 7 height 7
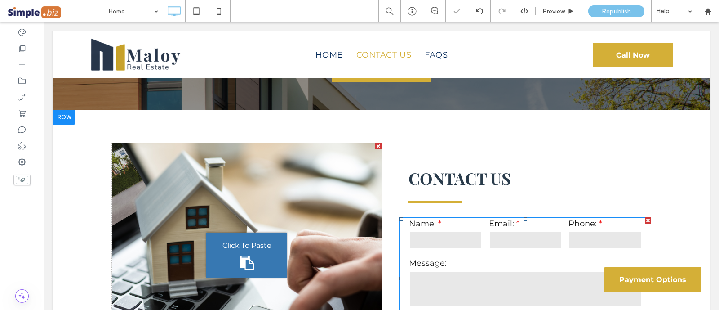
scroll to position [1939, 0]
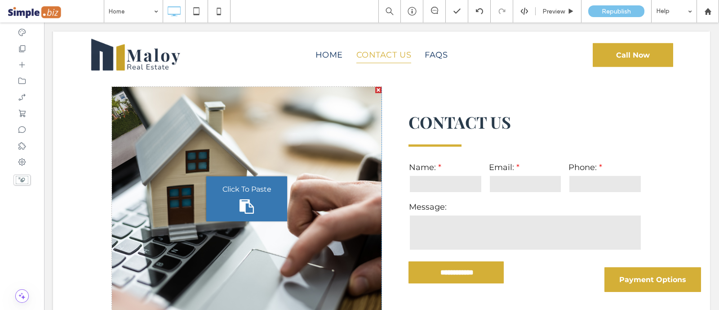
click at [442, 94] on div "**********" at bounding box center [517, 198] width 270 height 223
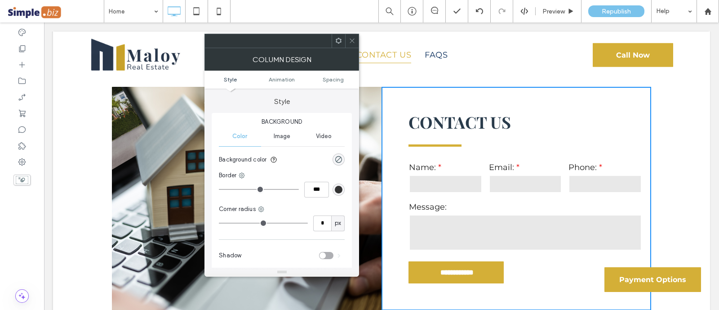
click at [347, 40] on div at bounding box center [351, 40] width 13 height 13
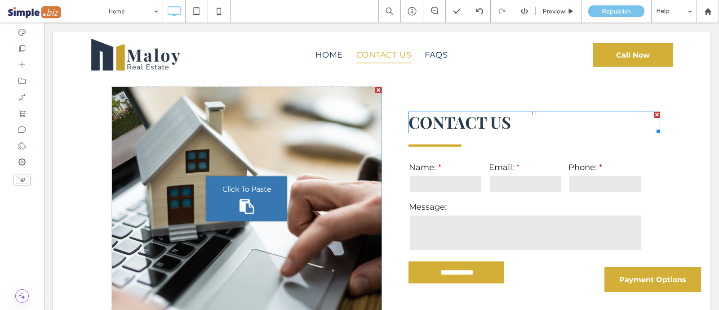
click at [498, 111] on span "Contact Us" at bounding box center [460, 122] width 103 height 22
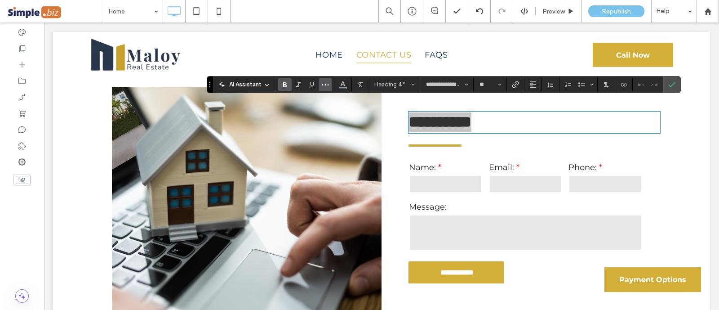
click at [329, 80] on button "More" at bounding box center [325, 84] width 13 height 13
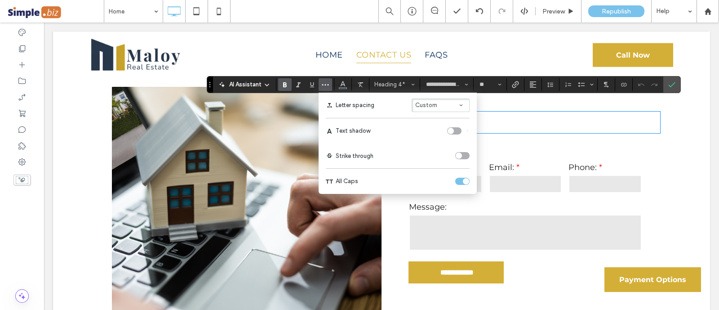
click at [462, 179] on div "toggle" at bounding box center [462, 181] width 14 height 7
click at [515, 112] on h4 "**********" at bounding box center [535, 121] width 252 height 19
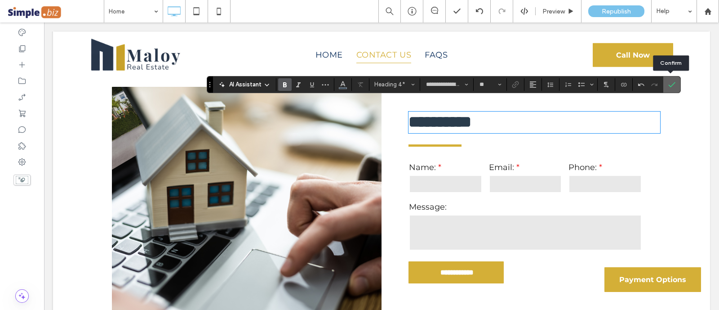
click at [669, 85] on icon "Confirm" at bounding box center [672, 84] width 7 height 7
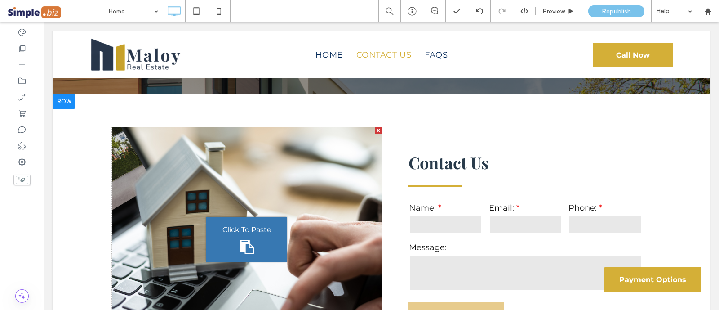
scroll to position [1897, 0]
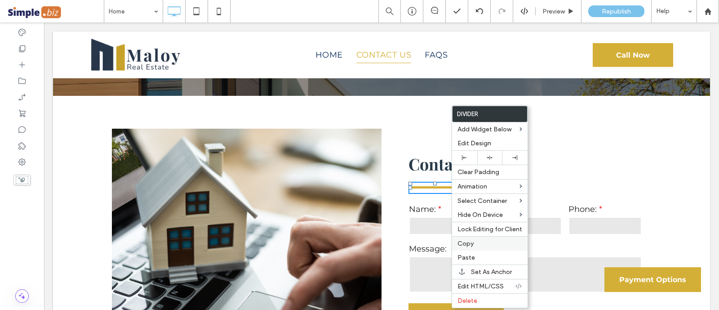
click at [487, 241] on label "Copy" at bounding box center [490, 244] width 65 height 8
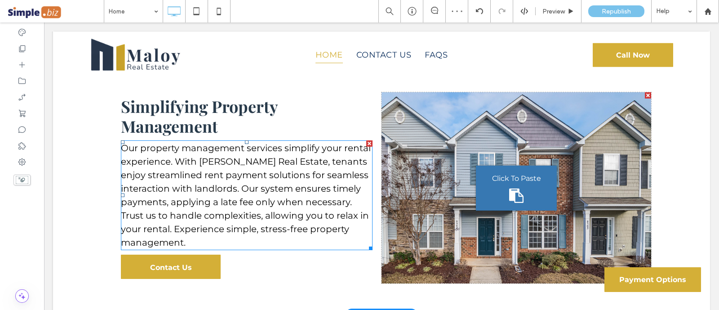
scroll to position [1447, 0]
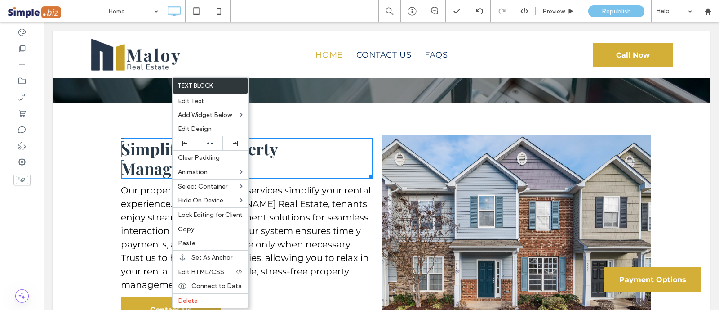
click at [102, 187] on div "Simplifying Property Management Our property management services simplify your …" at bounding box center [381, 230] width 657 height 254
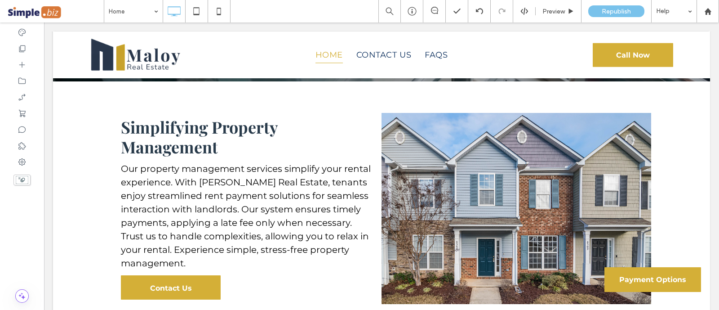
scroll to position [1461, 0]
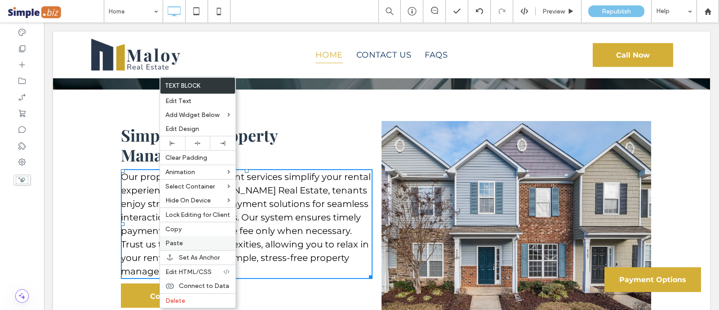
click at [171, 243] on span "Paste" at bounding box center [174, 243] width 18 height 8
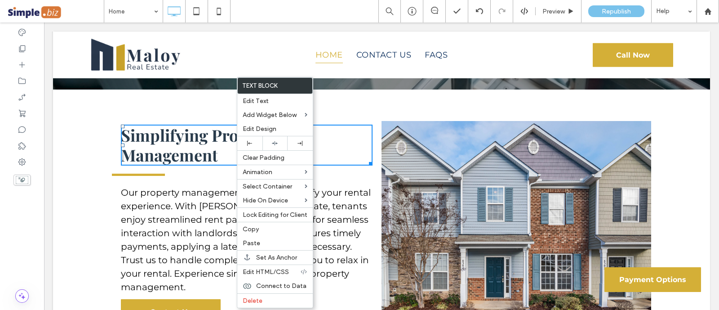
click at [86, 134] on div "Simplifying Property Management Our property management services simplify your …" at bounding box center [381, 223] width 657 height 269
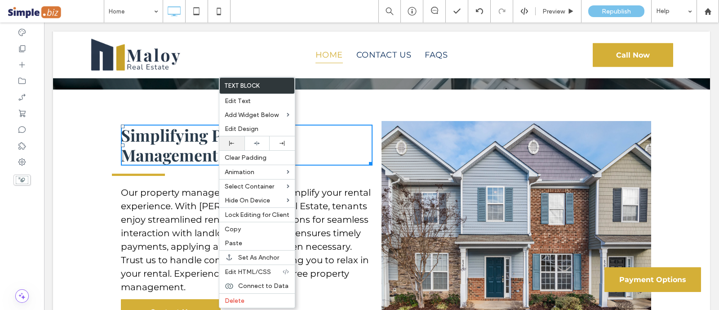
click at [231, 146] on div at bounding box center [231, 143] width 25 height 14
click at [86, 221] on div "Simplifying Property Management Our property management services simplify your …" at bounding box center [381, 223] width 657 height 269
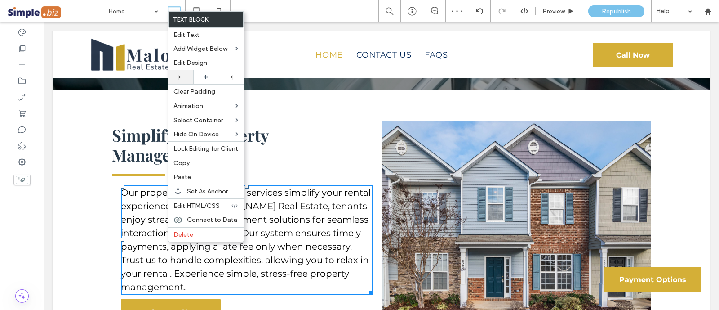
click at [178, 79] on div at bounding box center [180, 77] width 25 height 14
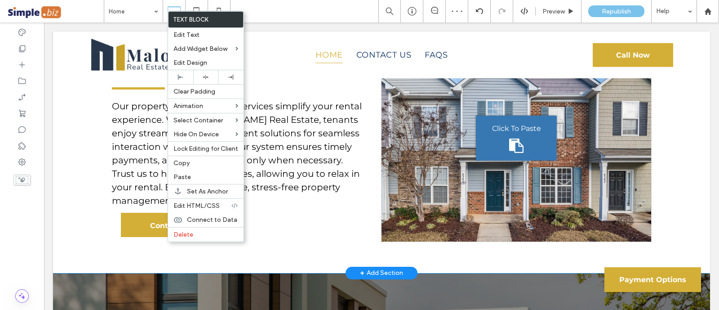
scroll to position [1573, 0]
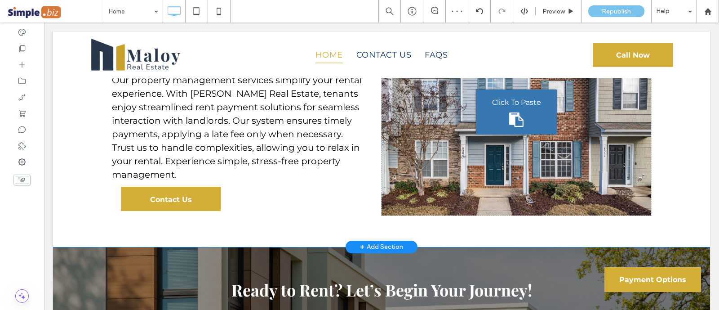
click at [287, 187] on div "Simplifying Property Management Our property management services simplify your …" at bounding box center [247, 112] width 270 height 206
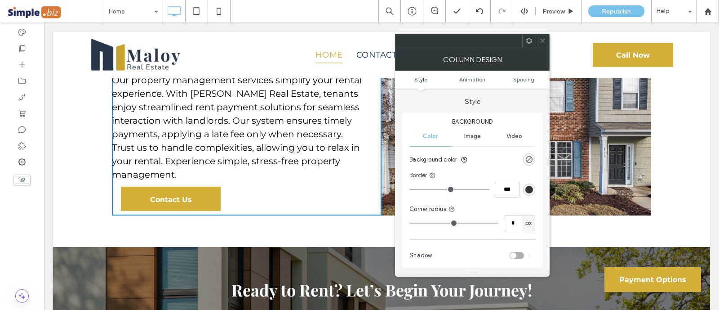
click at [267, 166] on p "Our property management services simplify your rental experience. With [PERSON_…" at bounding box center [238, 127] width 252 height 108
click at [544, 41] on use at bounding box center [543, 41] width 4 height 4
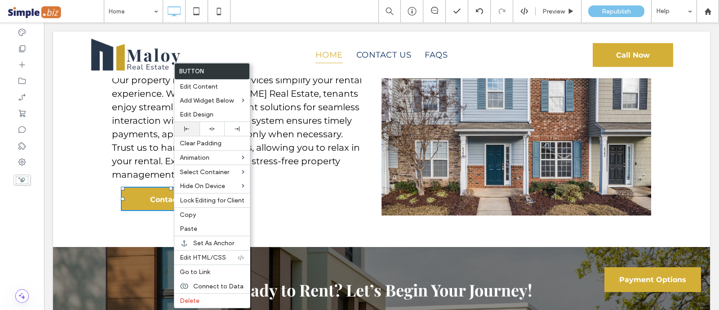
click at [187, 130] on icon at bounding box center [186, 128] width 5 height 5
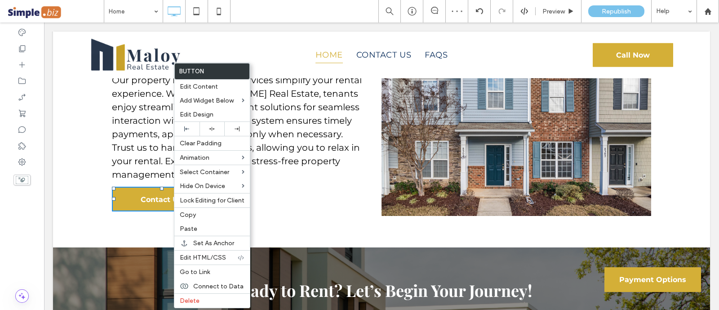
click at [369, 194] on div "Simplifying Property Management Our property management services simplify your …" at bounding box center [247, 112] width 270 height 207
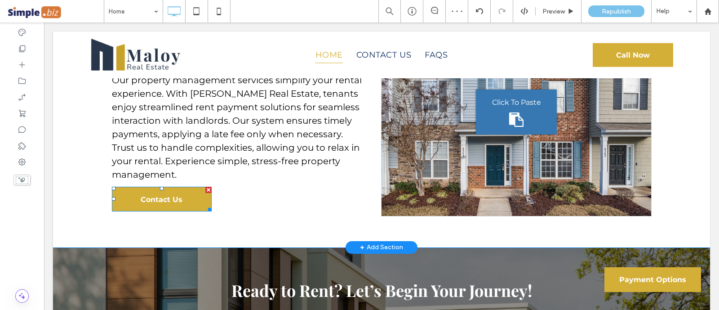
click at [367, 192] on div "Simplifying Property Management Our property management services simplify your …" at bounding box center [247, 112] width 270 height 207
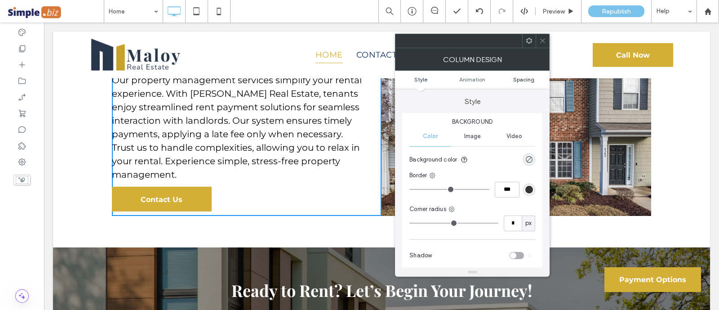
click at [534, 76] on span "Spacing" at bounding box center [523, 79] width 21 height 7
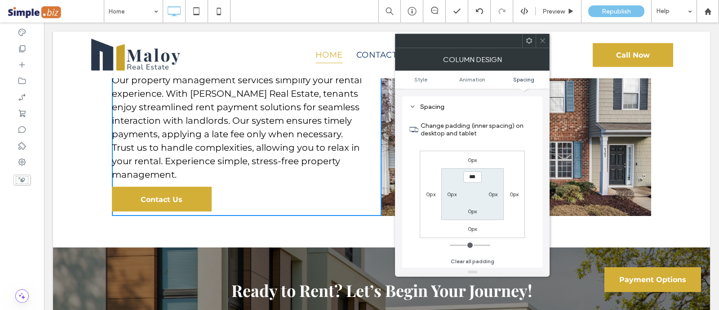
scroll to position [211, 0]
type input "****"
click at [492, 197] on div "0px" at bounding box center [493, 193] width 9 height 9
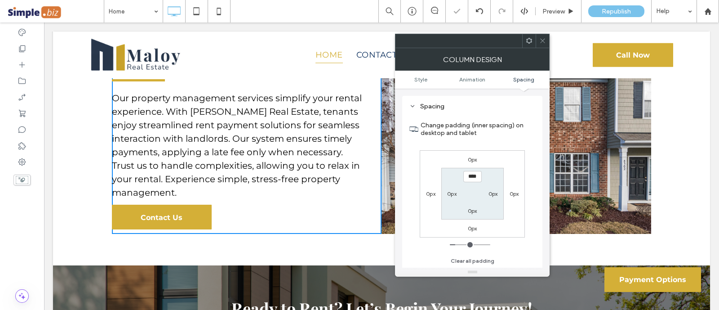
click at [495, 194] on label "0px" at bounding box center [493, 193] width 9 height 7
type input "*"
type input "**"
type input "****"
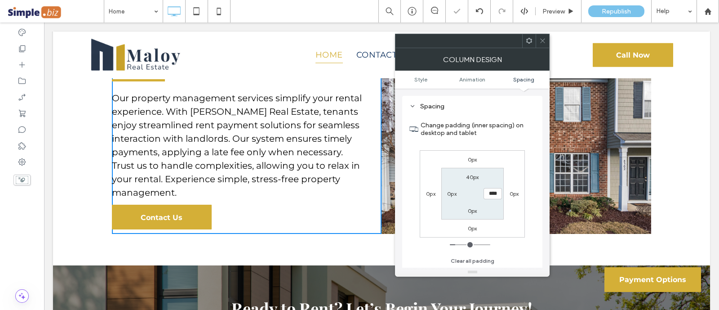
click at [472, 212] on label "0px" at bounding box center [472, 210] width 9 height 7
type input "*"
type input "**"
type input "****"
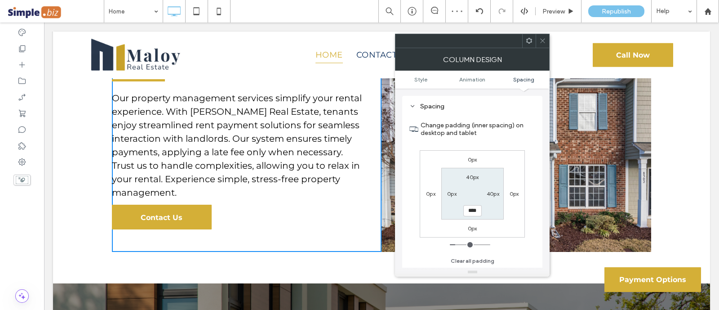
click at [541, 46] on span at bounding box center [543, 40] width 7 height 13
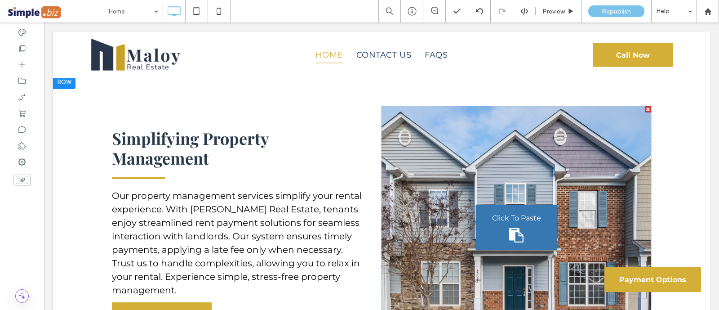
scroll to position [1573, 0]
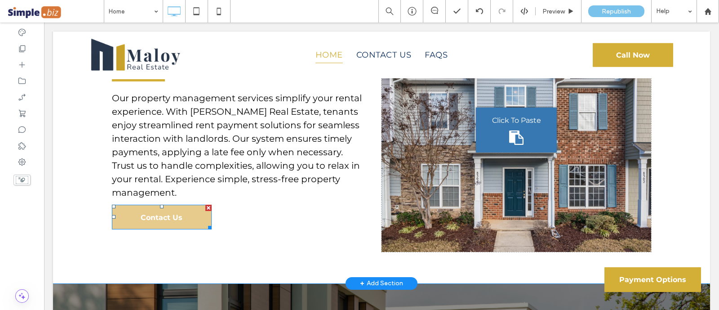
click at [155, 205] on link "Contact Us" at bounding box center [162, 217] width 100 height 25
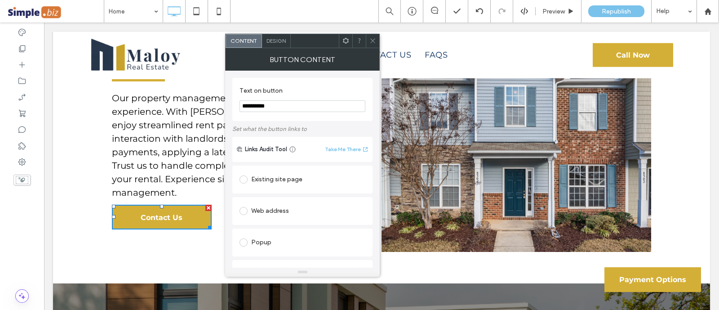
click at [367, 39] on div at bounding box center [372, 40] width 13 height 13
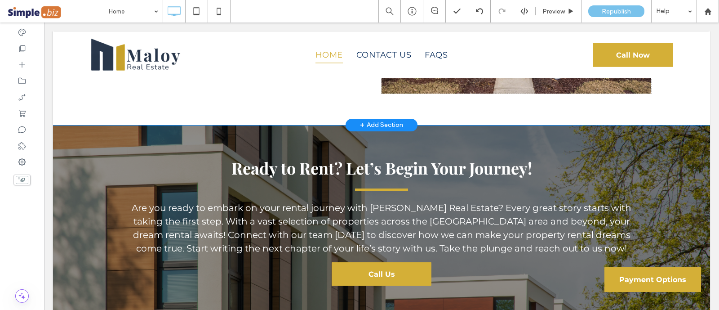
scroll to position [1798, 0]
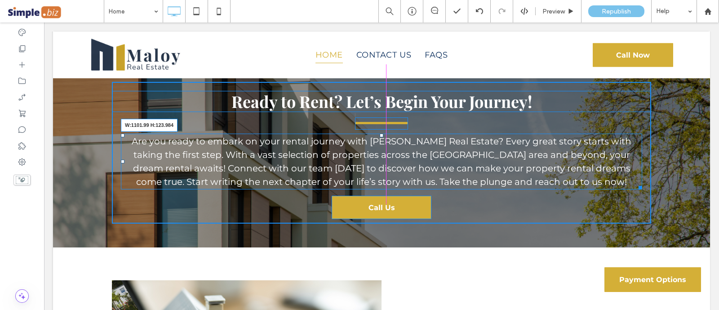
drag, startPoint x: 636, startPoint y: 174, endPoint x: 623, endPoint y: 174, distance: 13.0
click at [636, 183] on div at bounding box center [639, 186] width 7 height 7
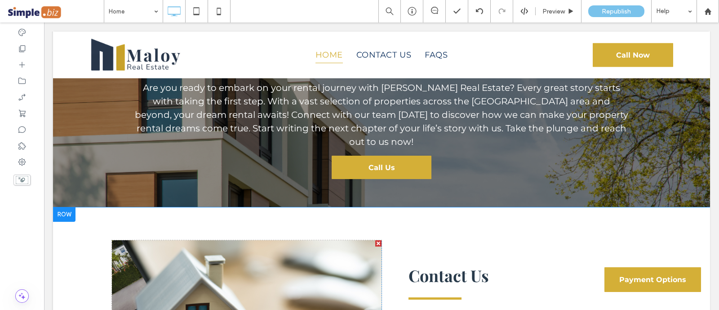
scroll to position [1855, 0]
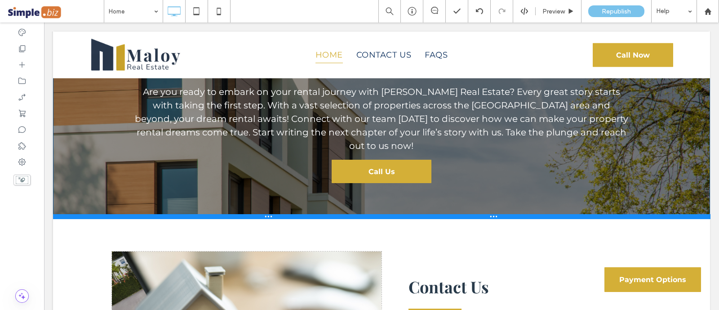
drag, startPoint x: 327, startPoint y: 178, endPoint x: 327, endPoint y: 193, distance: 14.8
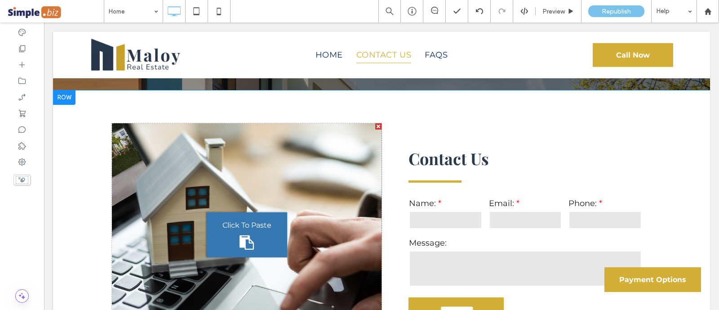
scroll to position [1967, 0]
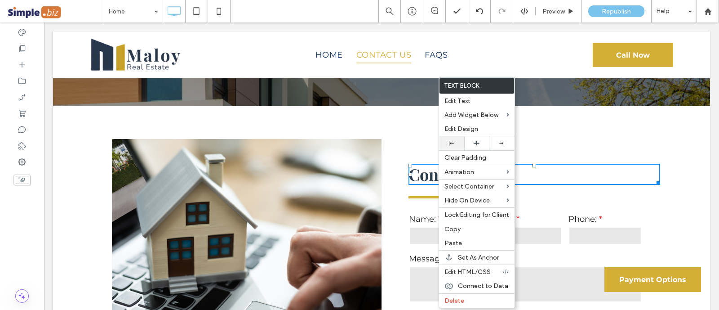
click at [450, 142] on icon at bounding box center [451, 143] width 5 height 5
click at [420, 139] on div "**********" at bounding box center [517, 250] width 270 height 223
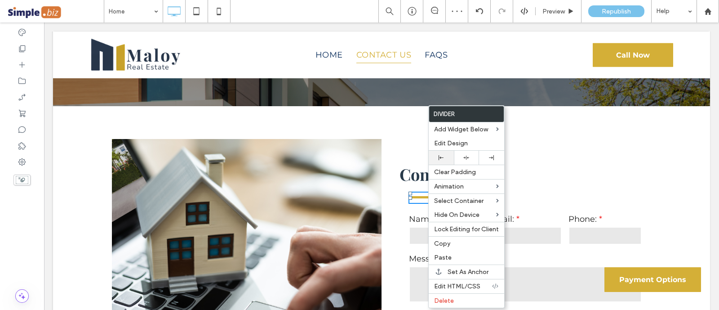
click at [440, 161] on div at bounding box center [441, 158] width 25 height 14
click at [539, 165] on h4 "Contact Us" at bounding box center [526, 174] width 252 height 19
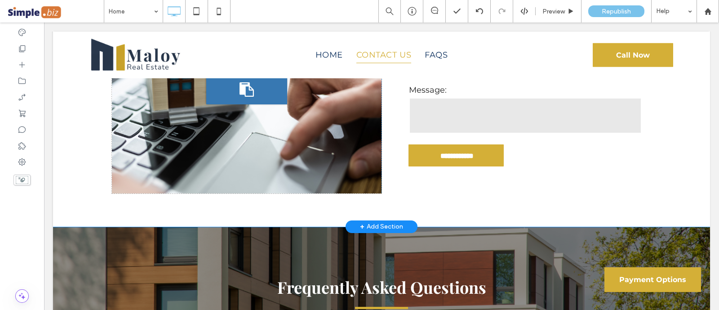
scroll to position [2023, 0]
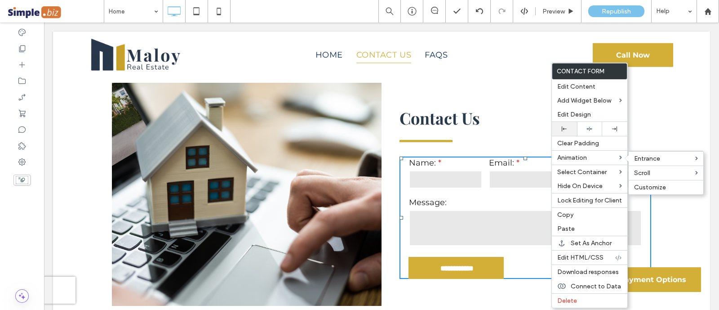
click at [566, 129] on icon at bounding box center [564, 128] width 5 height 5
click at [477, 107] on div "Contact Us" at bounding box center [526, 117] width 252 height 21
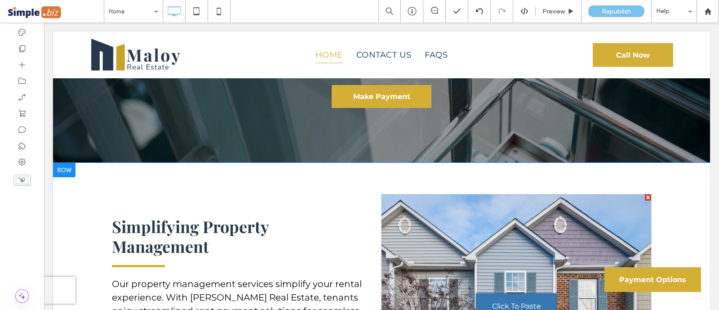
scroll to position [1349, 0]
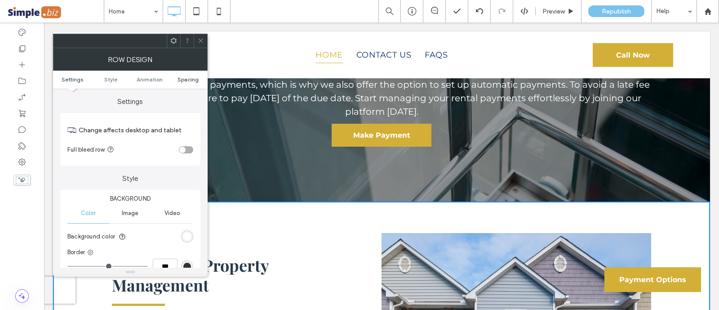
click at [182, 76] on span "Spacing" at bounding box center [188, 79] width 21 height 7
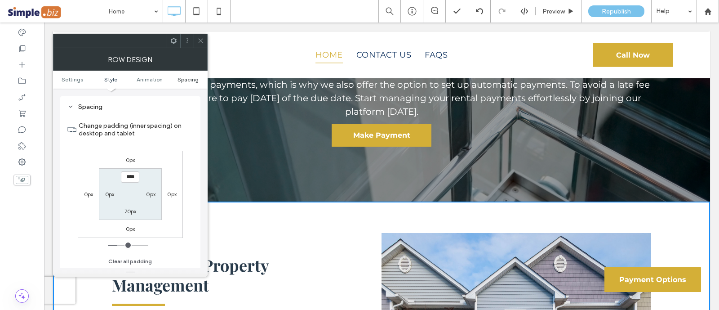
scroll to position [254, 0]
type input "****"
click at [133, 212] on label "70px" at bounding box center [131, 210] width 12 height 7
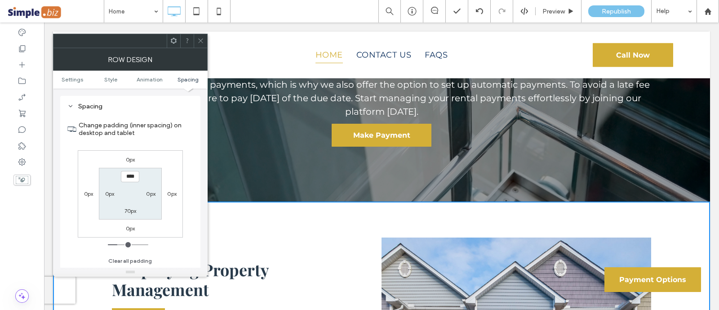
type input "**"
type input "****"
click at [203, 37] on icon at bounding box center [200, 40] width 7 height 7
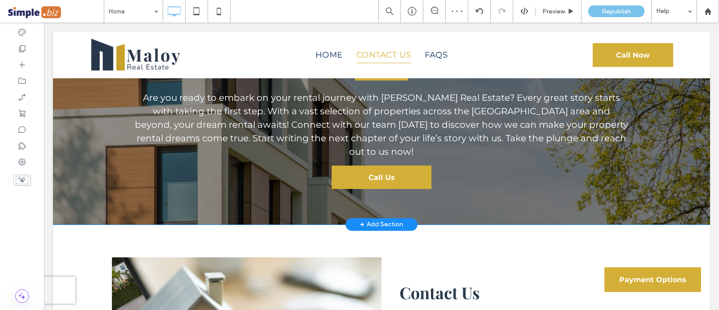
scroll to position [1967, 0]
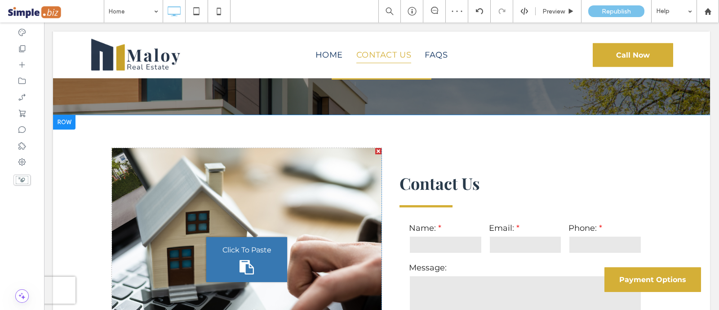
click at [294, 115] on div "**********" at bounding box center [381, 259] width 657 height 289
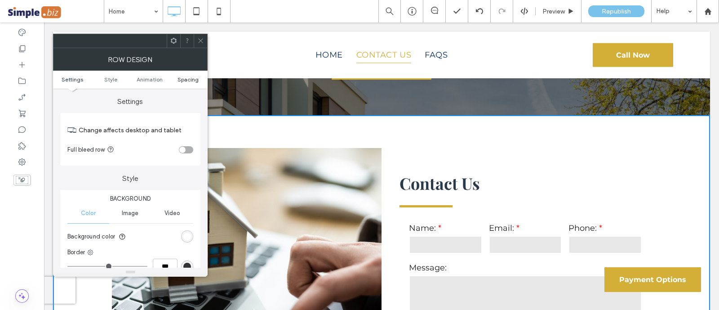
click at [187, 81] on span "Spacing" at bounding box center [188, 79] width 21 height 7
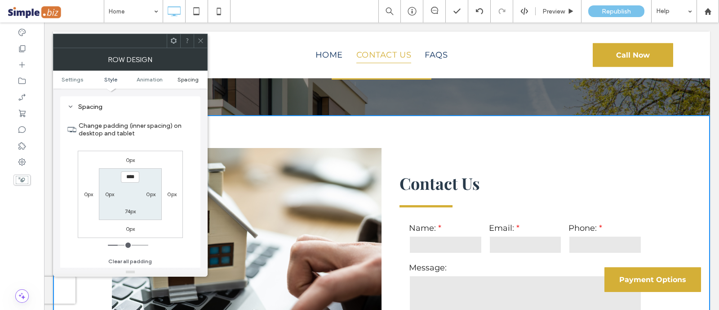
scroll to position [254, 0]
type input "****"
click at [130, 209] on label "74px" at bounding box center [130, 210] width 11 height 7
type input "**"
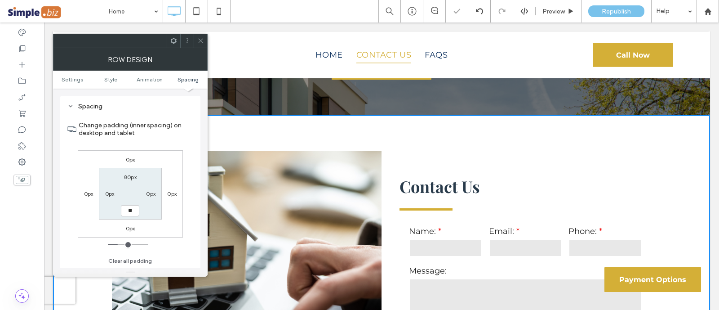
type input "**"
type input "****"
click at [203, 45] on span at bounding box center [200, 40] width 7 height 13
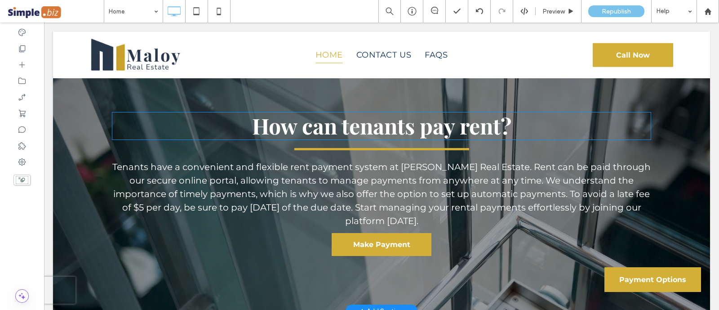
scroll to position [1236, 0]
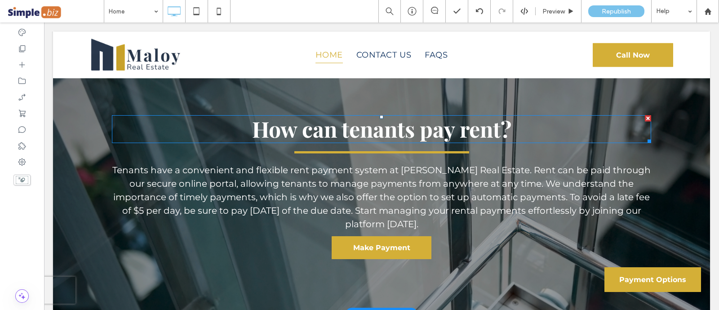
click at [317, 124] on span "How can tenants pay rent?" at bounding box center [381, 128] width 259 height 29
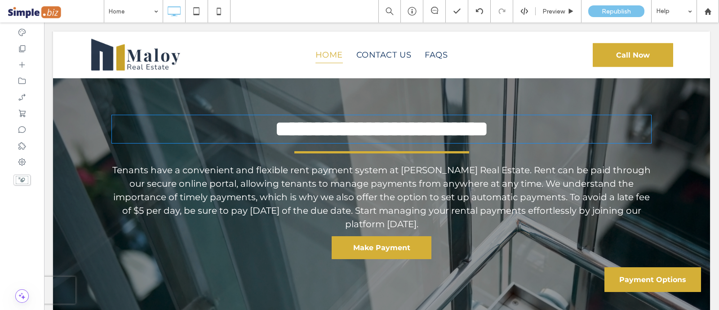
type input "**********"
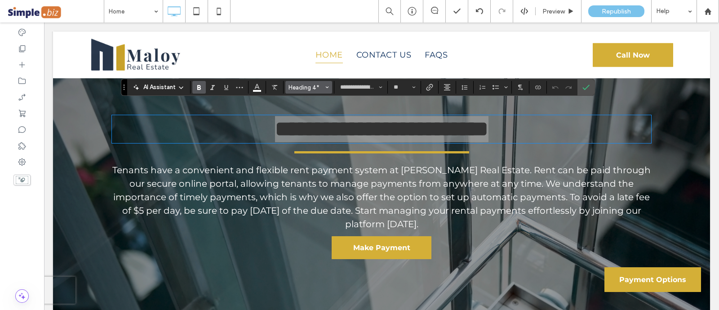
click at [314, 89] on span "Heading 4*" at bounding box center [306, 87] width 35 height 7
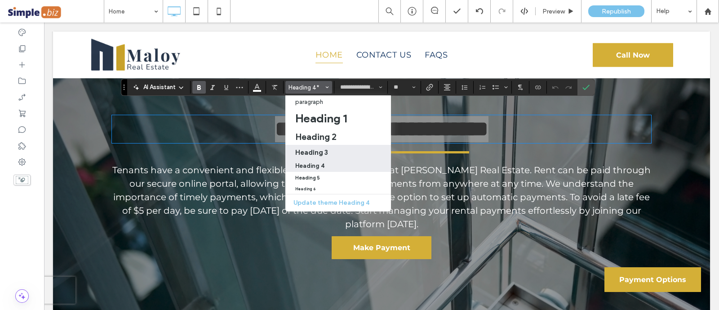
click at [326, 149] on h3 "Heading 3" at bounding box center [311, 152] width 33 height 9
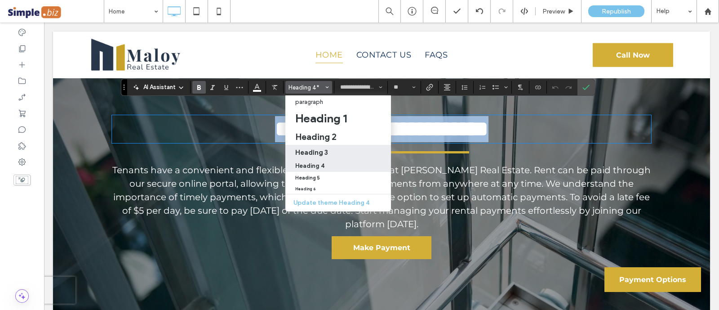
type input "**"
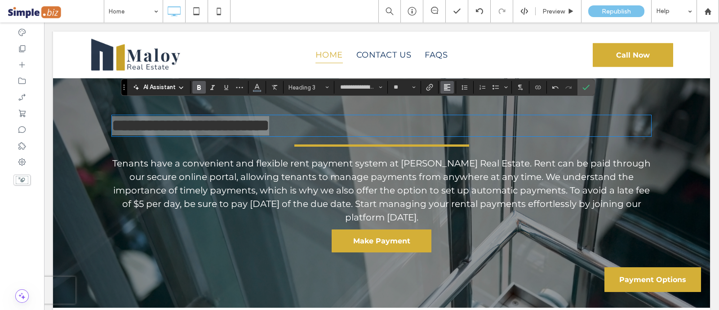
click at [450, 88] on button "Alignment" at bounding box center [447, 87] width 13 height 13
click at [453, 115] on use "ui.textEditor.alignment.center" at bounding box center [454, 115] width 6 height 6
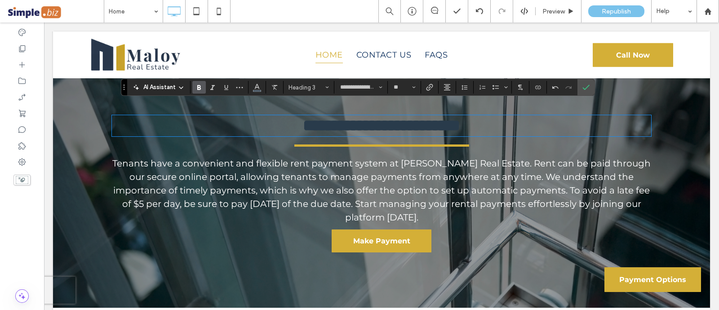
click at [344, 125] on div "**********" at bounding box center [382, 179] width 540 height 155
click at [330, 118] on span "**********" at bounding box center [381, 125] width 157 height 16
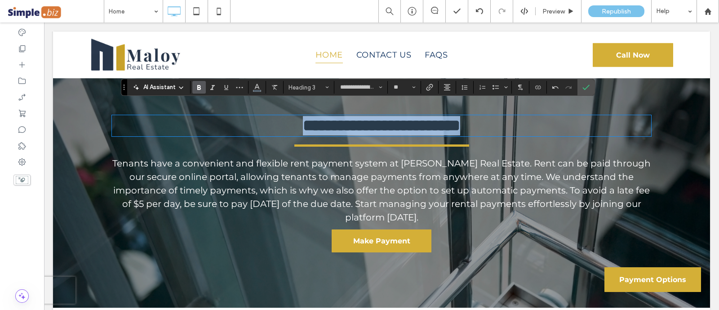
drag, startPoint x: 514, startPoint y: 116, endPoint x: 214, endPoint y: 112, distance: 299.9
click at [214, 116] on h3 "**********" at bounding box center [382, 125] width 540 height 19
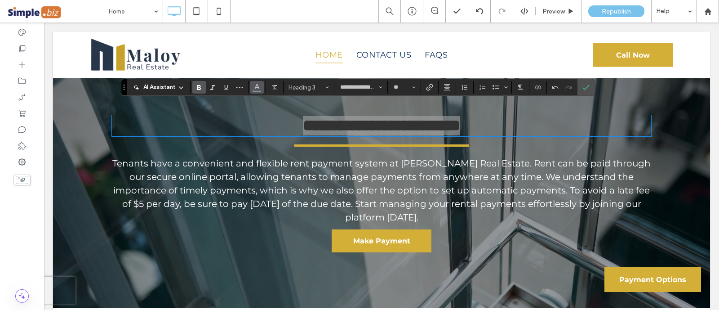
click at [254, 85] on icon "Color" at bounding box center [257, 86] width 7 height 7
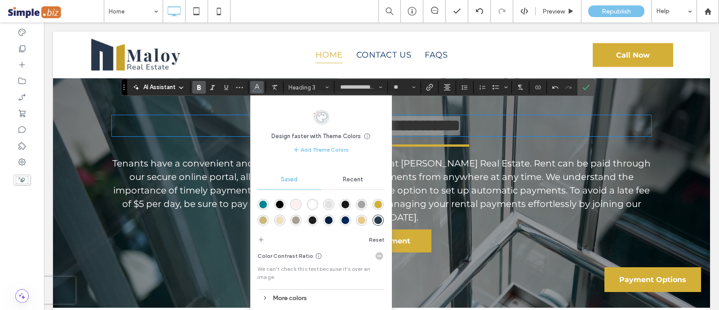
click at [312, 201] on div "rgba(255,255,255,1)" at bounding box center [313, 205] width 8 height 8
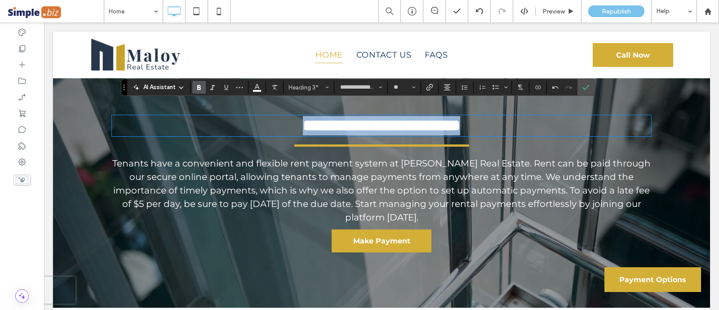
click at [399, 117] on span "**********" at bounding box center [381, 125] width 157 height 16
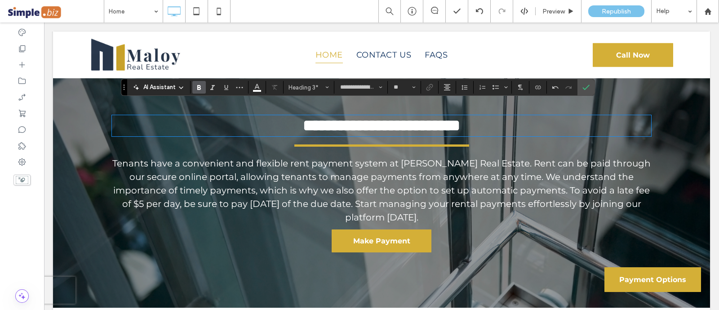
click at [412, 118] on span "**********" at bounding box center [381, 125] width 157 height 16
click at [582, 91] on label "Confirm" at bounding box center [586, 87] width 13 height 16
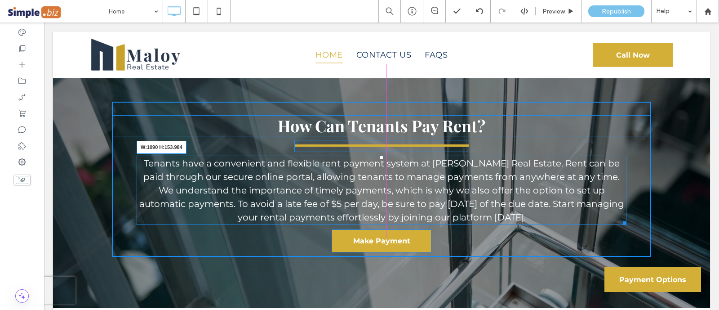
drag, startPoint x: 645, startPoint y: 210, endPoint x: 620, endPoint y: 208, distance: 24.8
click at [620, 218] on div at bounding box center [623, 221] width 7 height 7
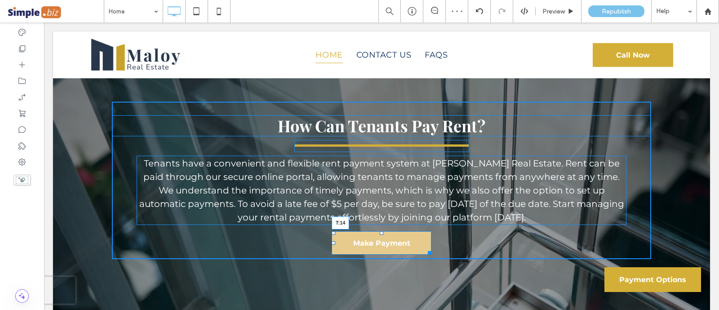
click at [374, 219] on div "How Can Tenants Pay Rent? Tenants have a convenient and flexible rent payment s…" at bounding box center [382, 180] width 540 height 157
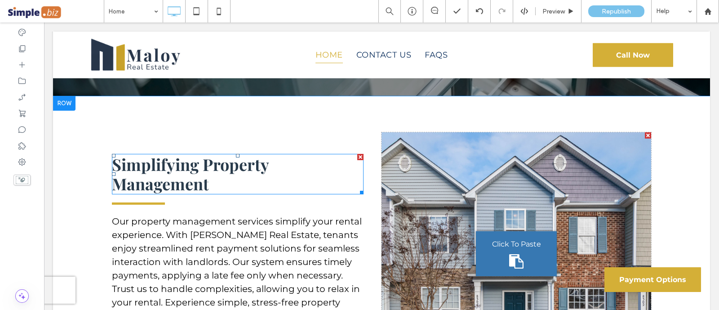
scroll to position [1461, 0]
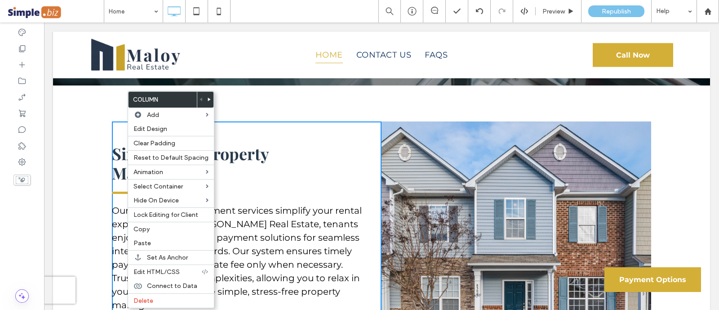
click at [88, 166] on div "Simplifying Property Management Our property management services simplify your …" at bounding box center [381, 242] width 657 height 315
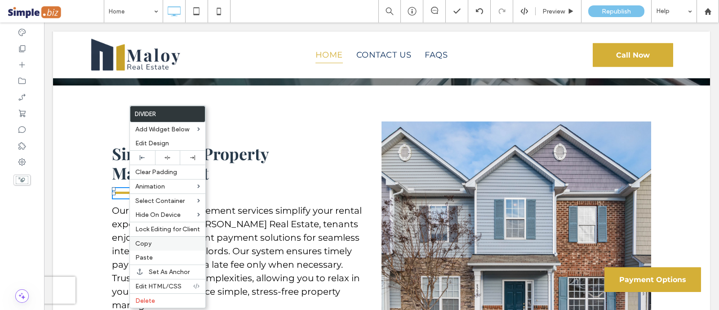
click at [144, 240] on span "Copy" at bounding box center [143, 244] width 16 height 8
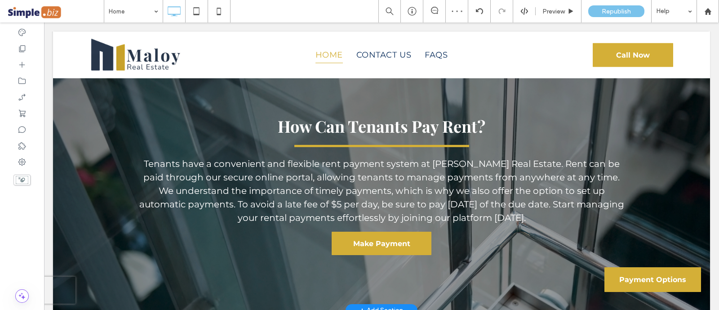
scroll to position [1236, 0]
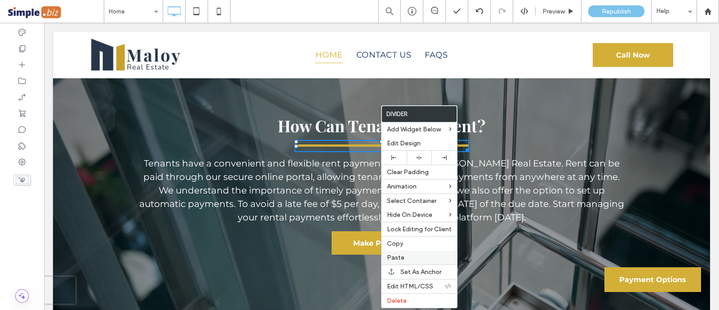
click at [406, 257] on label "Paste" at bounding box center [419, 258] width 65 height 8
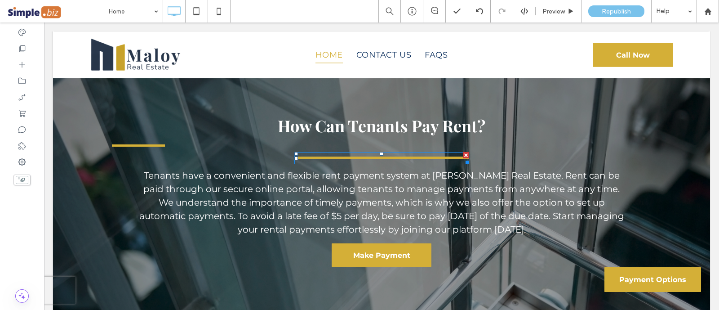
click at [463, 152] on div at bounding box center [466, 155] width 6 height 6
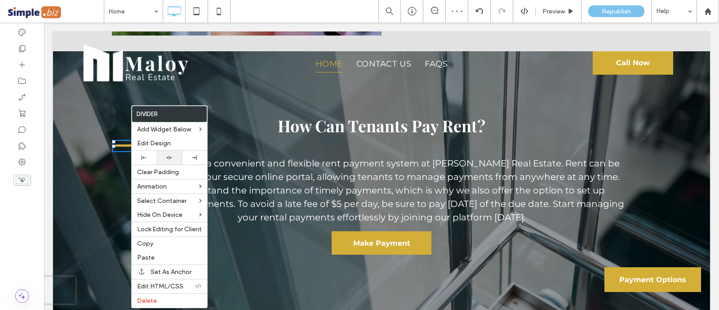
click at [174, 161] on div at bounding box center [169, 158] width 25 height 14
click at [280, 89] on div "Home Contact Us FAQS Click To Paste" at bounding box center [382, 64] width 329 height 53
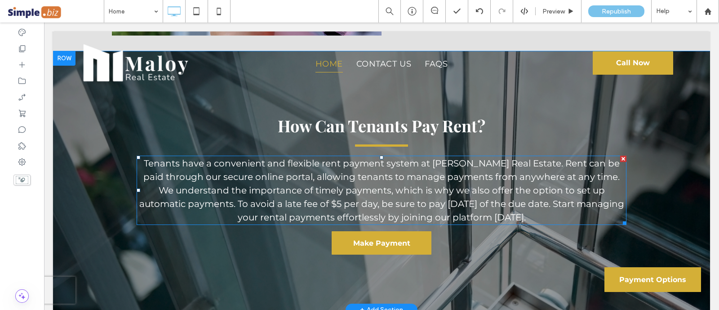
click at [302, 156] on p "Tenants have a convenient and flexible rent payment system at [PERSON_NAME] Rea…" at bounding box center [382, 189] width 490 height 67
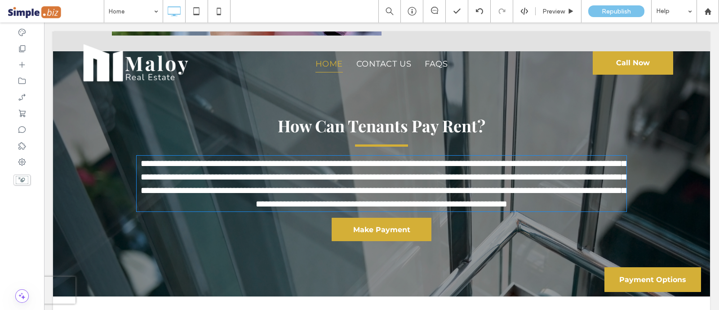
type input "**********"
type input "**"
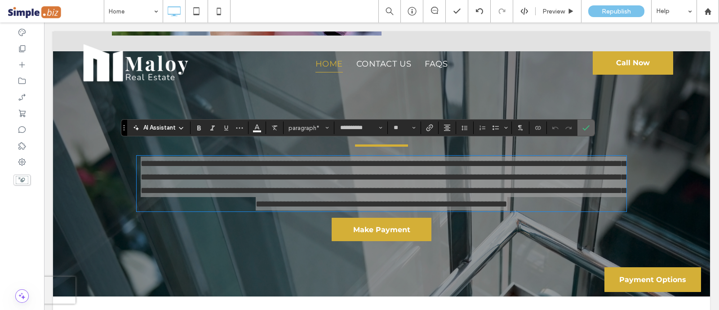
click at [580, 127] on label "Confirm" at bounding box center [586, 128] width 13 height 16
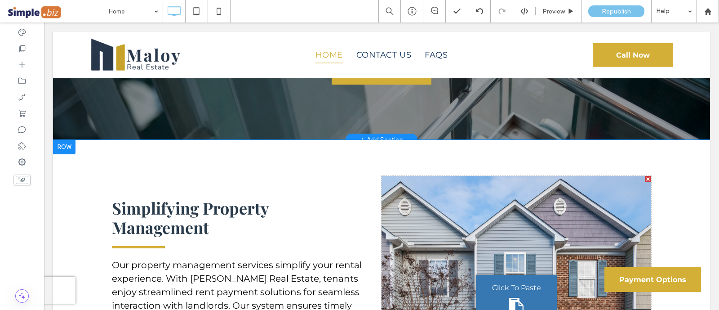
scroll to position [1517, 0]
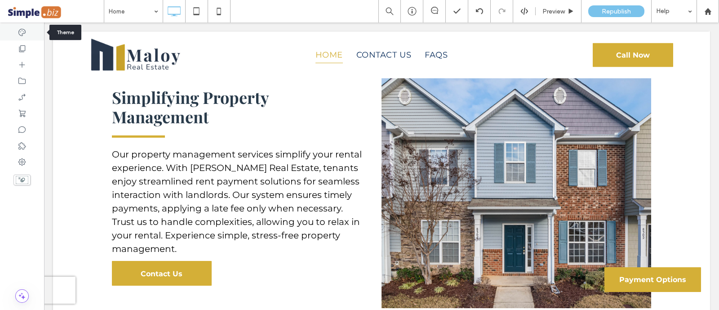
click at [34, 38] on div at bounding box center [22, 32] width 44 height 16
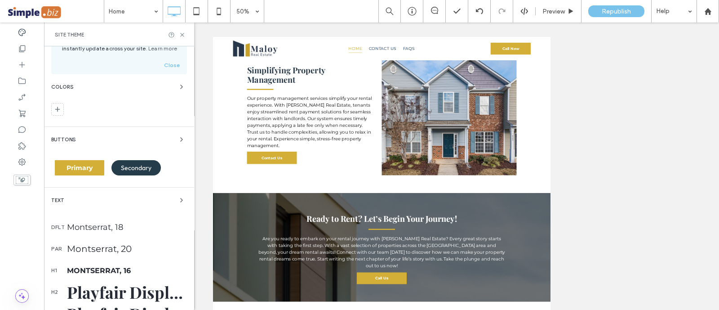
scroll to position [112, 0]
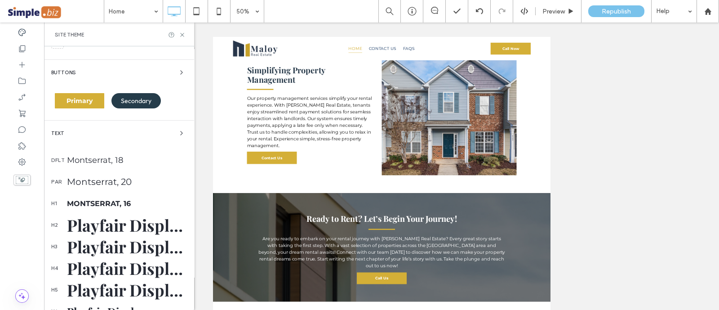
click at [104, 199] on div "Montserrat, 16" at bounding box center [127, 203] width 120 height 9
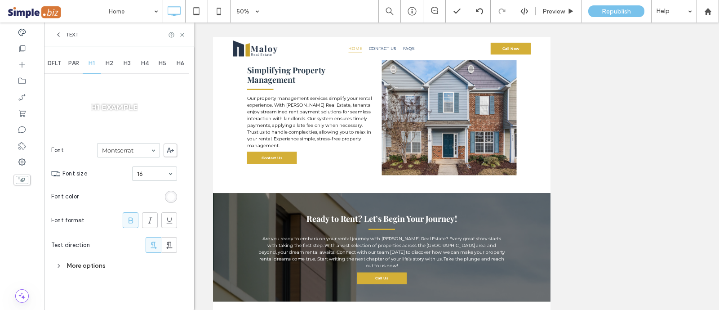
scroll to position [0, 0]
click at [126, 217] on icon at bounding box center [130, 220] width 9 height 9
click at [74, 63] on span "PAR" at bounding box center [73, 63] width 11 height 7
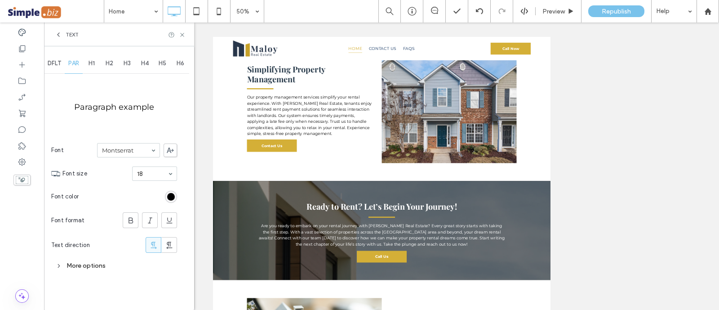
click at [57, 34] on icon at bounding box center [58, 34] width 7 height 7
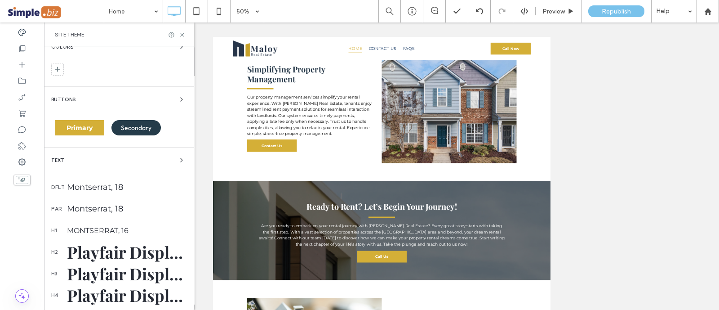
scroll to position [112, 0]
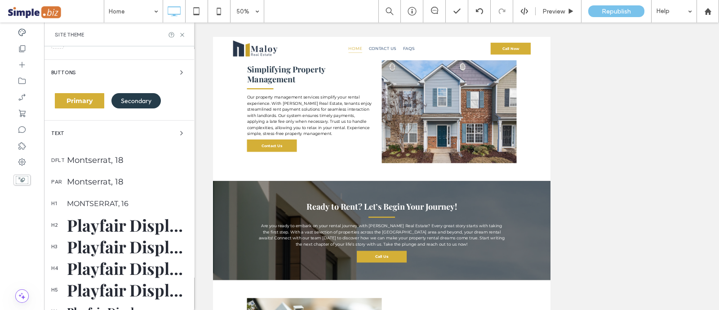
click at [117, 167] on div "dflt Montserrat, 18" at bounding box center [119, 160] width 136 height 22
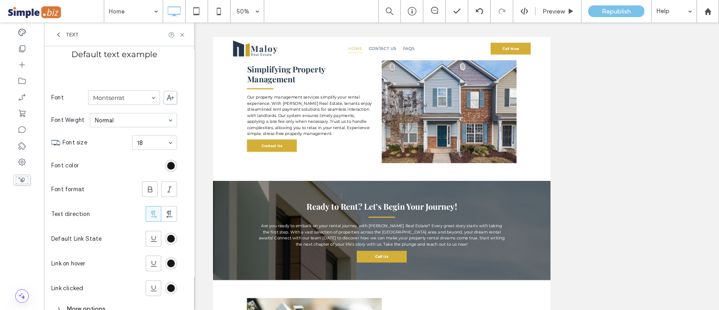
click at [187, 34] on div "Text" at bounding box center [119, 34] width 150 height 24
click at [179, 37] on icon at bounding box center [182, 34] width 7 height 7
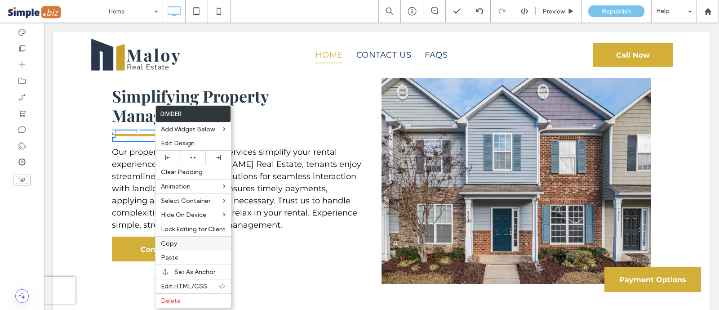
click at [171, 240] on span "Copy" at bounding box center [169, 244] width 16 height 8
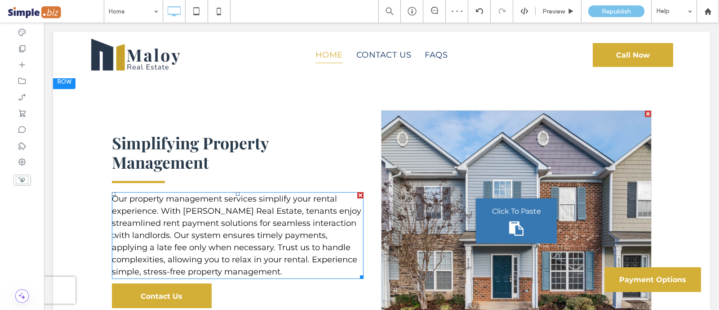
scroll to position [1433, 0]
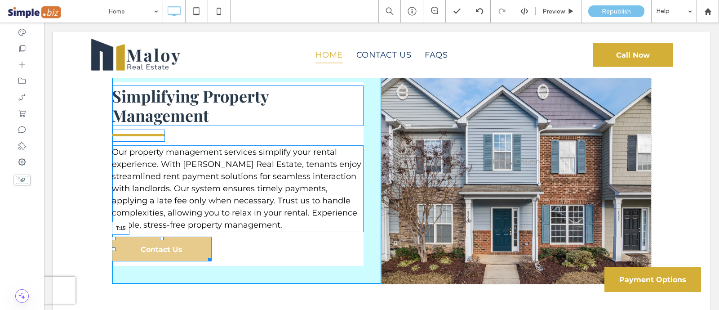
click at [160, 237] on div at bounding box center [162, 239] width 4 height 4
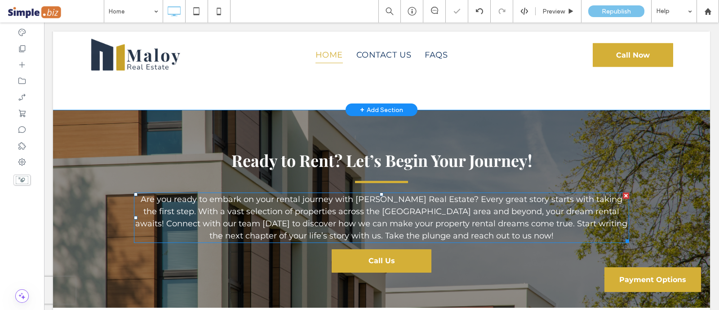
scroll to position [1658, 0]
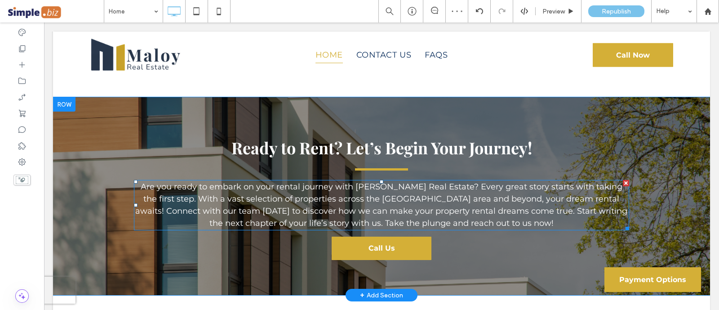
click at [380, 180] on div at bounding box center [382, 182] width 4 height 4
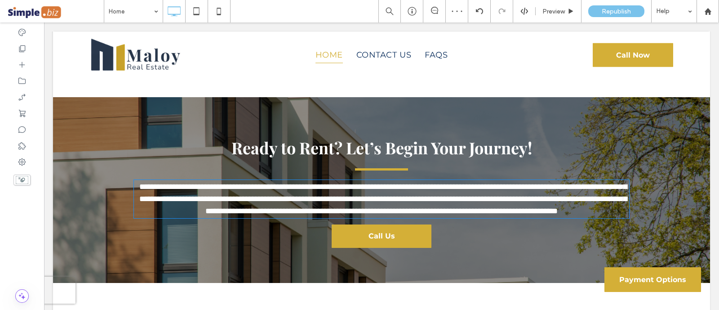
type input "**********"
type input "**"
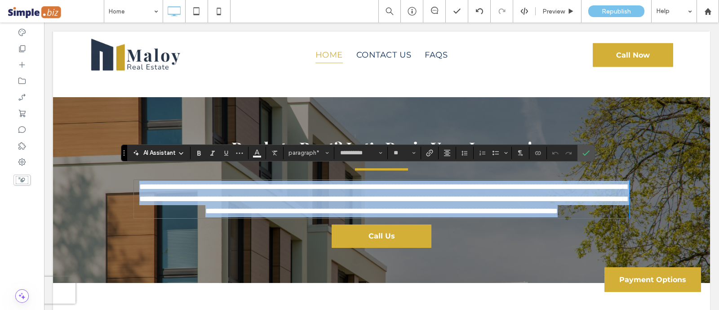
scroll to position [1602, 0]
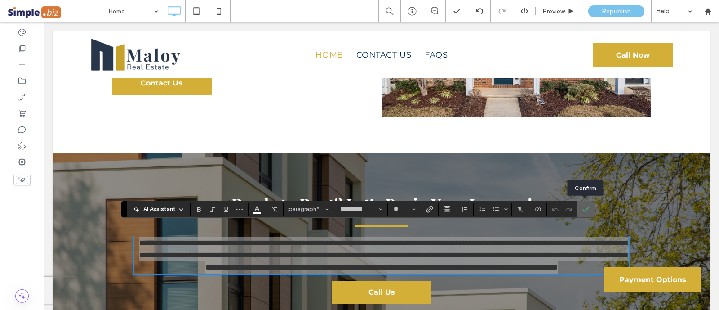
drag, startPoint x: 585, startPoint y: 215, endPoint x: 528, endPoint y: 187, distance: 63.3
click at [585, 215] on span "Confirm" at bounding box center [585, 209] width 4 height 16
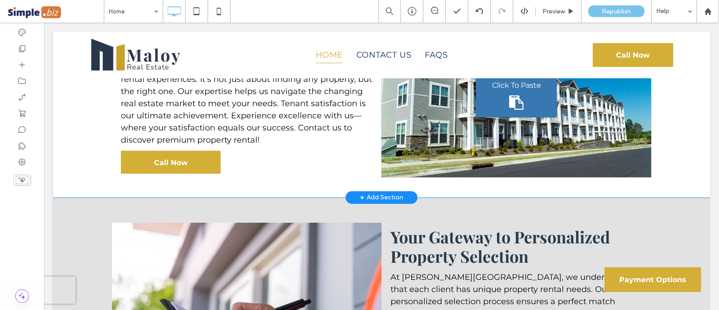
scroll to position [759, 0]
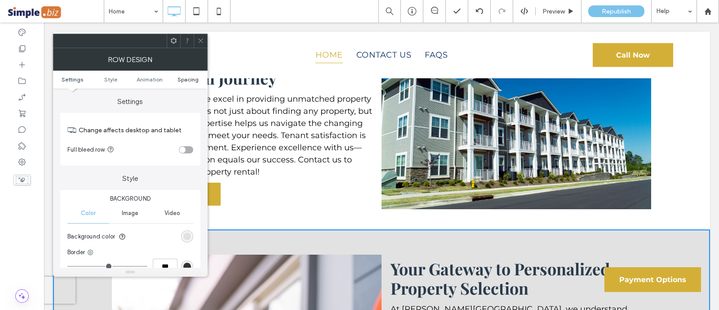
click at [187, 79] on span "Spacing" at bounding box center [188, 79] width 21 height 7
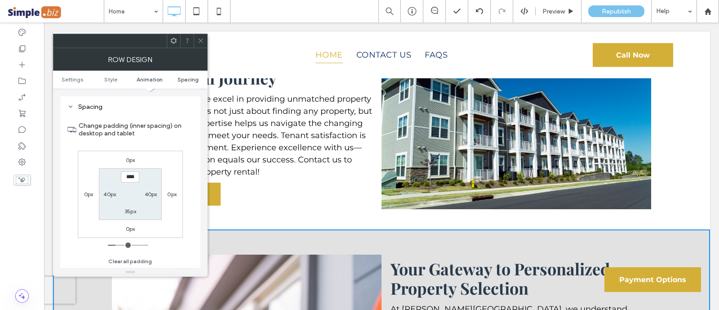
scroll to position [254, 0]
click at [135, 214] on div "35px" at bounding box center [131, 210] width 12 height 9
click at [130, 210] on label "35px" at bounding box center [131, 210] width 12 height 7
type input "**"
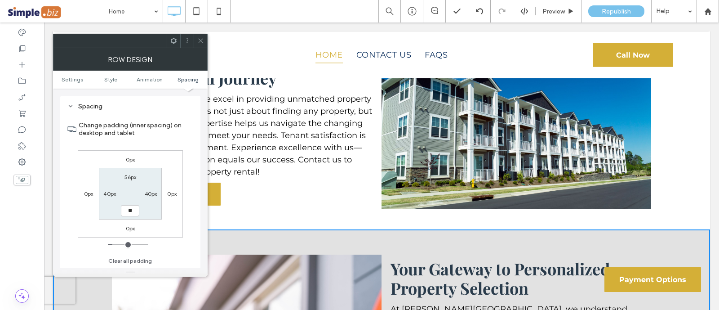
type input "**"
type input "****"
click at [132, 174] on label "56px" at bounding box center [131, 177] width 12 height 7
type input "**"
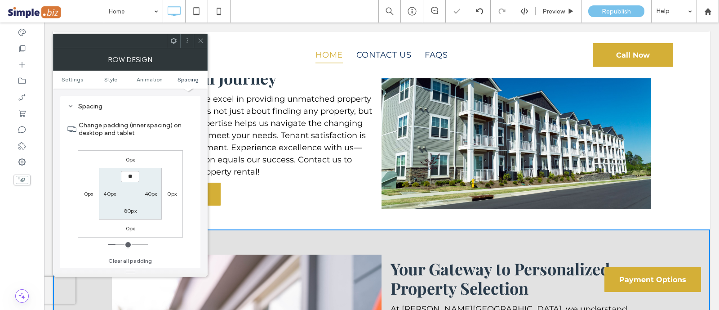
type input "**"
type input "****"
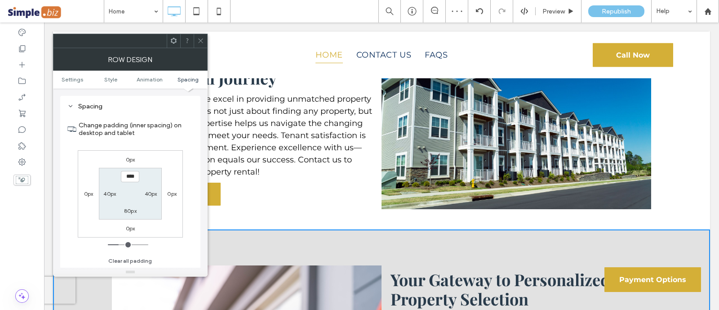
click at [204, 42] on icon at bounding box center [200, 40] width 7 height 7
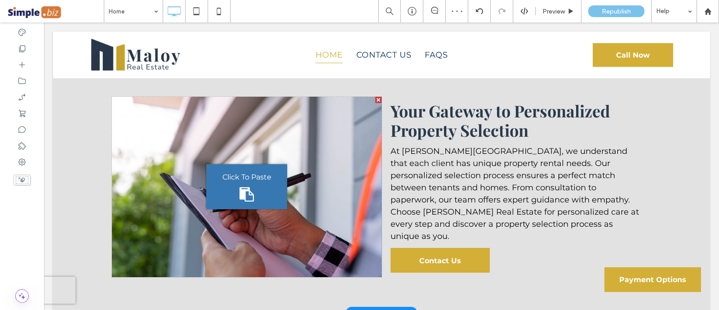
scroll to position [984, 0]
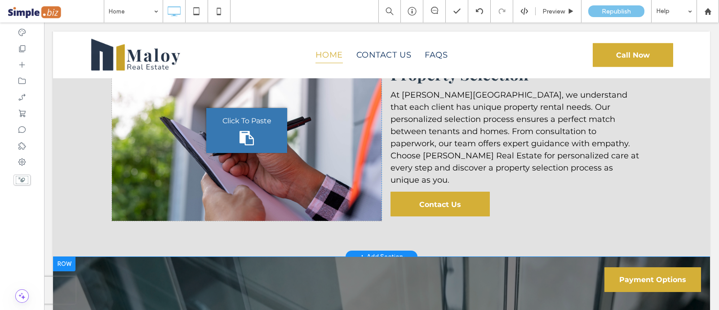
click at [524, 203] on div "Your Gateway to Personalized Property Selection At Maloy Real Estate, we unders…" at bounding box center [517, 130] width 270 height 180
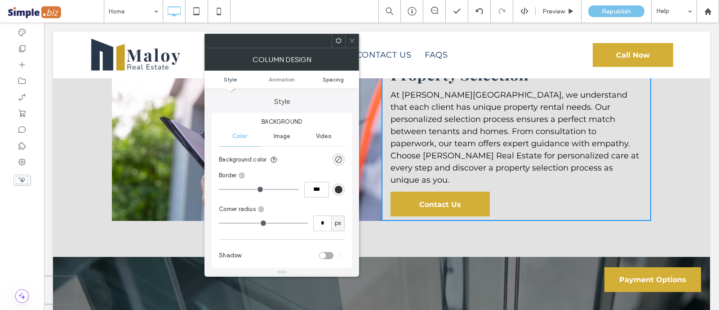
click at [331, 77] on span "Spacing" at bounding box center [333, 79] width 21 height 7
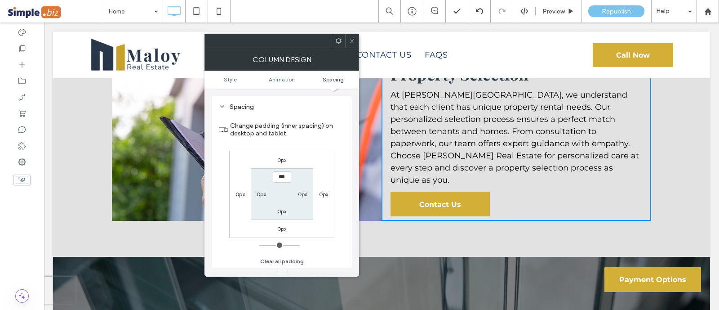
scroll to position [211, 0]
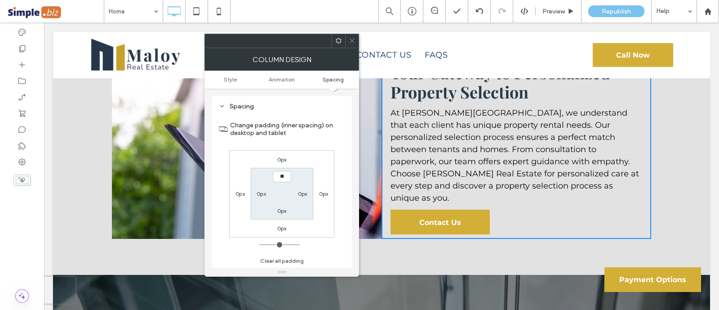
type input "****"
click at [257, 193] on label "0px" at bounding box center [261, 193] width 9 height 7
type input "*"
type input "**"
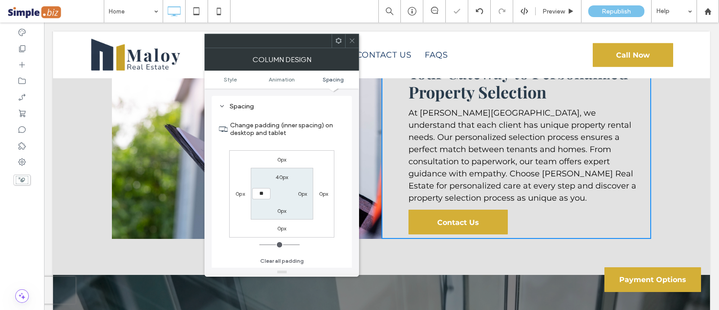
type input "**"
type input "****"
click at [272, 212] on div "0px" at bounding box center [282, 210] width 21 height 9
click at [283, 213] on label "0px" at bounding box center [281, 210] width 9 height 7
type input "*"
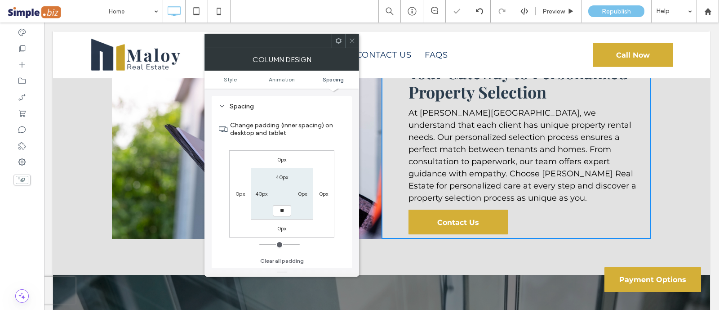
type input "**"
type input "****"
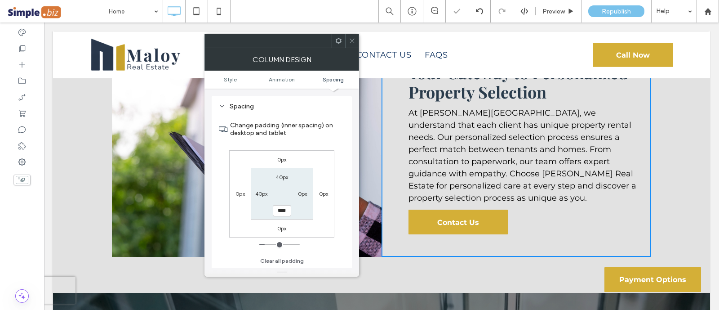
drag, startPoint x: 354, startPoint y: 35, endPoint x: 357, endPoint y: 38, distance: 4.8
click at [355, 35] on span at bounding box center [352, 40] width 7 height 13
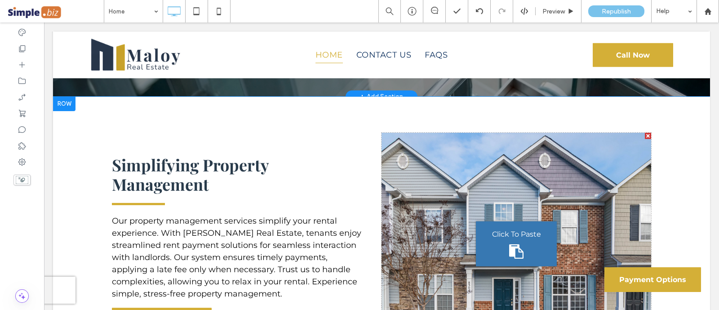
scroll to position [1433, 0]
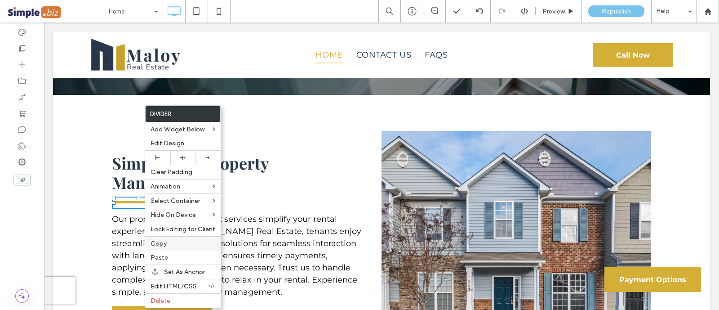
click at [151, 240] on span "Copy" at bounding box center [159, 244] width 16 height 8
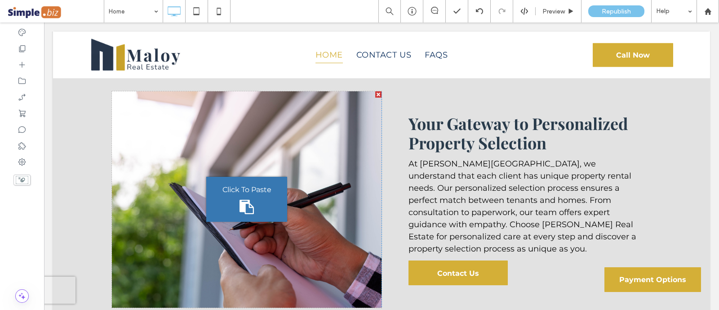
scroll to position [928, 0]
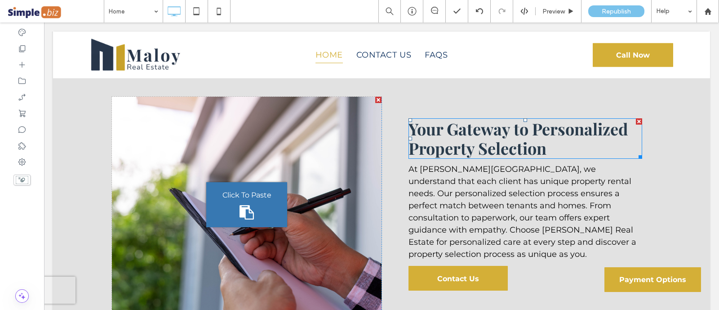
click at [522, 145] on span "Your Gateway to Personalized Property Selection" at bounding box center [519, 138] width 220 height 41
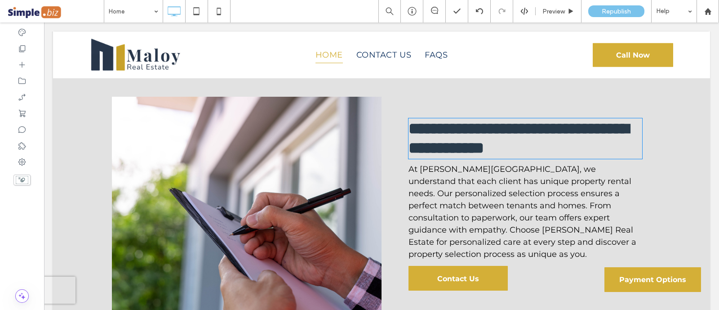
type input "**********"
type input "**"
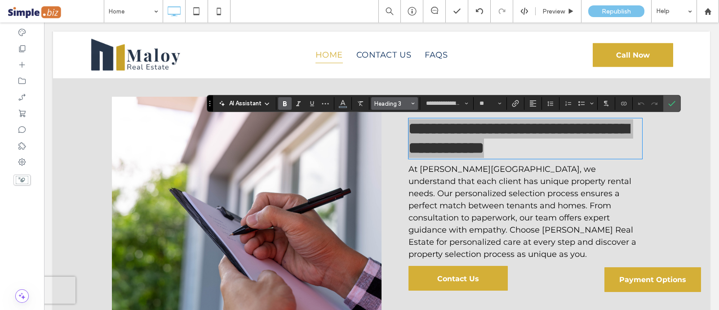
click at [388, 101] on span "Heading 3" at bounding box center [392, 103] width 35 height 7
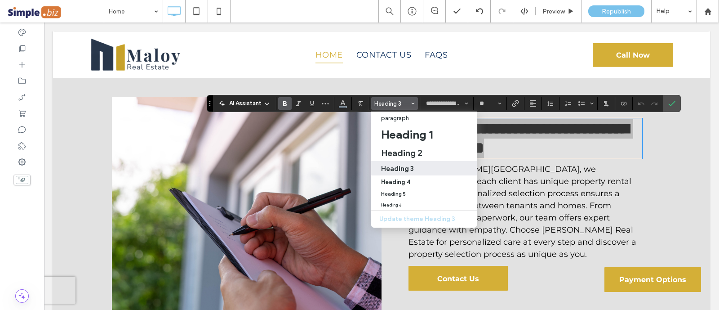
click at [396, 171] on h3 "Heading 3" at bounding box center [397, 168] width 33 height 9
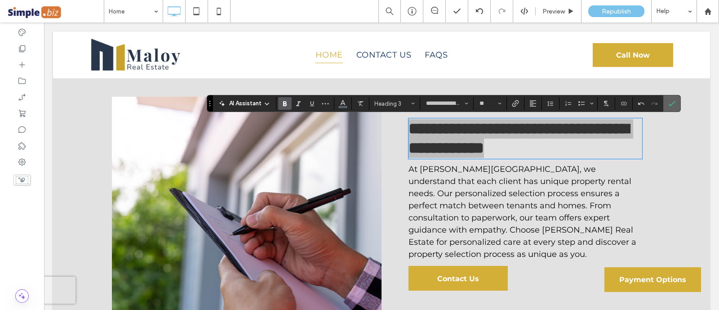
click at [664, 95] on section at bounding box center [672, 103] width 17 height 16
click at [674, 103] on label "Confirm" at bounding box center [671, 103] width 13 height 16
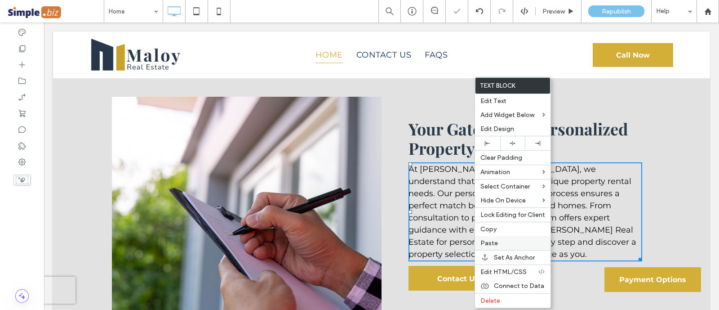
click at [504, 239] on label "Paste" at bounding box center [513, 243] width 65 height 8
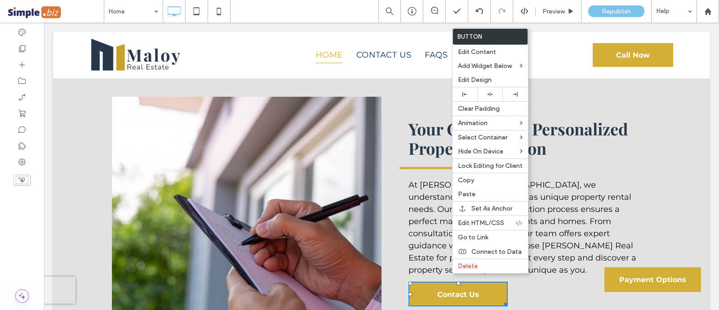
click at [401, 217] on div "Your Gateway to Personalized Property Selection At [PERSON_NAME] Real Estate, w…" at bounding box center [517, 213] width 270 height 232
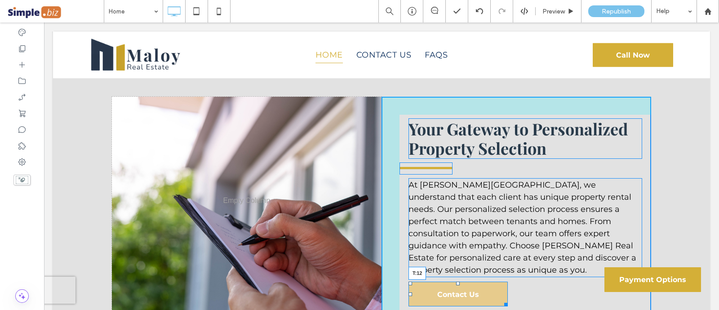
drag, startPoint x: 455, startPoint y: 271, endPoint x: 494, endPoint y: 282, distance: 40.3
click at [456, 272] on div "Your Gateway to Personalized Property Selection At [PERSON_NAME] Real Estate, w…" at bounding box center [517, 213] width 270 height 232
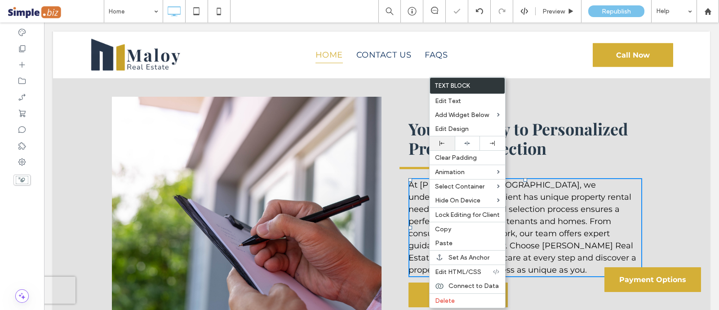
click at [446, 141] on div at bounding box center [442, 143] width 16 height 5
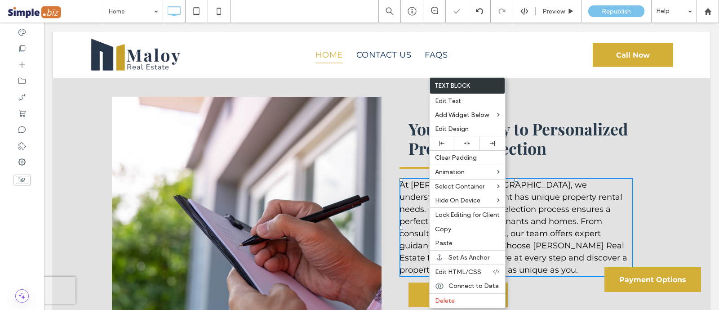
click at [399, 105] on div "Your Gateway to Personalized Property Selection At [PERSON_NAME] Real Estate, w…" at bounding box center [517, 213] width 270 height 233
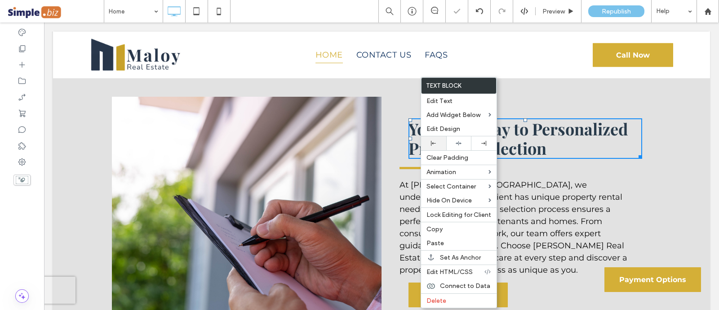
click at [437, 147] on div at bounding box center [433, 143] width 25 height 14
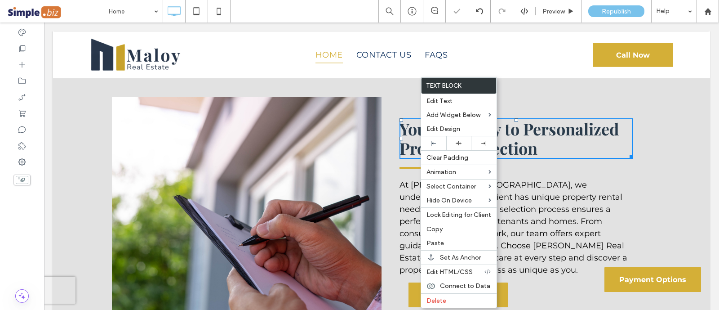
click at [382, 202] on div "Your Gateway to Personalized Property Selection At [PERSON_NAME] Real Estate, w…" at bounding box center [517, 213] width 270 height 233
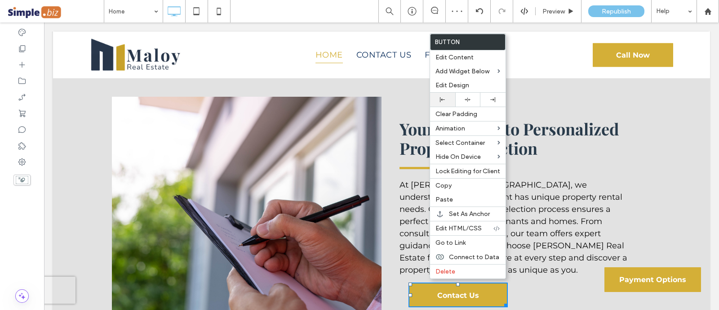
click at [441, 103] on div at bounding box center [442, 100] width 25 height 14
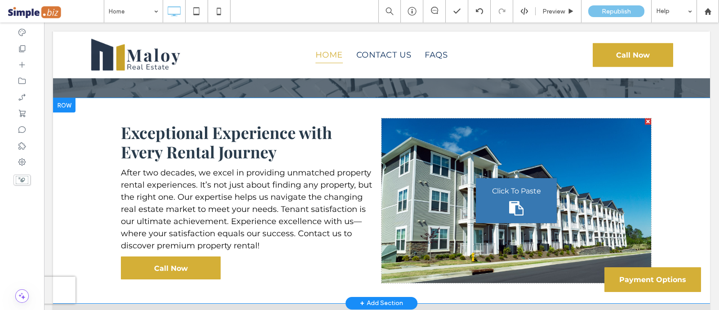
scroll to position [703, 0]
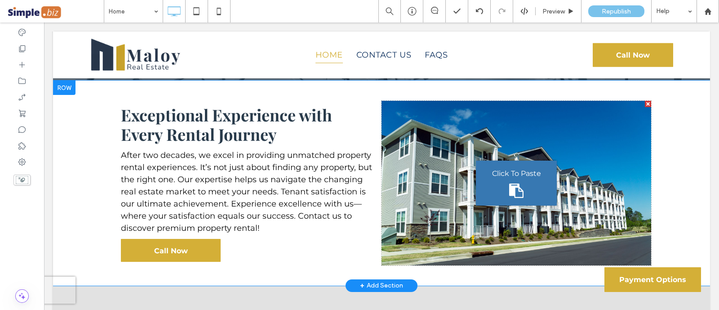
click at [342, 90] on div "Exceptional Experience with Every Rental Journey After two decades, we excel in…" at bounding box center [381, 182] width 657 height 205
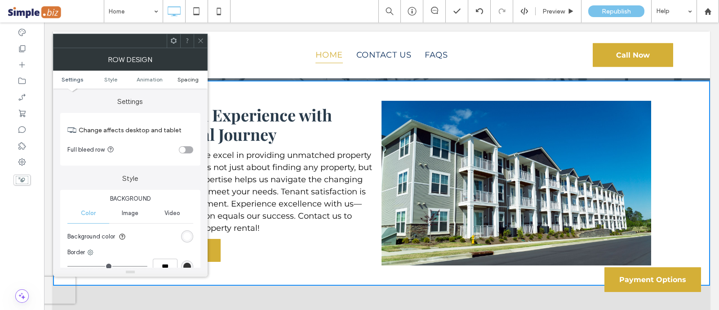
click at [189, 82] on ul "Settings Style Animation Spacing" at bounding box center [130, 80] width 155 height 18
click at [187, 81] on span "Spacing" at bounding box center [188, 79] width 21 height 7
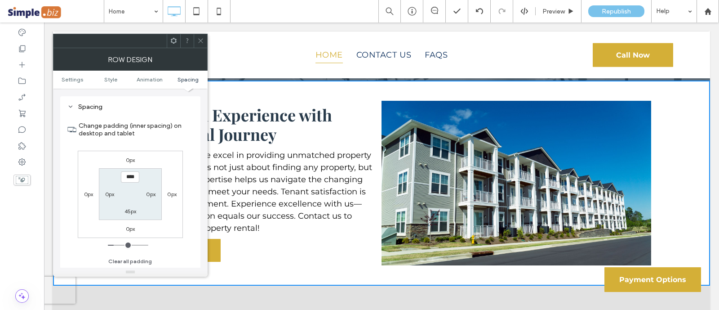
scroll to position [254, 0]
type input "****"
click at [129, 212] on label "45px" at bounding box center [131, 210] width 12 height 7
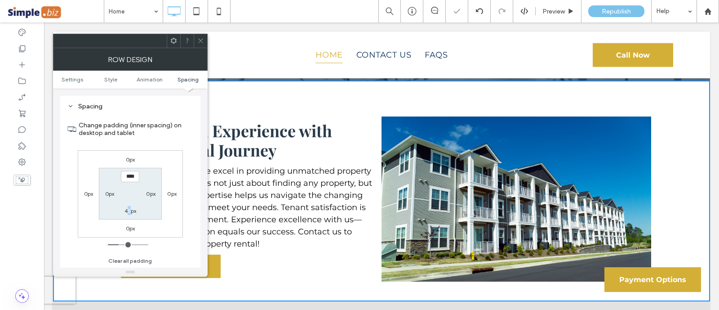
type input "**"
type input "****"
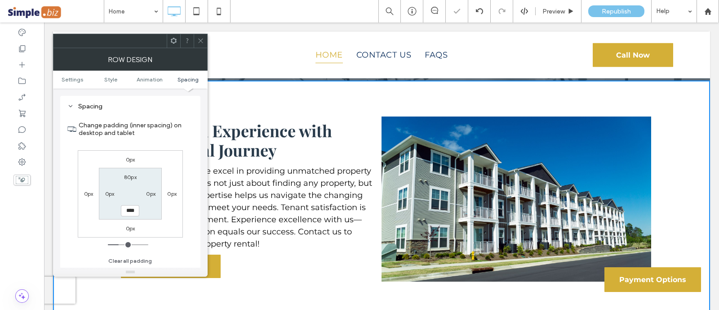
drag, startPoint x: 201, startPoint y: 47, endPoint x: 205, endPoint y: 50, distance: 5.4
click at [201, 46] on span at bounding box center [200, 40] width 7 height 13
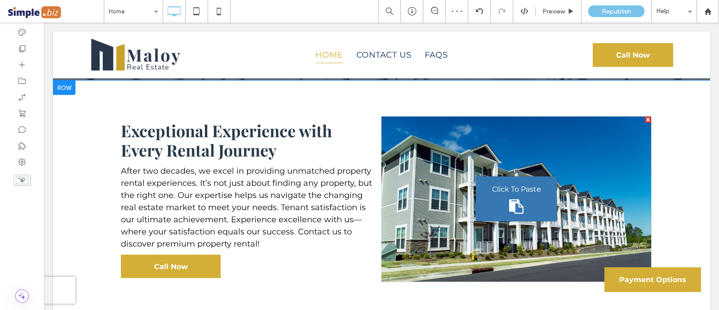
click at [348, 272] on div "Exceptional Experience with Every Rental Journey After two decades, we excel in…" at bounding box center [247, 198] width 270 height 165
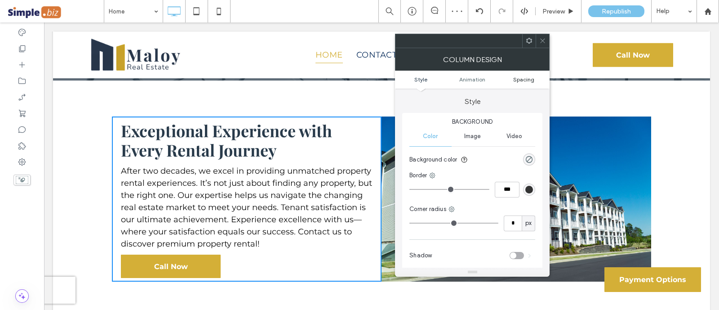
click at [526, 76] on span "Spacing" at bounding box center [523, 79] width 21 height 7
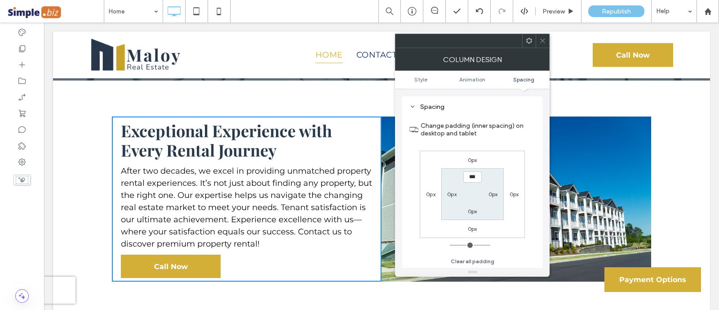
scroll to position [211, 0]
type input "****"
click at [495, 193] on label "0px" at bounding box center [493, 193] width 9 height 7
type input "*"
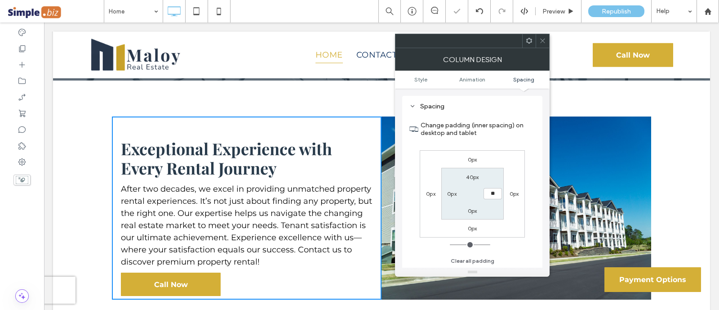
type input "**"
type input "****"
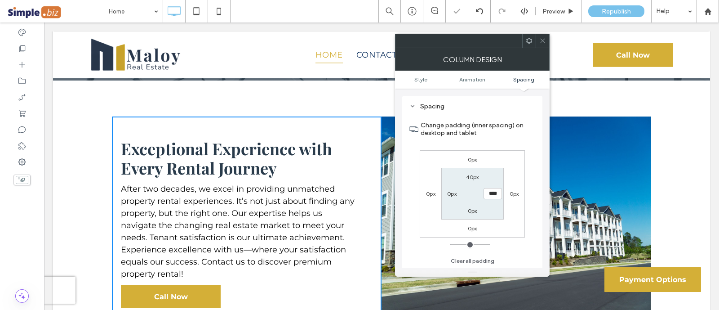
click at [478, 207] on div "0px" at bounding box center [472, 210] width 21 height 9
click at [470, 211] on label "0px" at bounding box center [472, 210] width 9 height 7
type input "*"
type input "**"
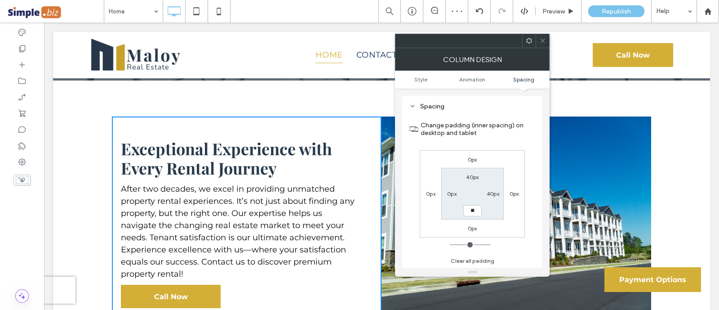
type input "****"
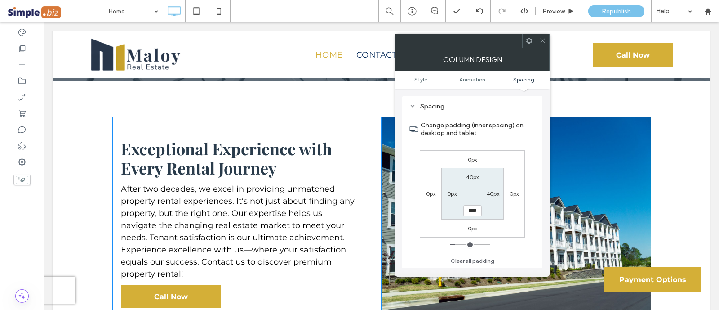
click at [544, 38] on icon at bounding box center [543, 40] width 7 height 7
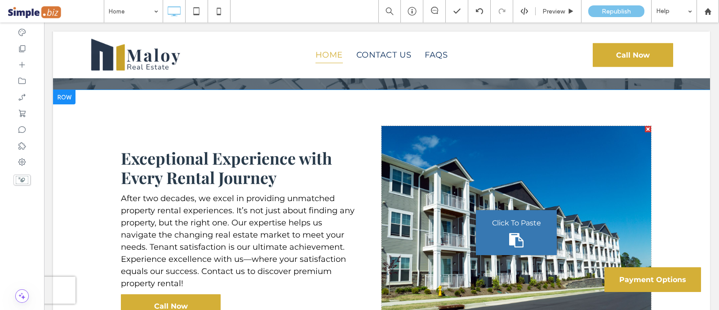
scroll to position [703, 0]
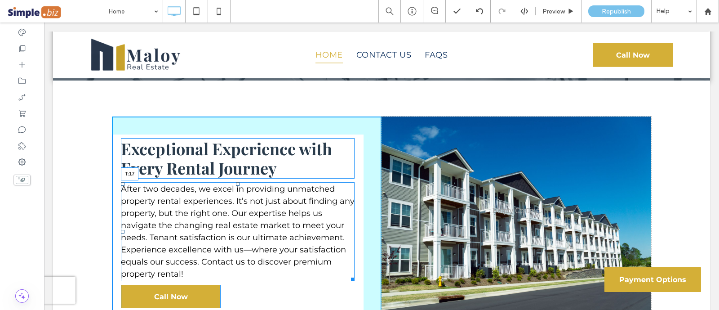
click at [236, 186] on div at bounding box center [238, 184] width 4 height 4
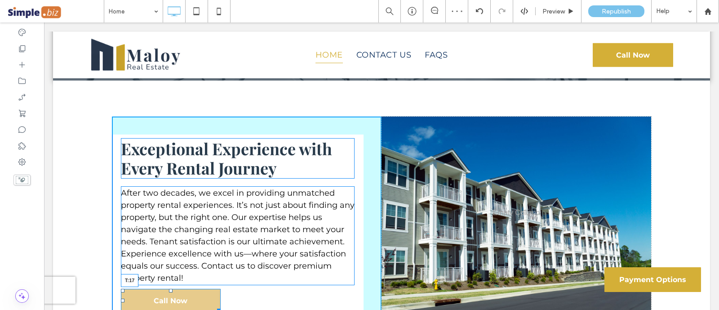
drag, startPoint x: 164, startPoint y: 290, endPoint x: 162, endPoint y: 295, distance: 4.6
click at [162, 295] on div "Exceptional Experience with Every Rental Journey After two decades, we excel in…" at bounding box center [247, 224] width 270 height 217
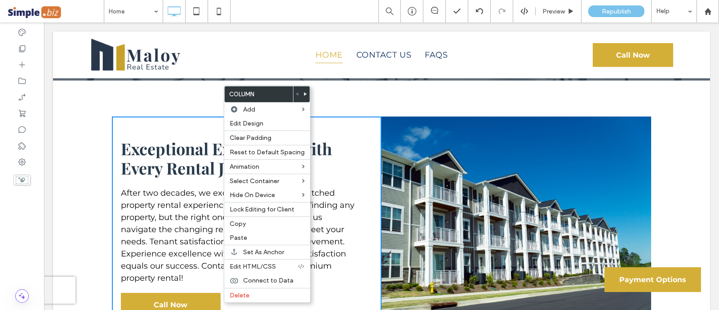
click at [80, 174] on div "Exceptional Experience with Every Rental Journey After two decades, we excel in…" at bounding box center [381, 226] width 657 height 293
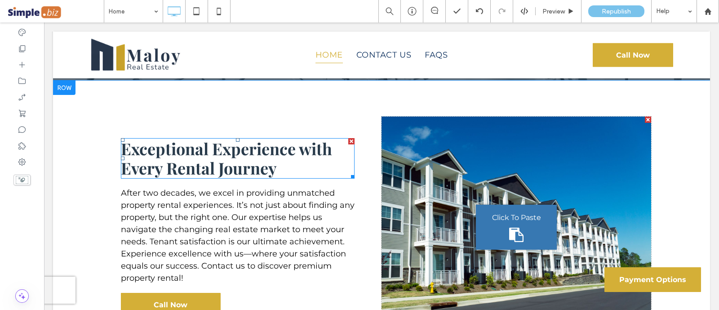
click at [229, 174] on span "Exceptional Experience with Every Rental Journey" at bounding box center [226, 158] width 211 height 41
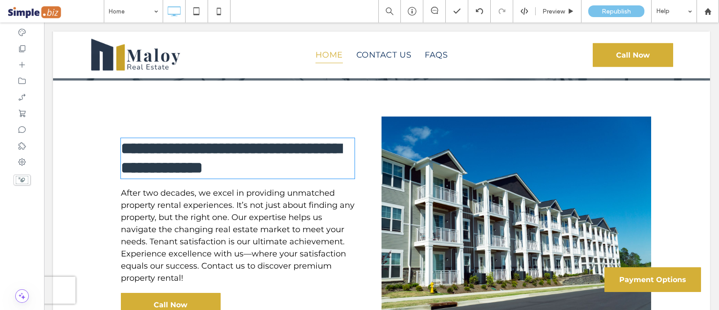
type input "**********"
type input "**"
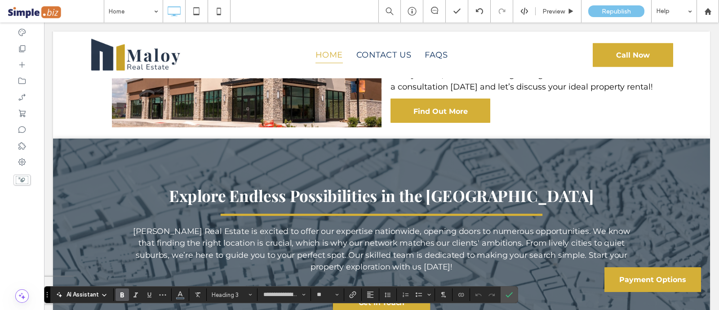
scroll to position [422, 0]
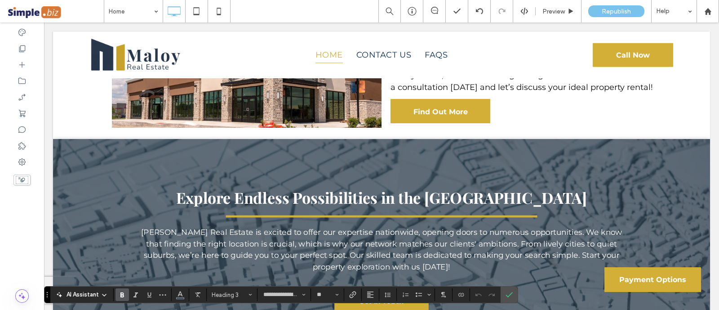
click at [446, 245] on span "[PERSON_NAME] Real Estate is excited to offer our expertise nationwide, opening…" at bounding box center [382, 250] width 482 height 44
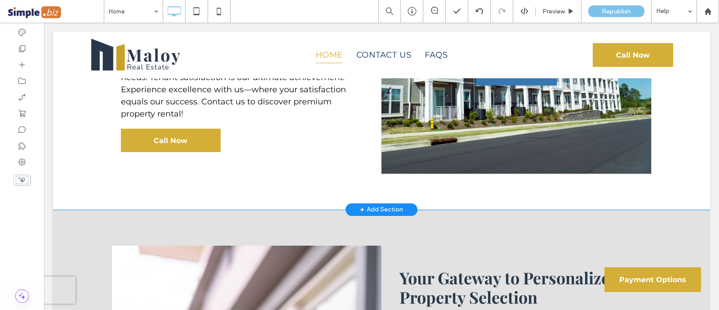
scroll to position [984, 0]
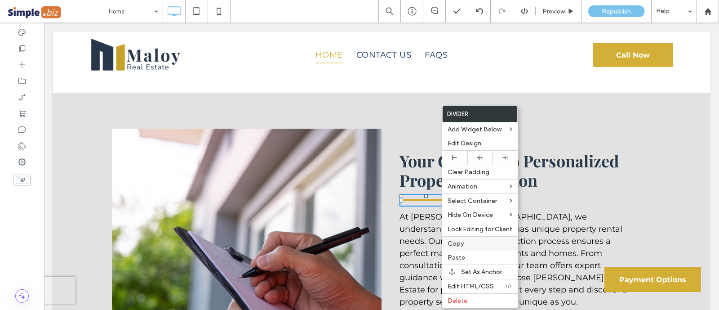
click at [467, 240] on label "Copy" at bounding box center [480, 244] width 65 height 8
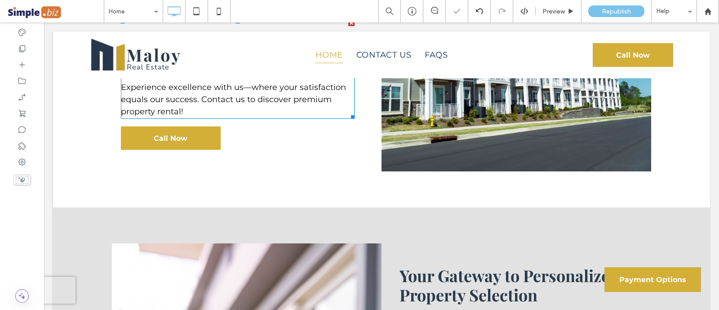
scroll to position [759, 0]
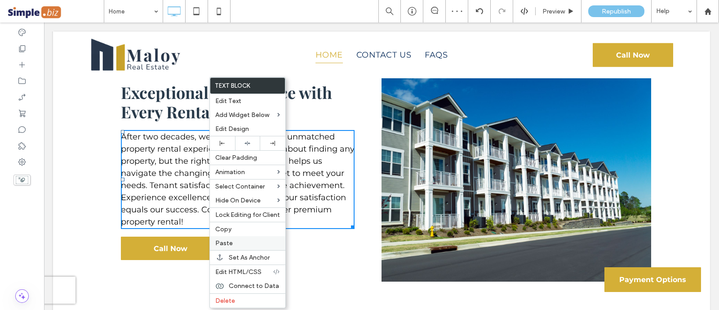
click at [225, 244] on span "Paste" at bounding box center [224, 243] width 18 height 8
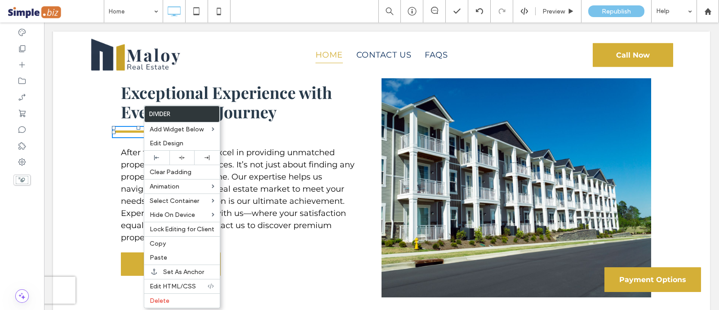
click at [99, 186] on div "Exceptional Experience with Every Rental Journey After two decades, we excel in…" at bounding box center [381, 178] width 657 height 309
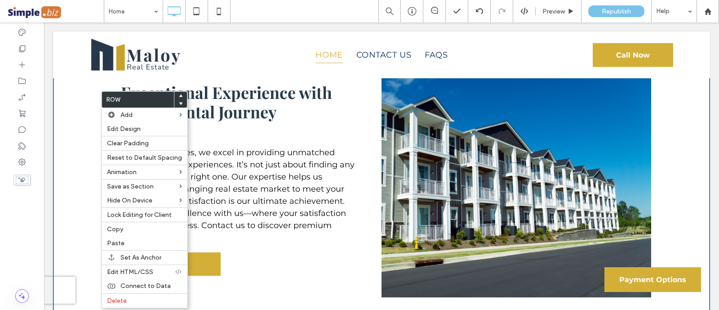
click at [79, 112] on div "Exceptional Experience with Every Rental Journey After two decades, we excel in…" at bounding box center [381, 178] width 657 height 309
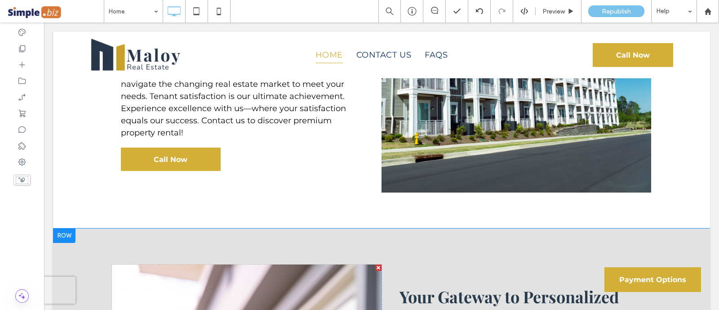
scroll to position [984, 0]
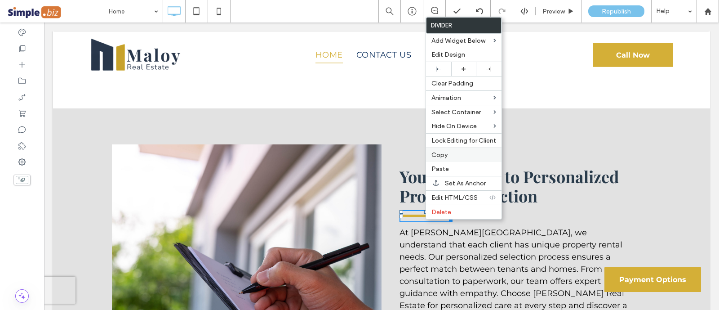
click at [447, 156] on label "Copy" at bounding box center [464, 155] width 65 height 8
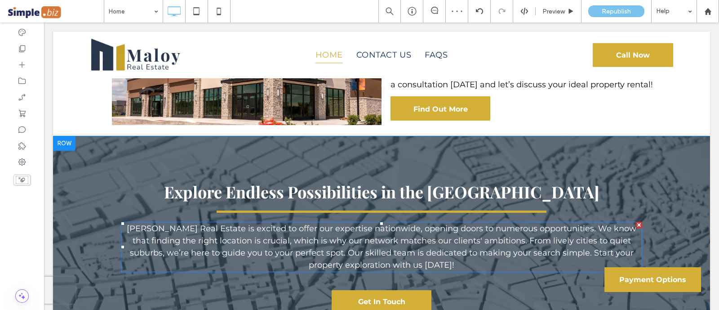
scroll to position [422, 0]
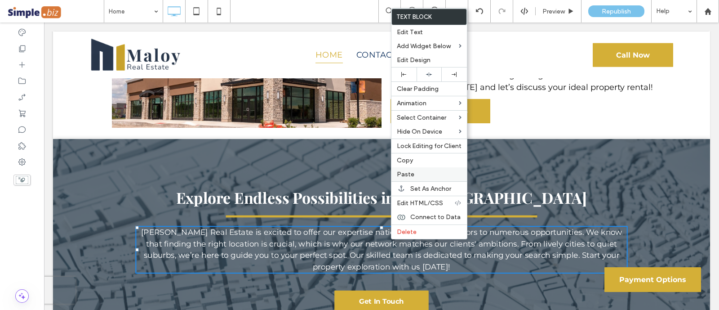
click at [422, 174] on label "Paste" at bounding box center [429, 174] width 65 height 8
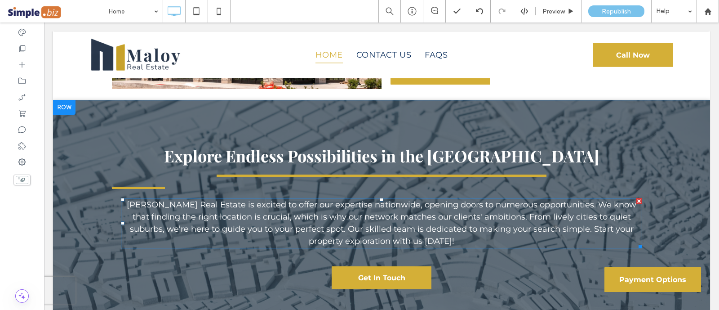
scroll to position [534, 0]
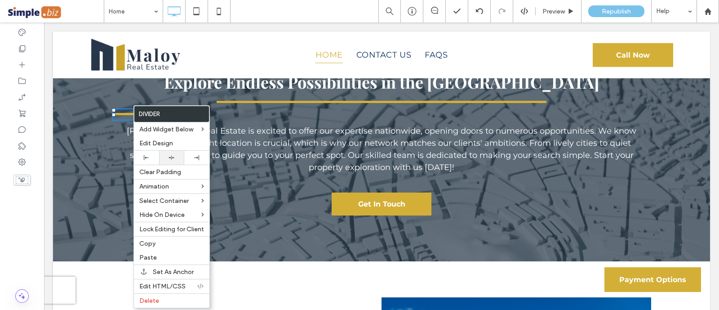
click at [169, 151] on div at bounding box center [171, 158] width 25 height 14
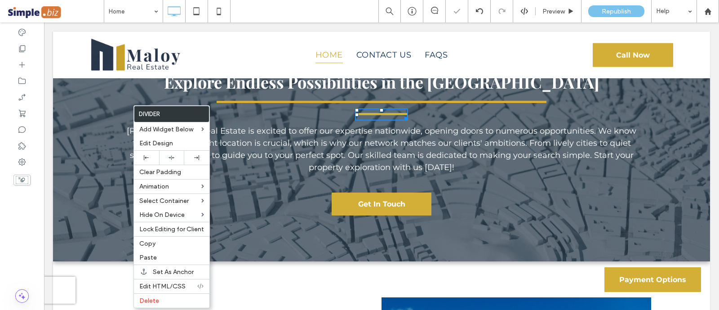
drag, startPoint x: 462, startPoint y: 199, endPoint x: 460, endPoint y: 190, distance: 9.3
click at [462, 199] on div "Explore Endless Possibilities in the [GEOGRAPHIC_DATA] [PERSON_NAME] Real Estat…" at bounding box center [382, 144] width 540 height 152
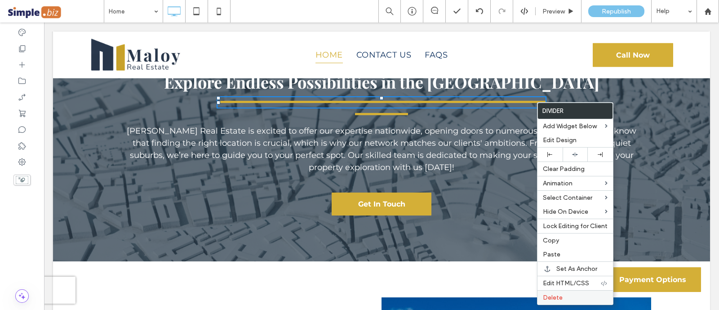
click at [549, 297] on span "Delete" at bounding box center [553, 298] width 20 height 8
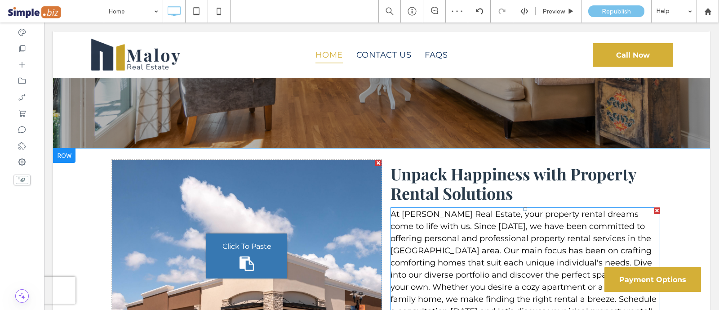
scroll to position [197, 0]
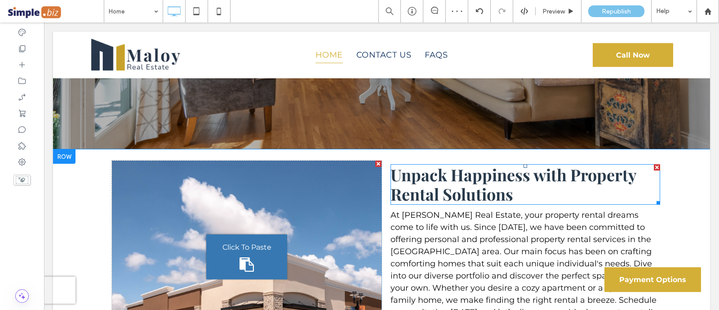
click at [482, 174] on span "Unpack Happiness with Property Rental Solutions" at bounding box center [514, 184] width 246 height 41
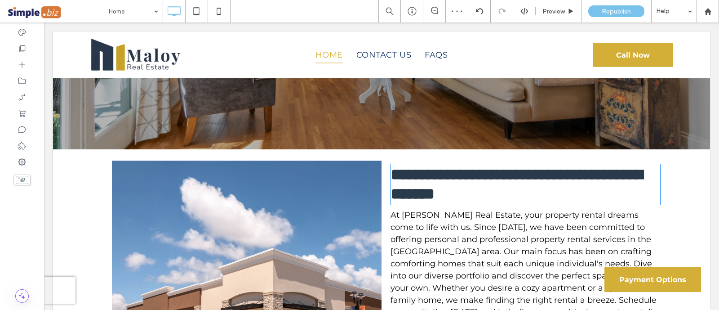
type input "**********"
type input "**"
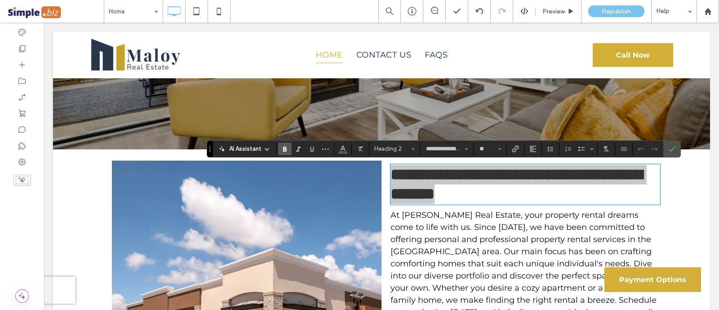
click at [393, 156] on div "**********" at bounding box center [444, 148] width 474 height 17
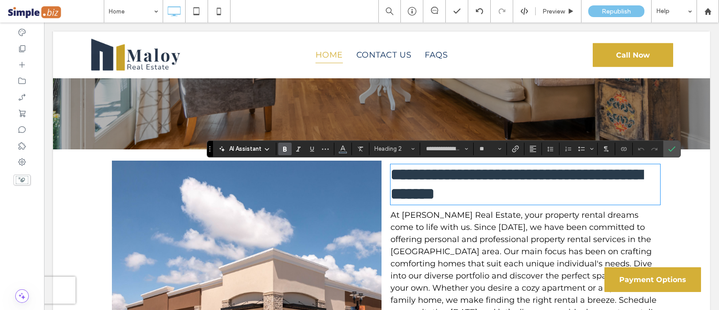
click at [89, 166] on div "**********" at bounding box center [381, 256] width 657 height 214
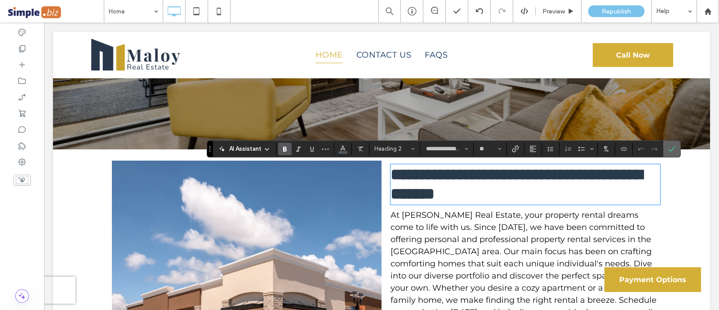
click at [671, 150] on icon "Confirm" at bounding box center [672, 148] width 7 height 7
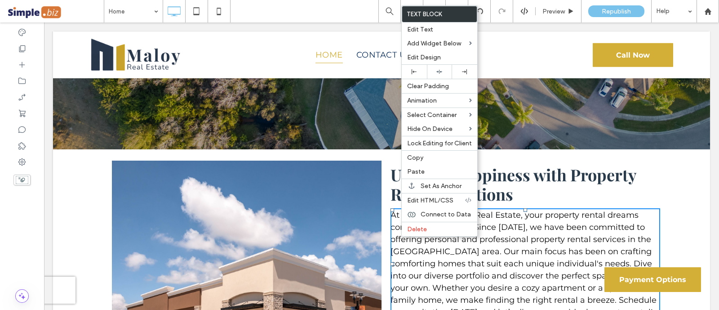
click at [89, 192] on div "Click To Paste Unpack Happiness with Property Rental Solutions At [PERSON_NAME]…" at bounding box center [381, 256] width 657 height 214
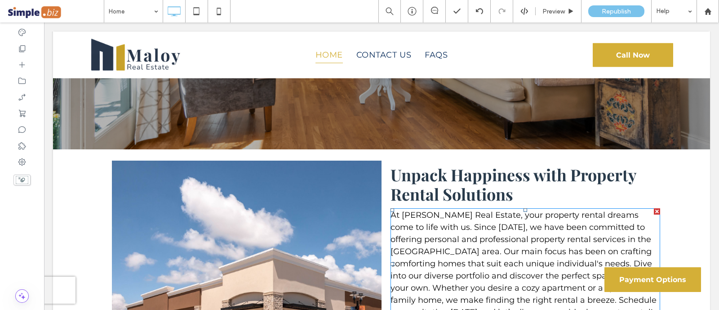
click at [87, 196] on div "Click To Paste Unpack Happiness with Property Rental Solutions At [PERSON_NAME]…" at bounding box center [381, 256] width 657 height 214
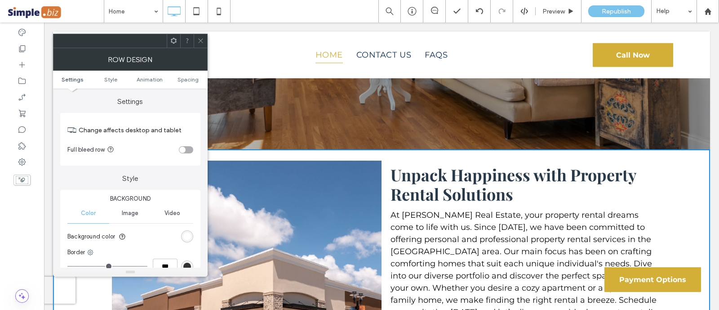
drag, startPoint x: 43, startPoint y: 174, endPoint x: 76, endPoint y: 196, distance: 39.2
click at [76, 196] on span "Background" at bounding box center [130, 198] width 126 height 9
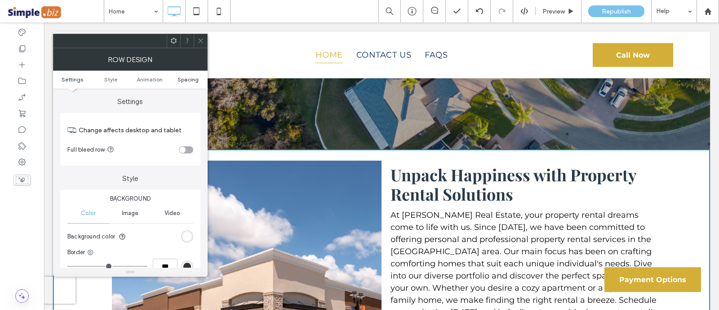
click at [194, 80] on span "Spacing" at bounding box center [188, 79] width 21 height 7
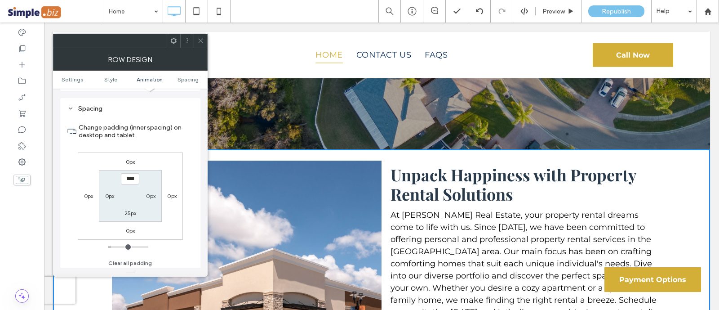
scroll to position [254, 0]
click at [127, 213] on label "25px" at bounding box center [131, 210] width 12 height 7
type input "**"
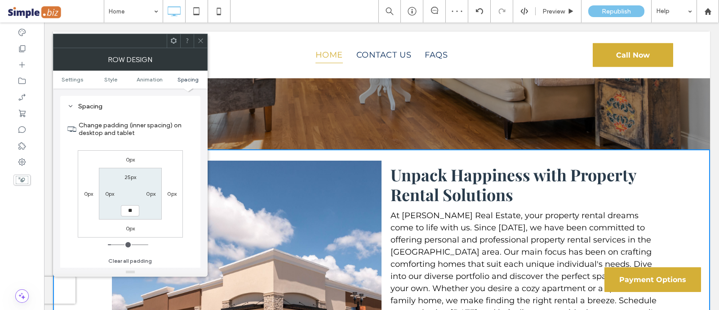
type input "**"
type input "*"
type input "***"
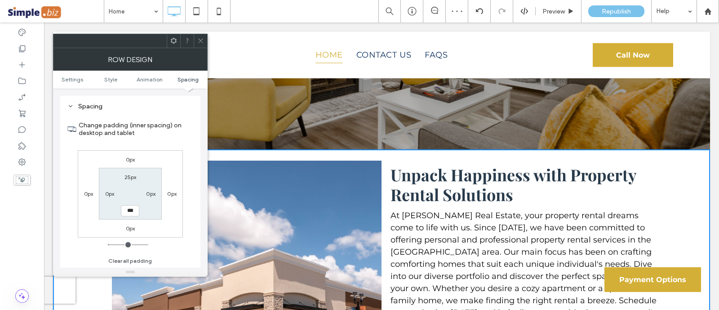
click at [128, 176] on label "25px" at bounding box center [131, 177] width 12 height 7
type input "**"
